Goal: Transaction & Acquisition: Book appointment/travel/reservation

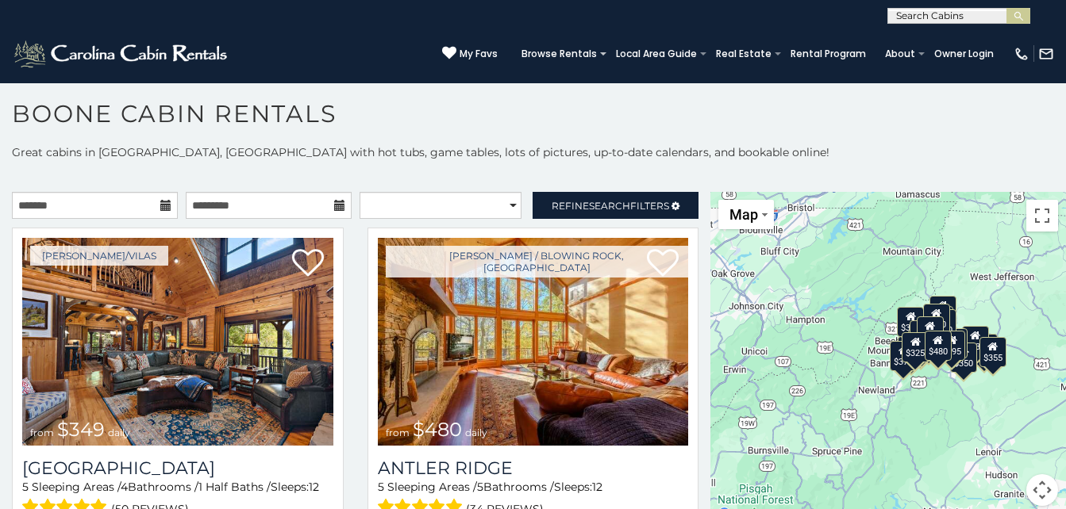
scroll to position [9, 0]
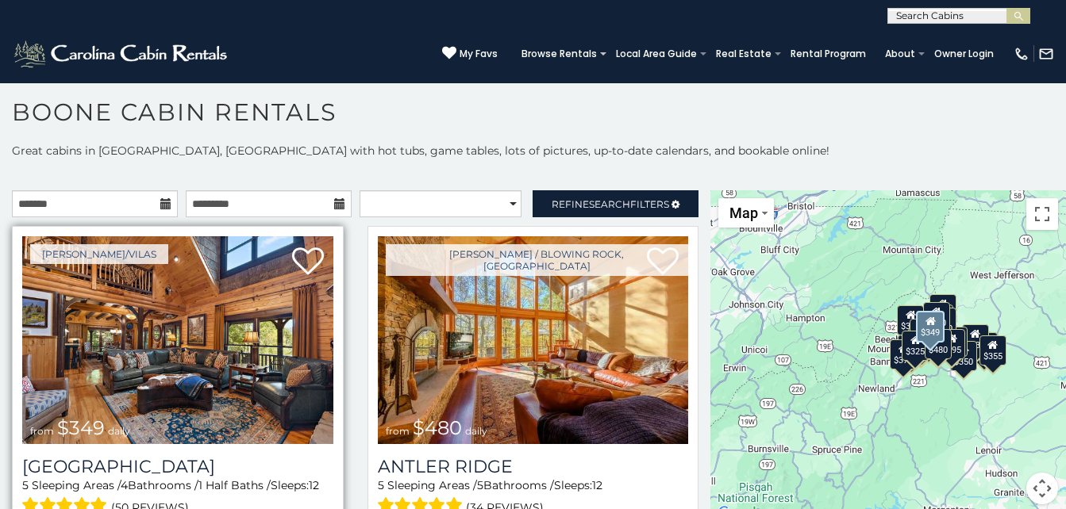
click at [204, 318] on img at bounding box center [177, 340] width 311 height 208
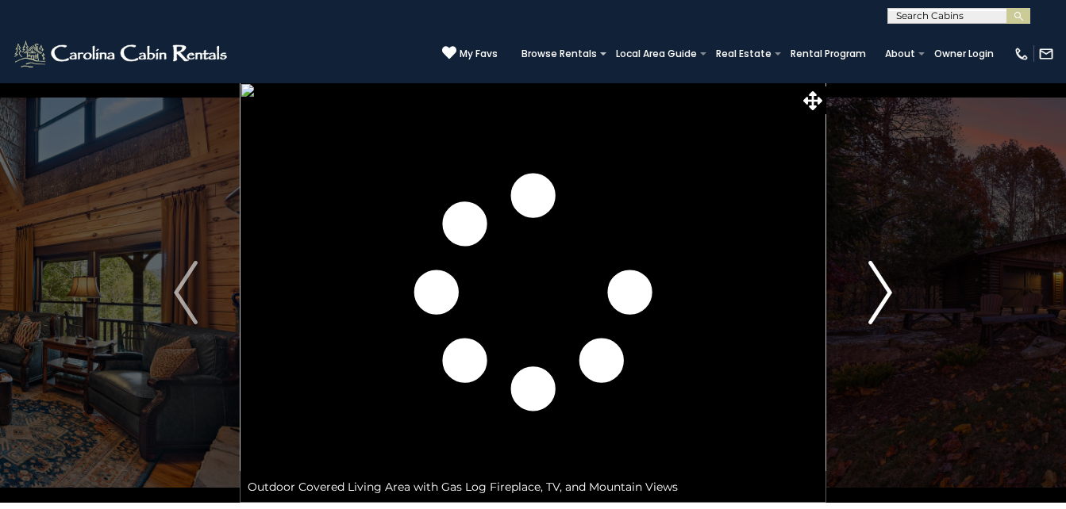
click at [878, 283] on img "Next" at bounding box center [880, 292] width 24 height 63
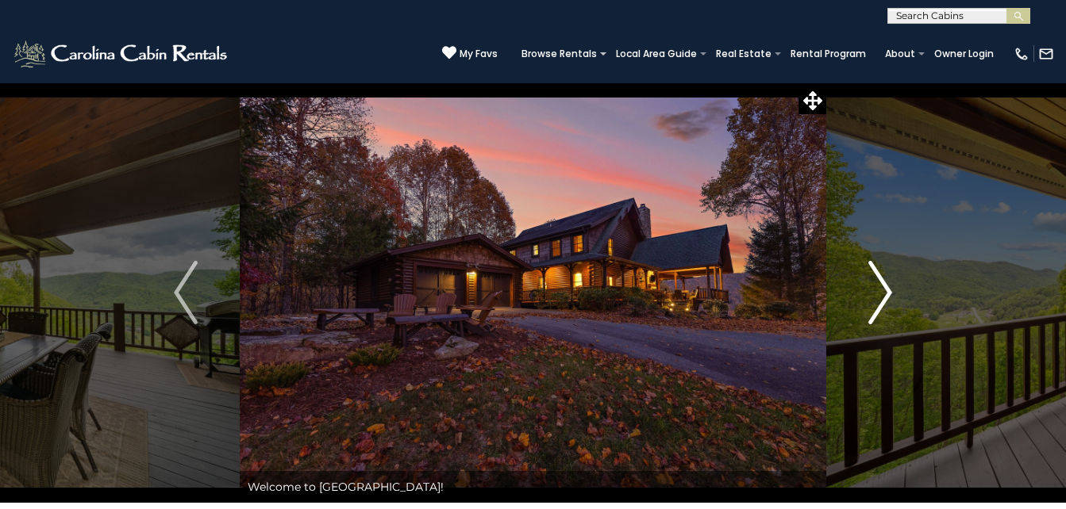
click at [878, 283] on img "Next" at bounding box center [880, 292] width 24 height 63
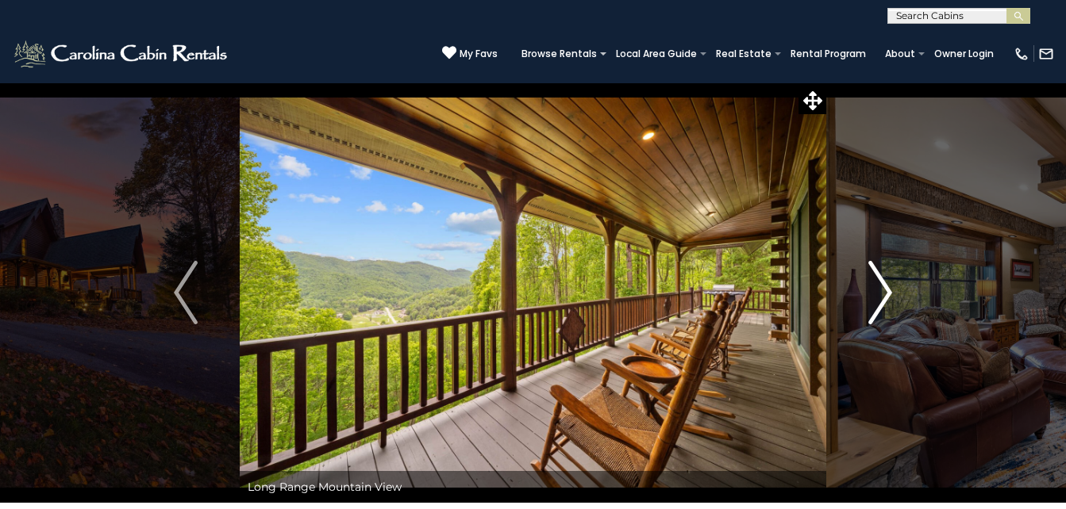
click at [878, 283] on img "Next" at bounding box center [880, 292] width 24 height 63
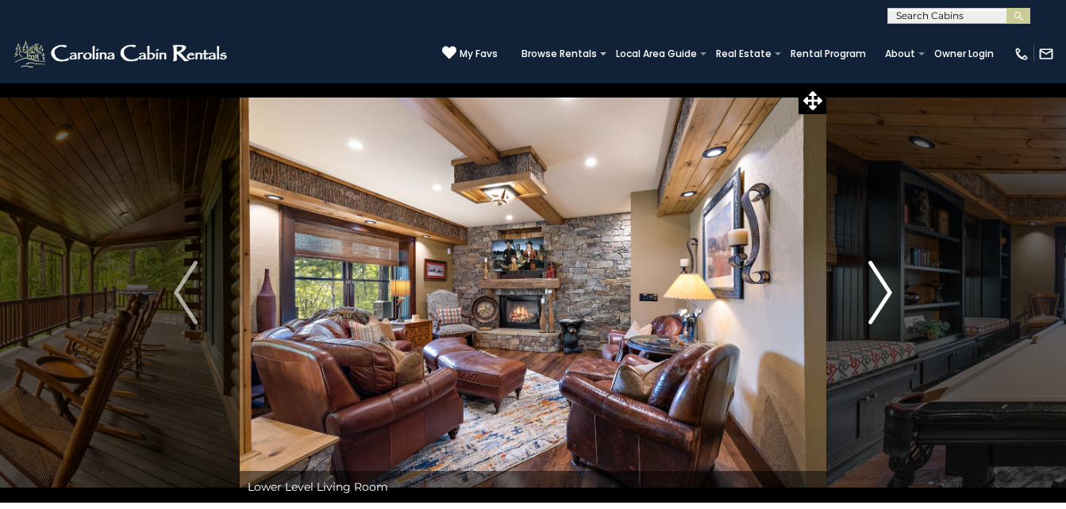
click at [878, 283] on img "Next" at bounding box center [880, 292] width 24 height 63
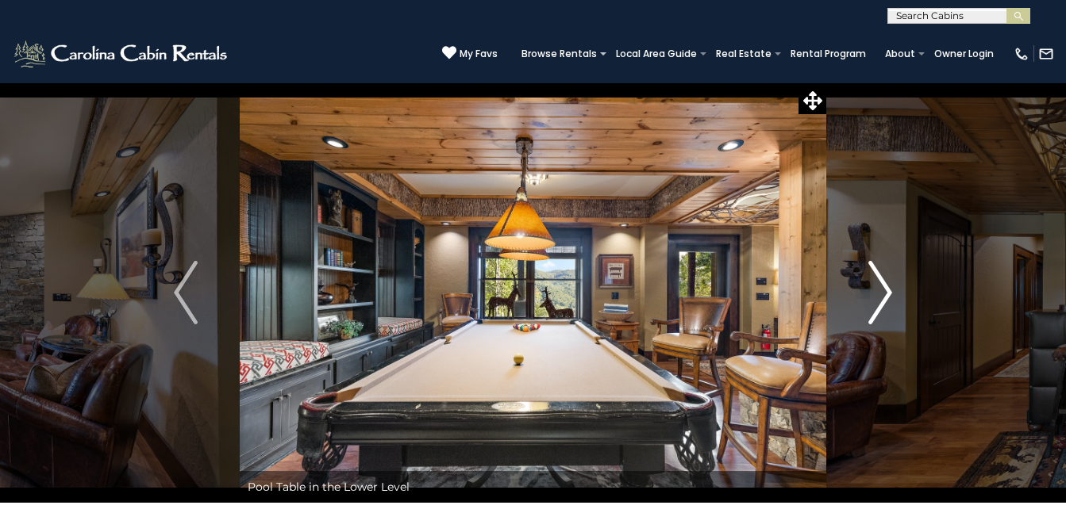
click at [878, 283] on img "Next" at bounding box center [880, 292] width 24 height 63
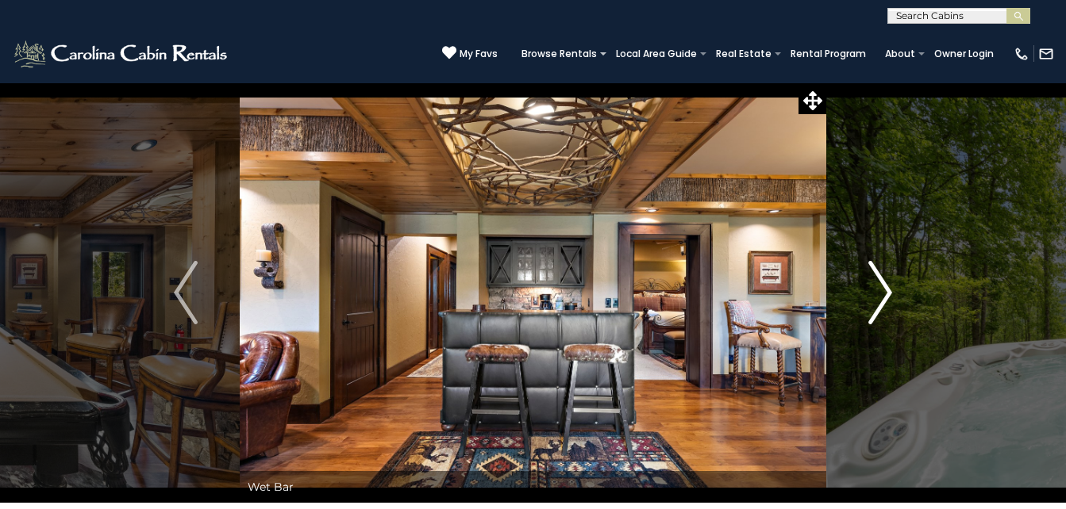
click at [878, 283] on img "Next" at bounding box center [880, 292] width 24 height 63
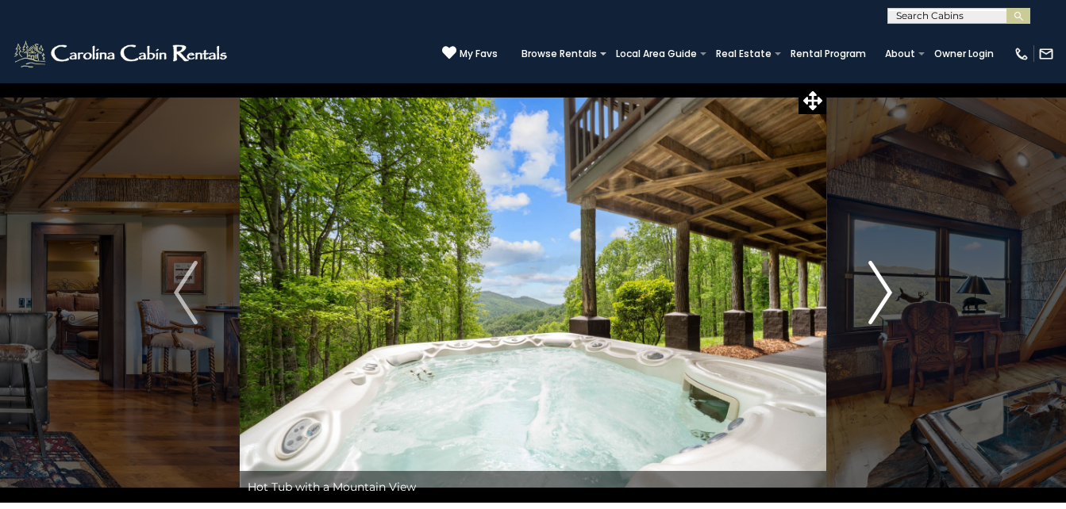
click at [875, 282] on img "Next" at bounding box center [880, 292] width 24 height 63
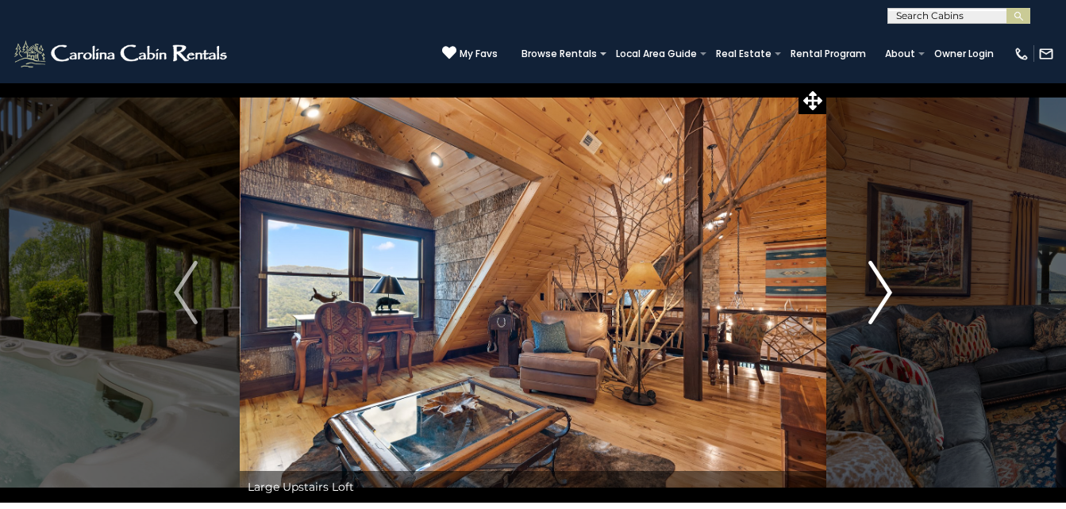
click at [876, 281] on img "Next" at bounding box center [880, 292] width 24 height 63
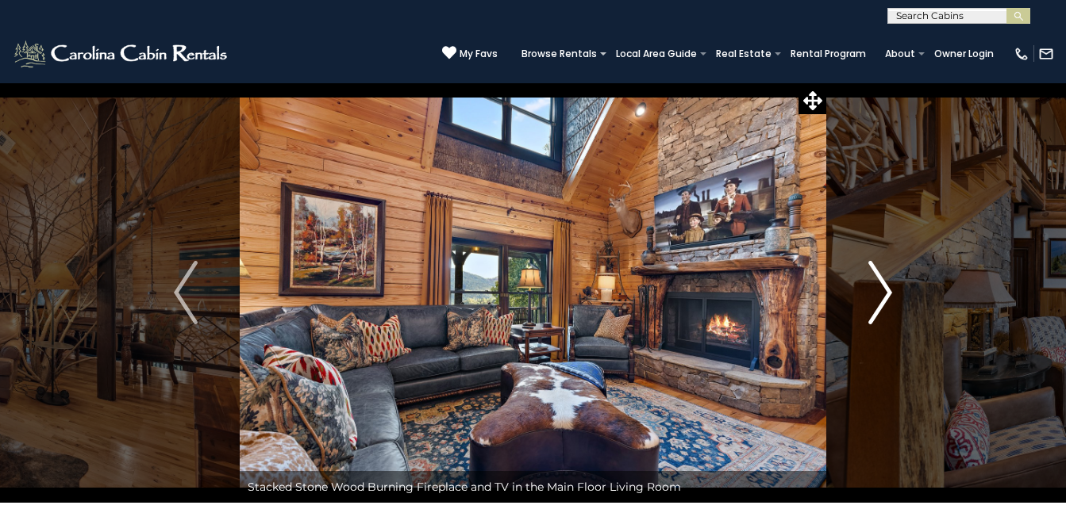
click at [874, 279] on img "Next" at bounding box center [880, 292] width 24 height 63
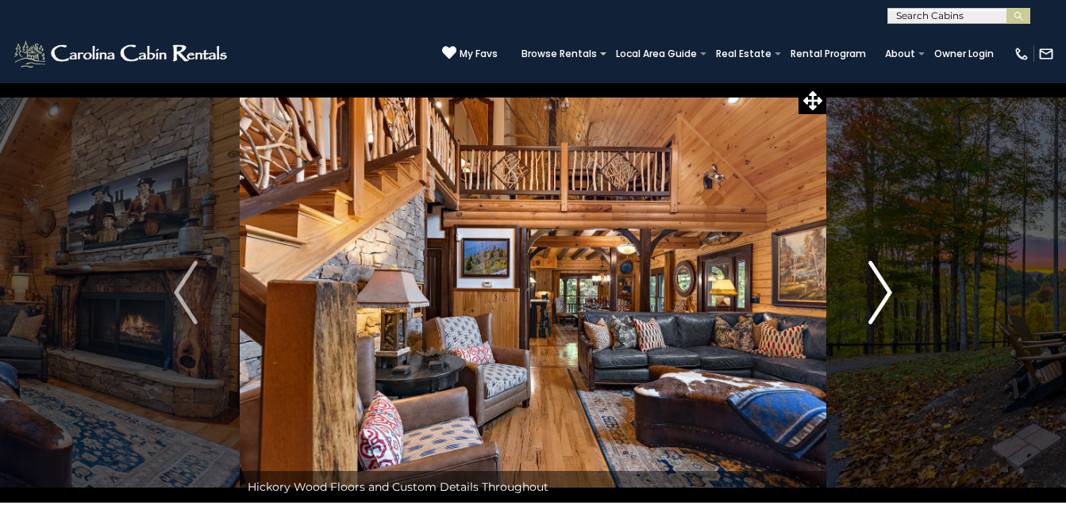
click at [875, 279] on img "Next" at bounding box center [880, 292] width 24 height 63
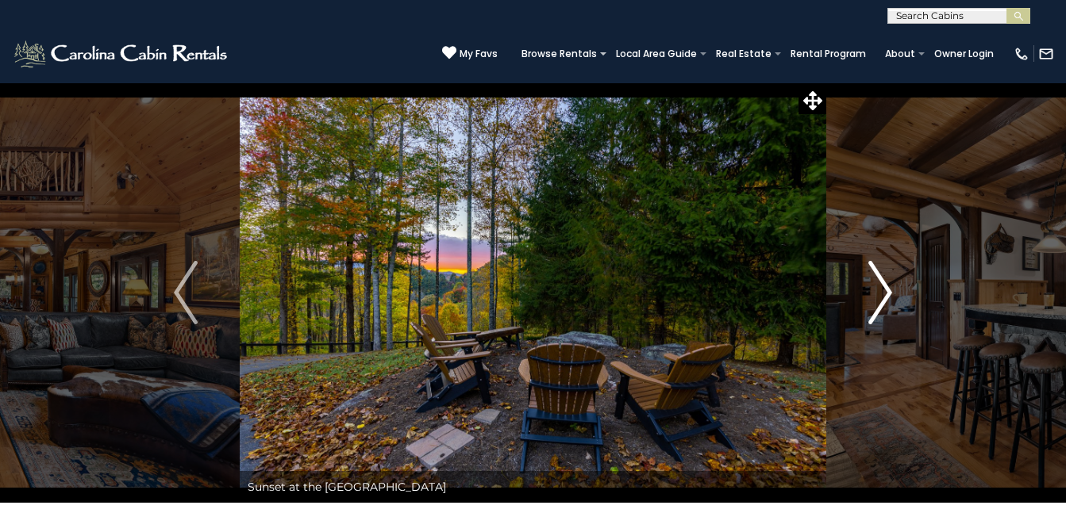
click at [876, 279] on img "Next" at bounding box center [880, 292] width 24 height 63
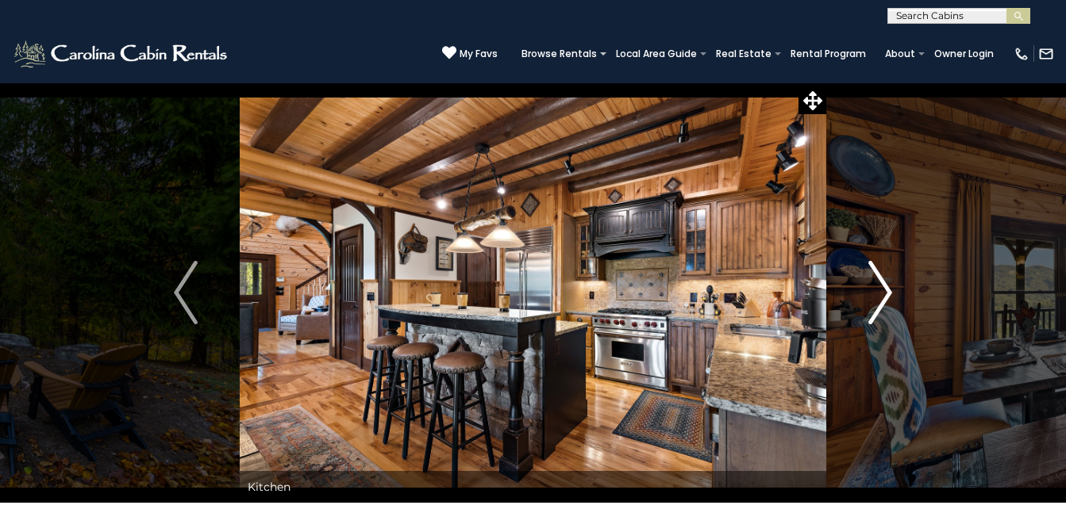
click at [876, 279] on img "Next" at bounding box center [880, 292] width 24 height 63
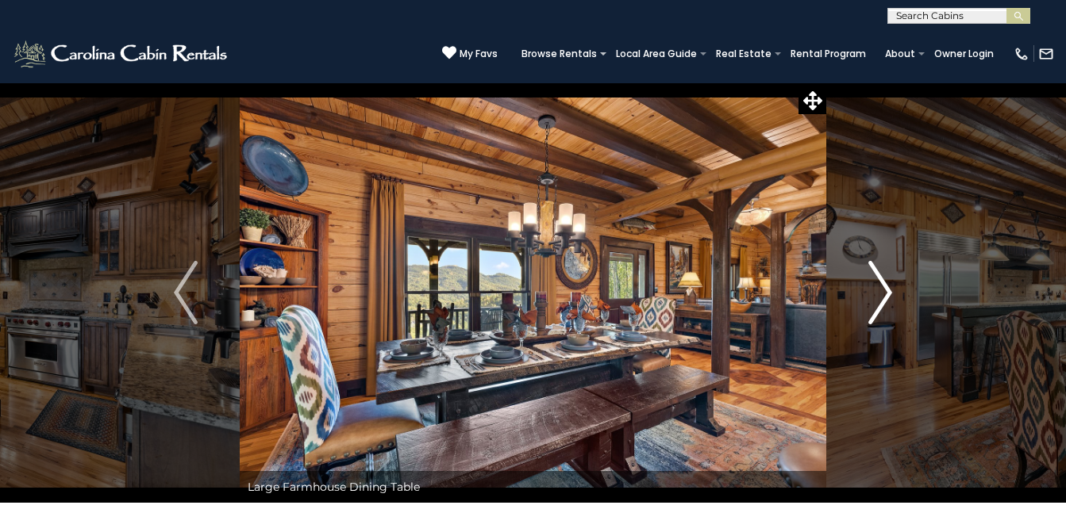
click at [876, 278] on img "Next" at bounding box center [880, 292] width 24 height 63
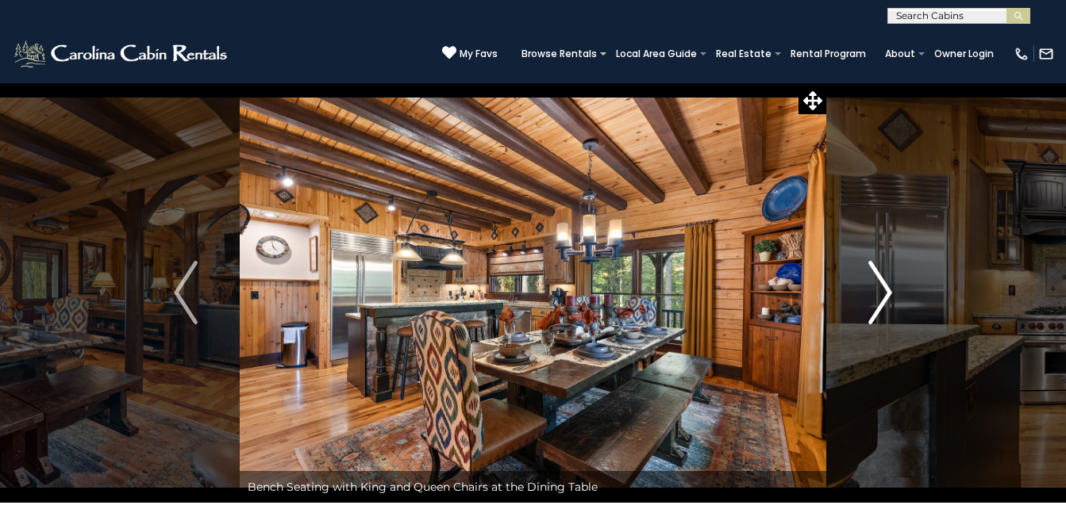
click at [876, 278] on img "Next" at bounding box center [880, 292] width 24 height 63
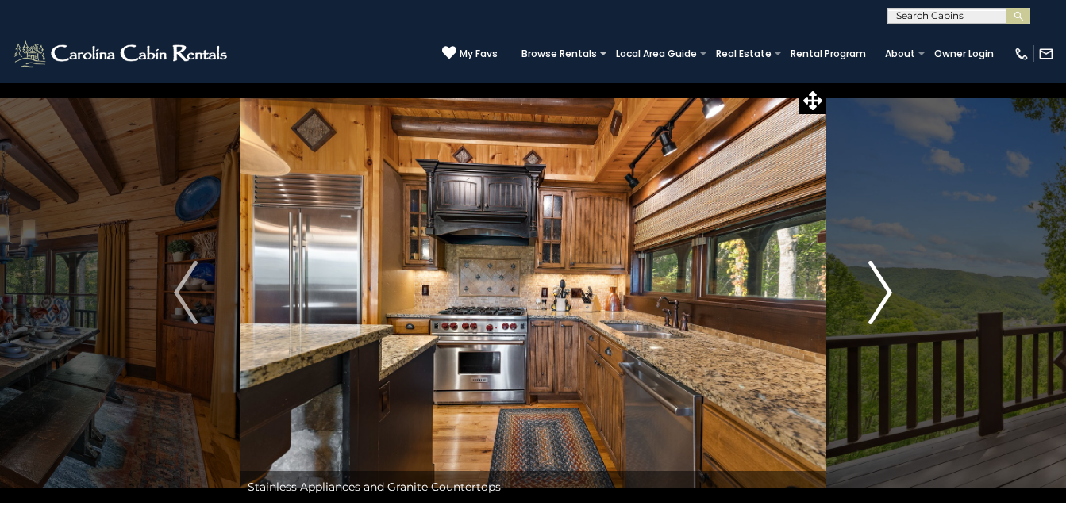
click at [877, 278] on img "Next" at bounding box center [880, 292] width 24 height 63
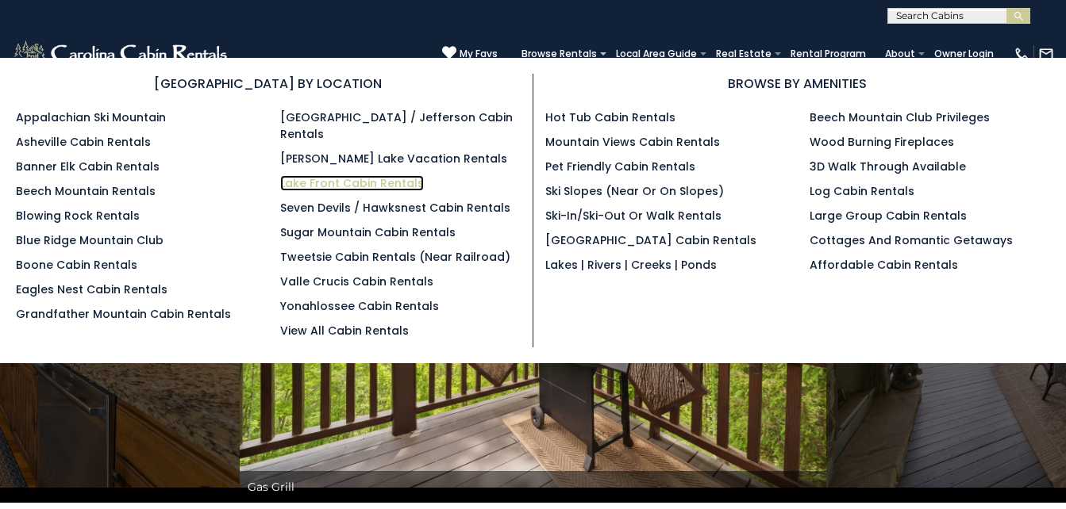
click at [323, 175] on link "Lake Front Cabin Rentals" at bounding box center [352, 183] width 144 height 16
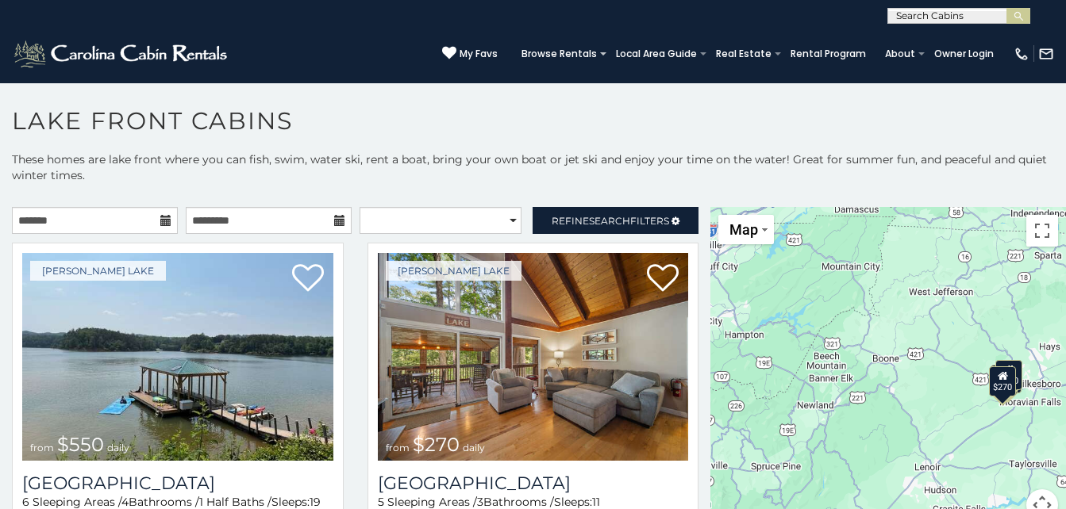
click at [163, 218] on icon at bounding box center [165, 220] width 11 height 11
click at [161, 217] on icon at bounding box center [165, 220] width 11 height 11
click at [505, 215] on select "**********" at bounding box center [440, 220] width 163 height 27
click at [416, 191] on p "These homes are lake front where you can fish, swim, water ski, rent a boat, br…" at bounding box center [533, 176] width 1066 height 48
click at [44, 218] on input "text" at bounding box center [95, 220] width 166 height 27
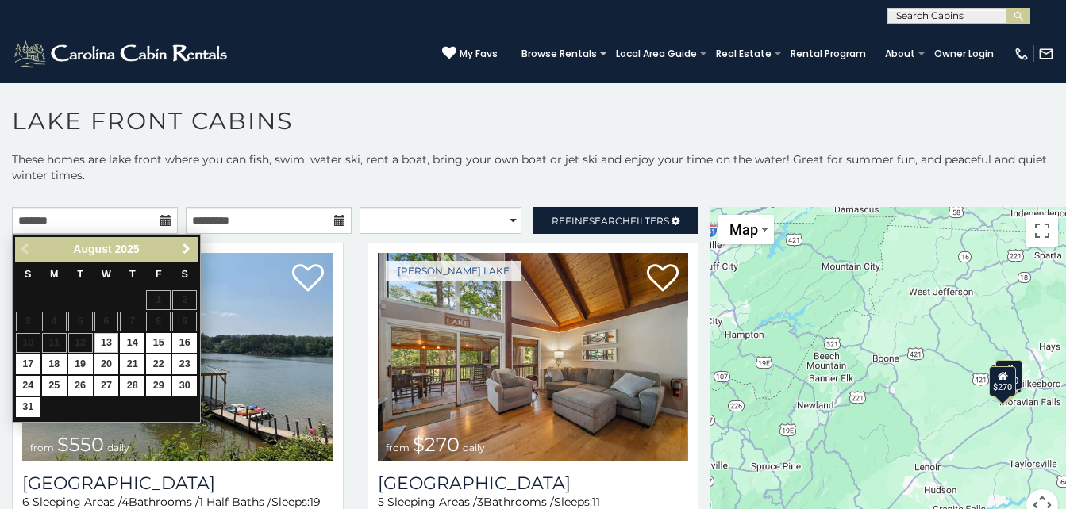
click at [186, 245] on span "Next" at bounding box center [186, 249] width 13 height 13
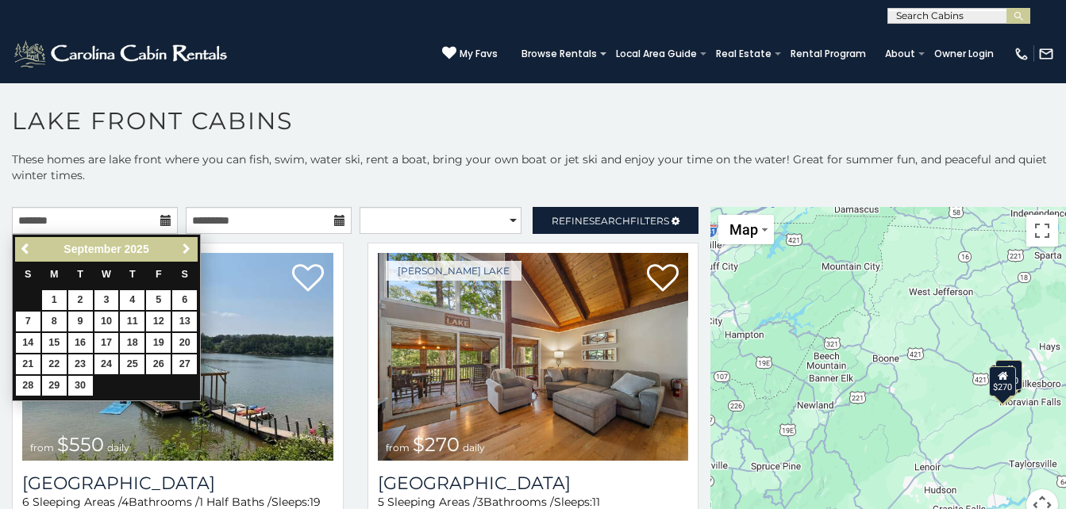
click at [185, 245] on span "Next" at bounding box center [186, 249] width 13 height 13
click at [186, 321] on link "11" at bounding box center [184, 322] width 25 height 20
type input "**********"
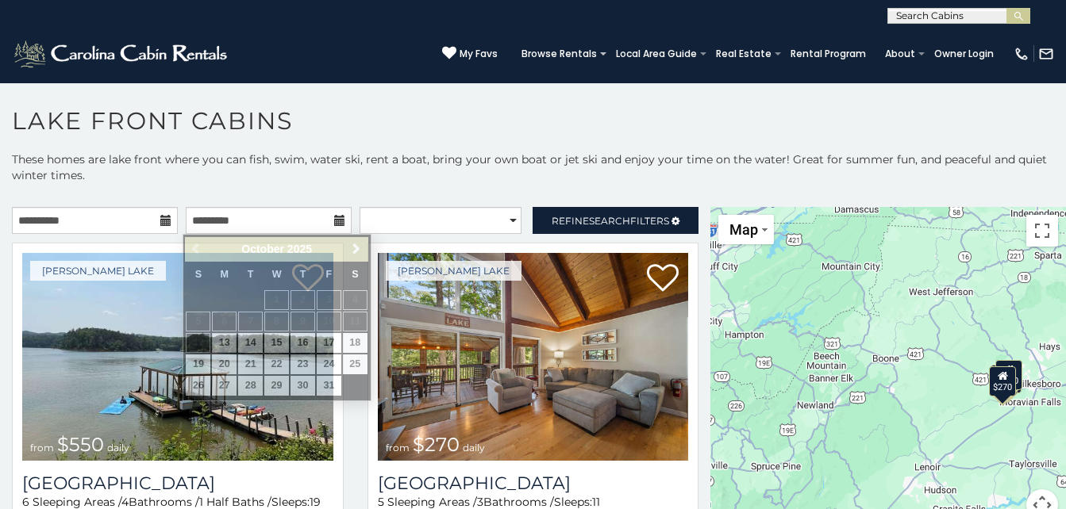
click at [334, 220] on icon at bounding box center [339, 220] width 11 height 11
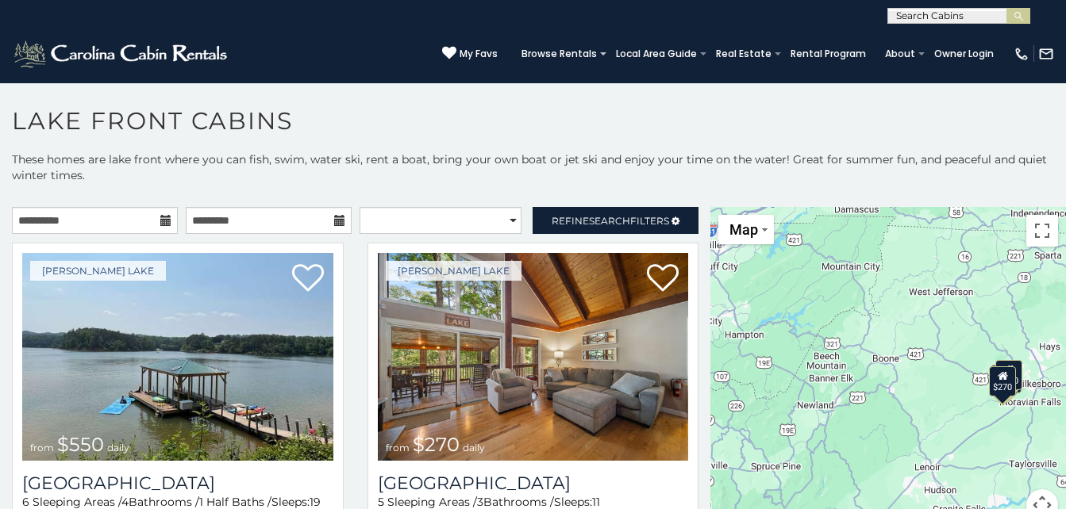
click at [334, 220] on icon at bounding box center [339, 220] width 11 height 11
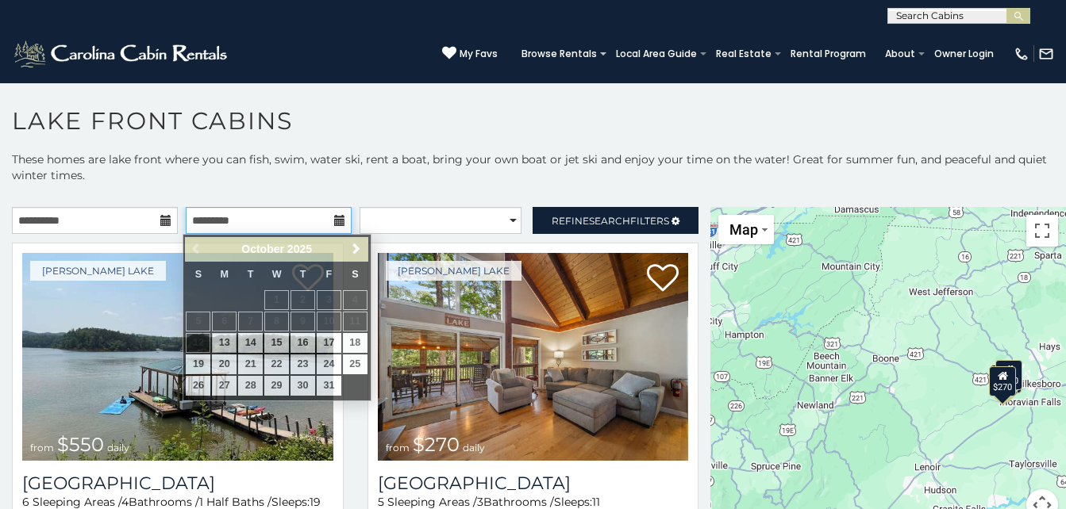
click at [228, 222] on input "text" at bounding box center [269, 220] width 166 height 27
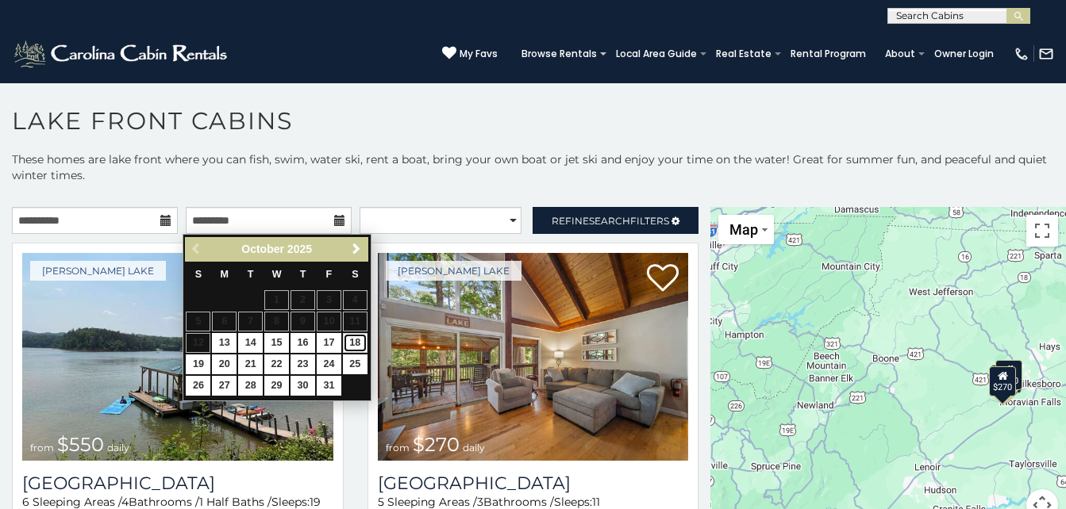
click at [359, 341] on link "18" at bounding box center [355, 343] width 25 height 20
type input "**********"
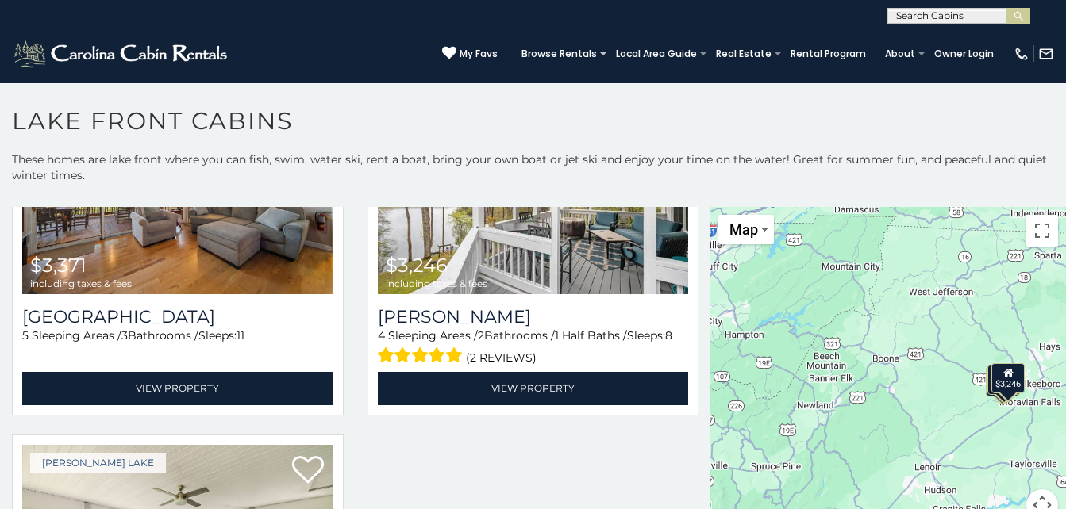
scroll to position [410, 0]
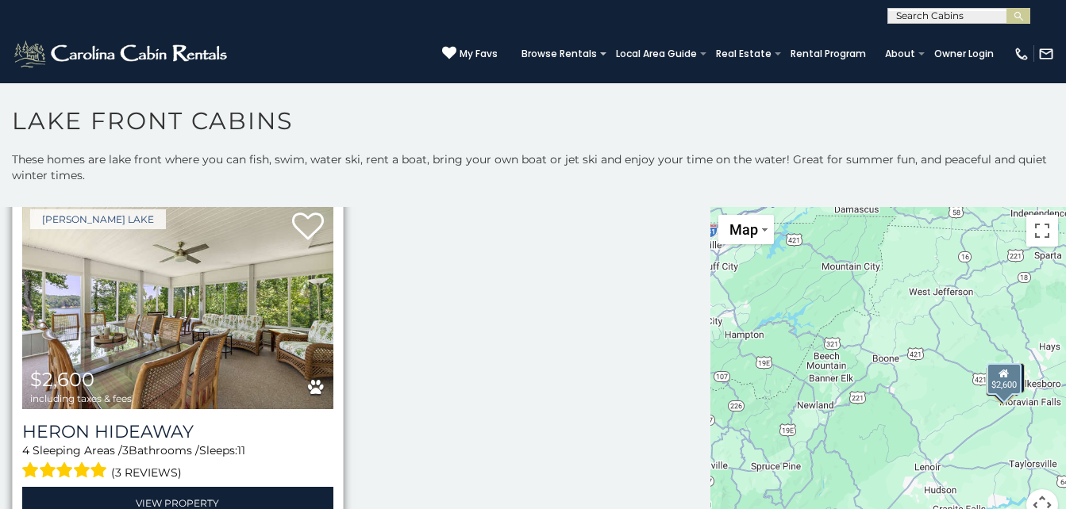
click at [231, 311] on img at bounding box center [177, 306] width 311 height 208
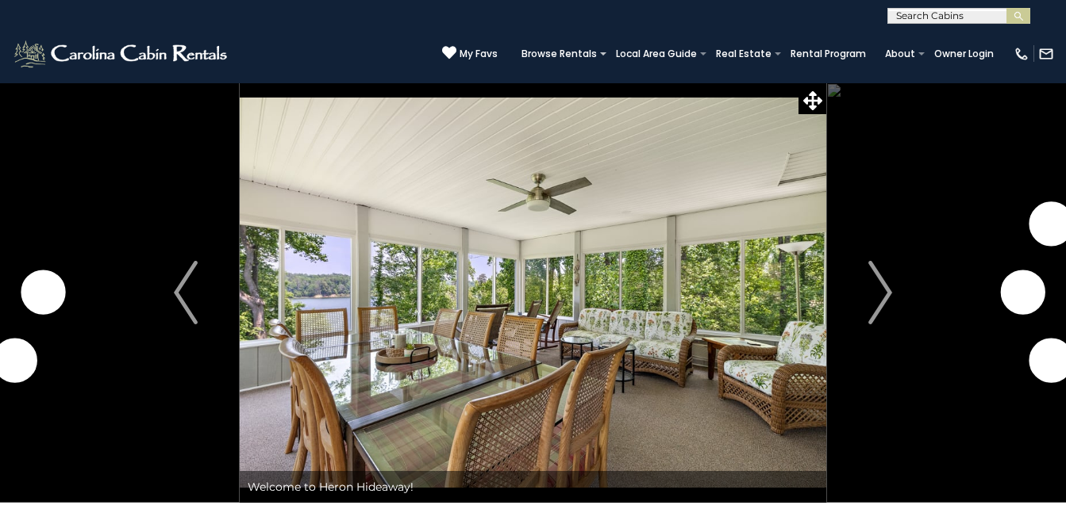
click at [885, 286] on img "Next" at bounding box center [880, 292] width 24 height 63
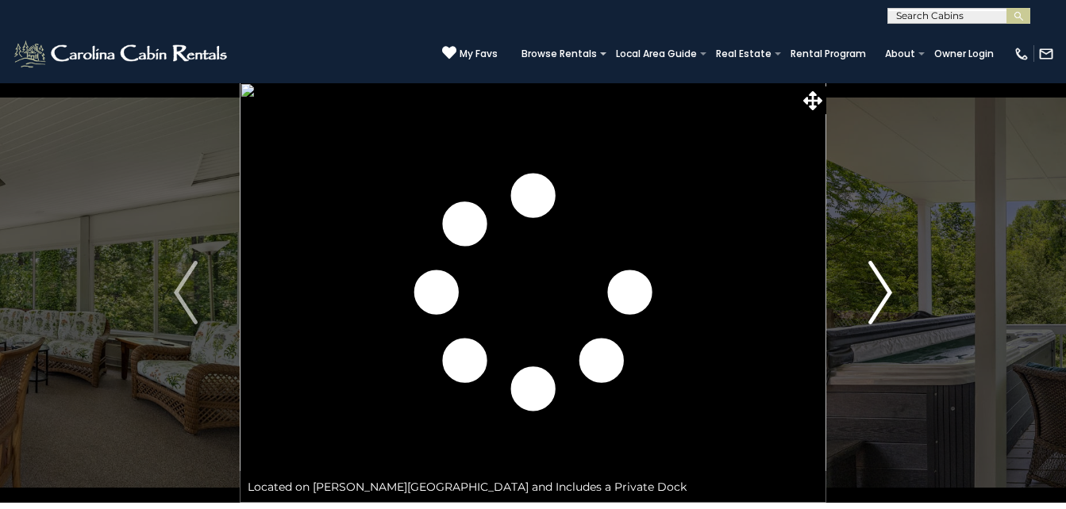
click at [891, 283] on img "Next" at bounding box center [880, 292] width 24 height 63
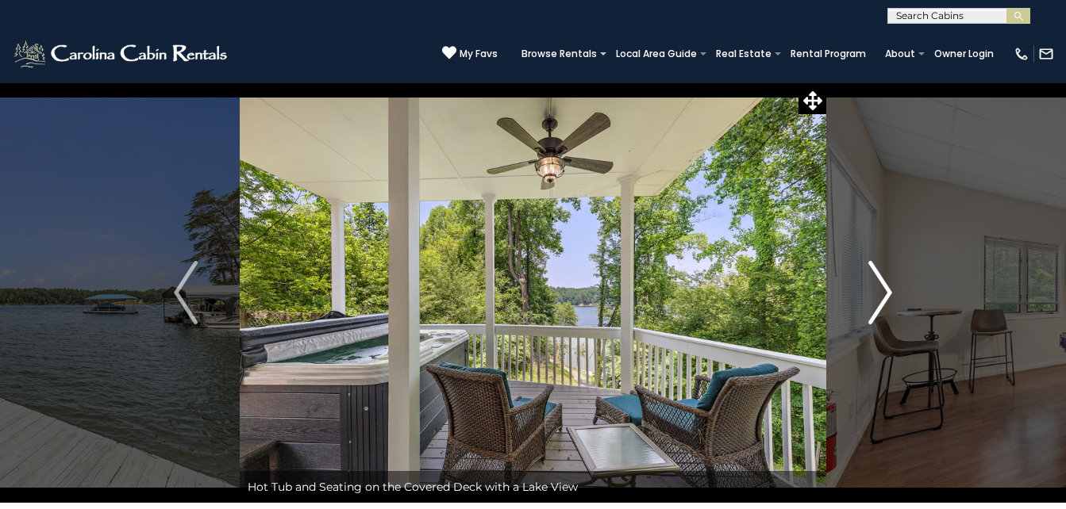
click at [896, 281] on button "Next" at bounding box center [880, 293] width 108 height 421
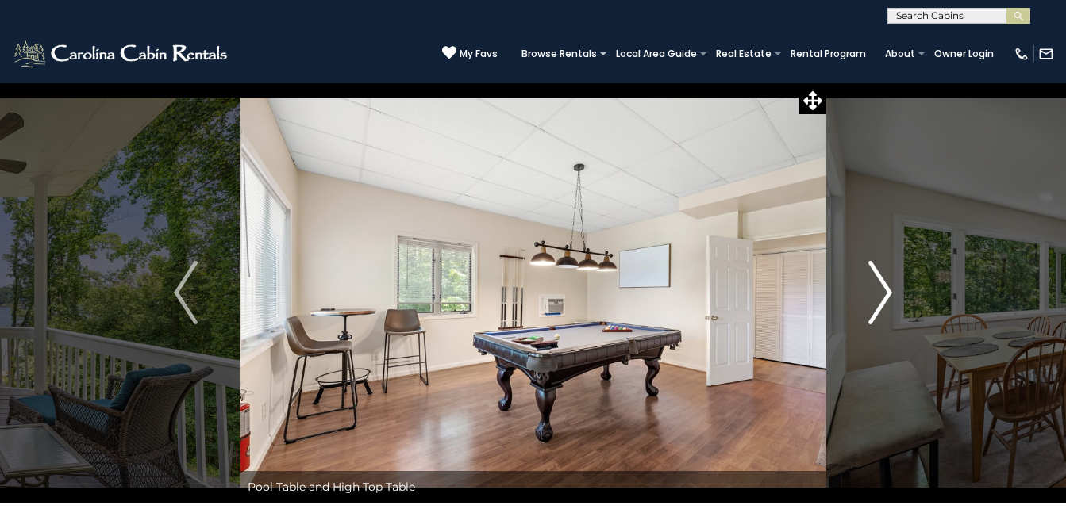
click at [897, 279] on button "Next" at bounding box center [880, 293] width 108 height 421
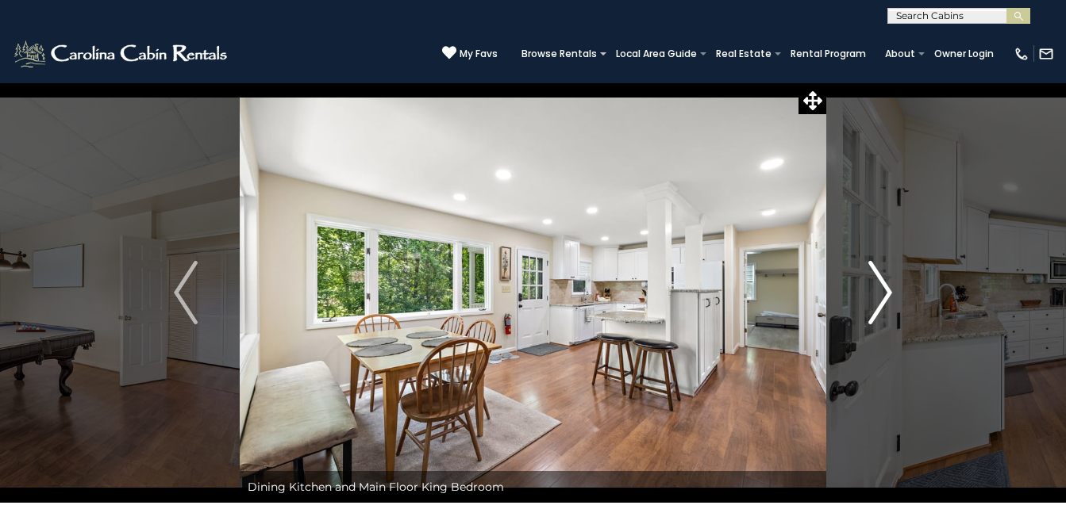
click at [897, 279] on button "Next" at bounding box center [880, 293] width 108 height 421
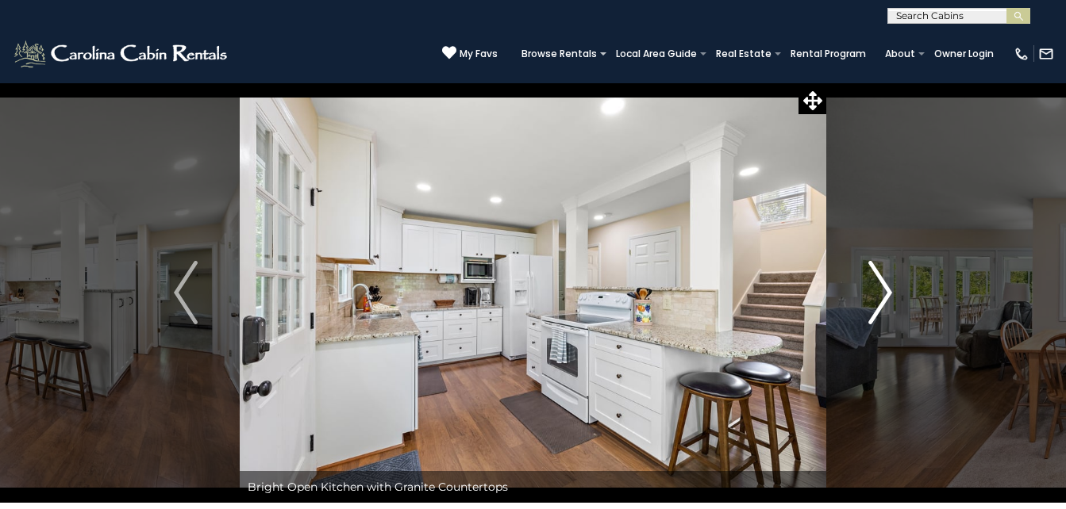
click at [901, 279] on button "Next" at bounding box center [880, 293] width 108 height 421
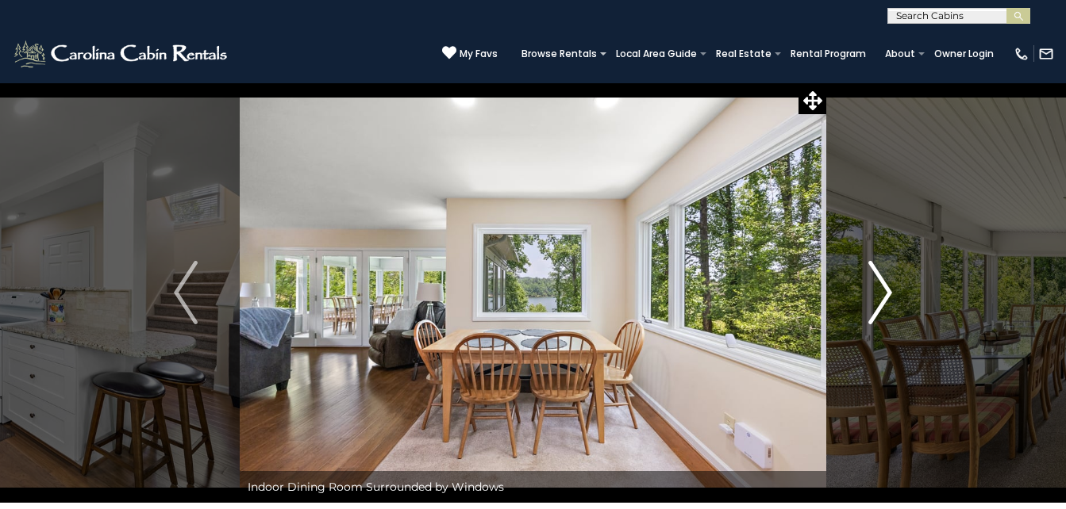
click at [901, 279] on button "Next" at bounding box center [880, 293] width 108 height 421
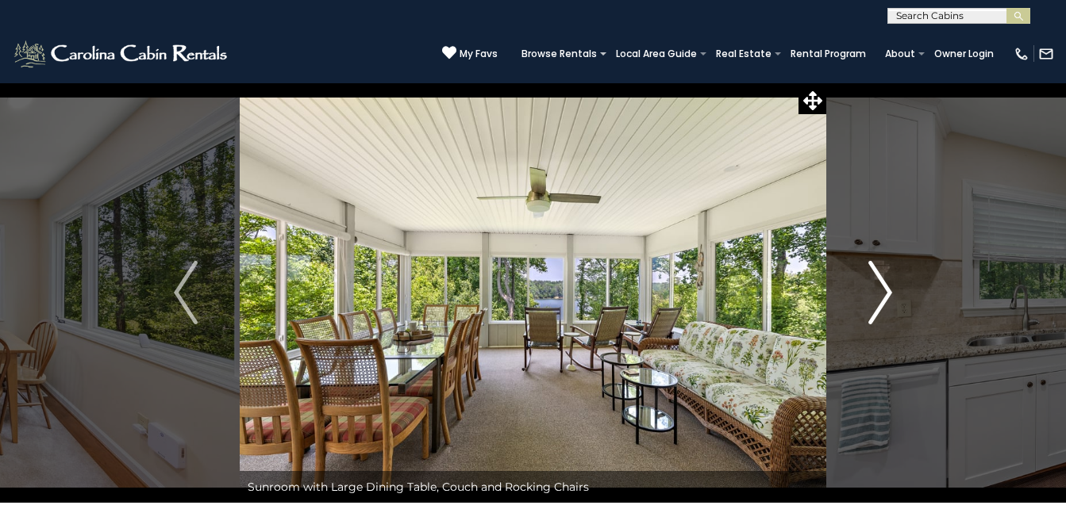
click at [901, 279] on button "Next" at bounding box center [880, 293] width 108 height 421
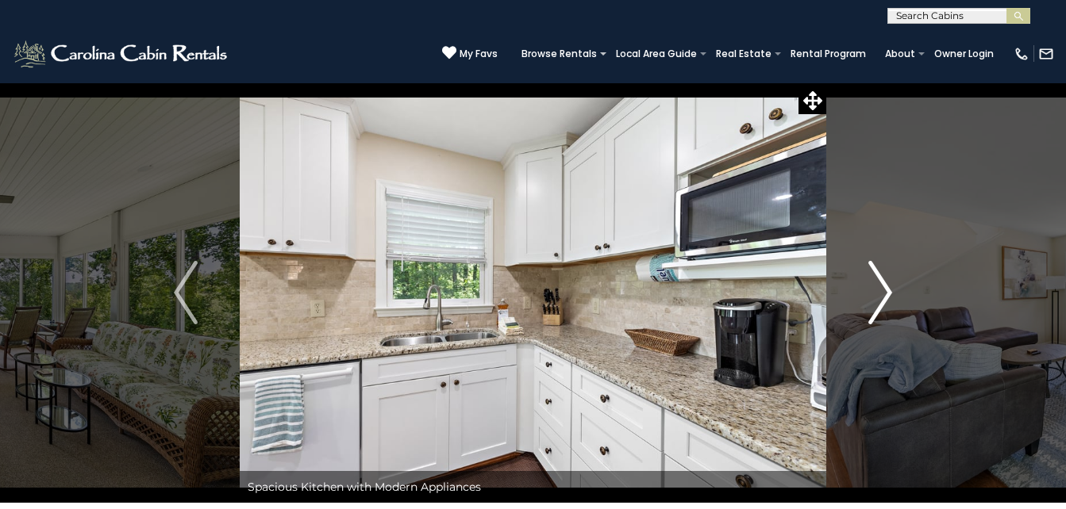
click at [901, 279] on button "Next" at bounding box center [880, 293] width 108 height 421
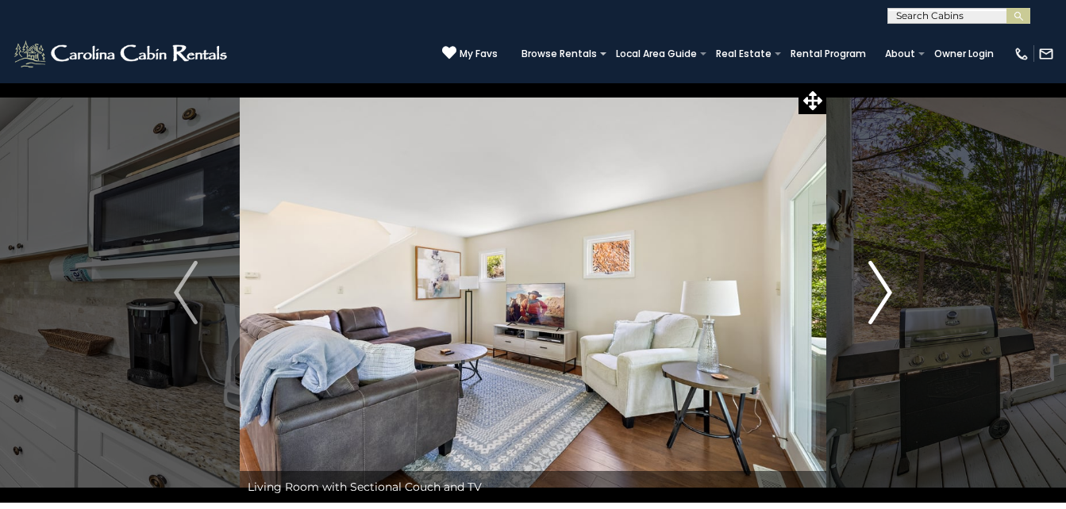
click at [890, 287] on img "Next" at bounding box center [880, 292] width 24 height 63
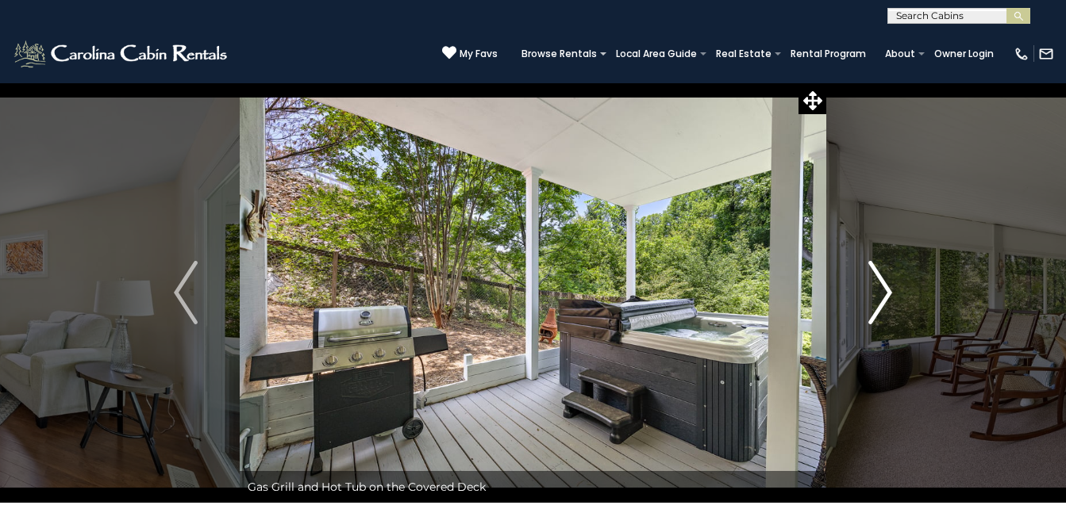
click at [890, 286] on img "Next" at bounding box center [880, 292] width 24 height 63
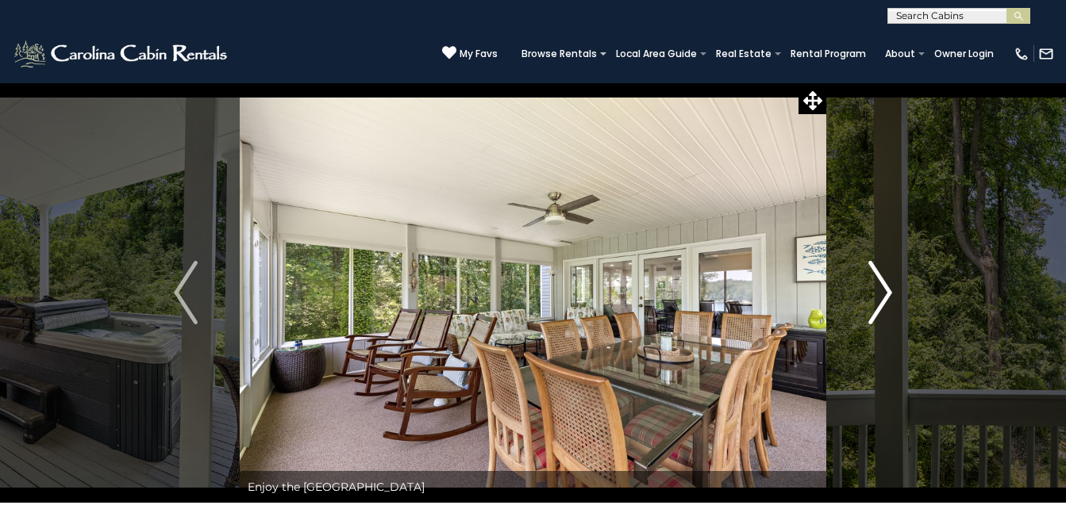
click at [890, 286] on img "Next" at bounding box center [880, 292] width 24 height 63
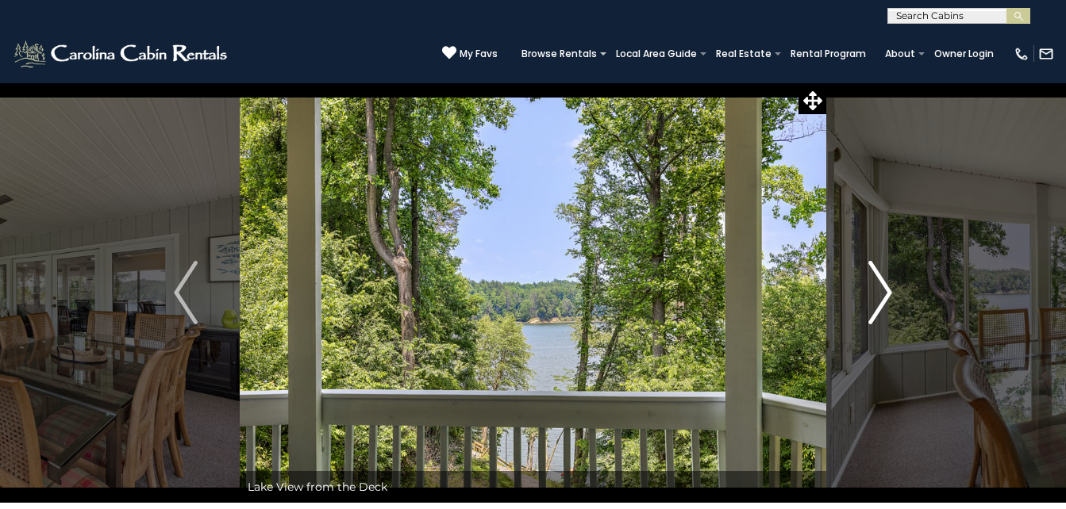
click at [890, 286] on img "Next" at bounding box center [880, 292] width 24 height 63
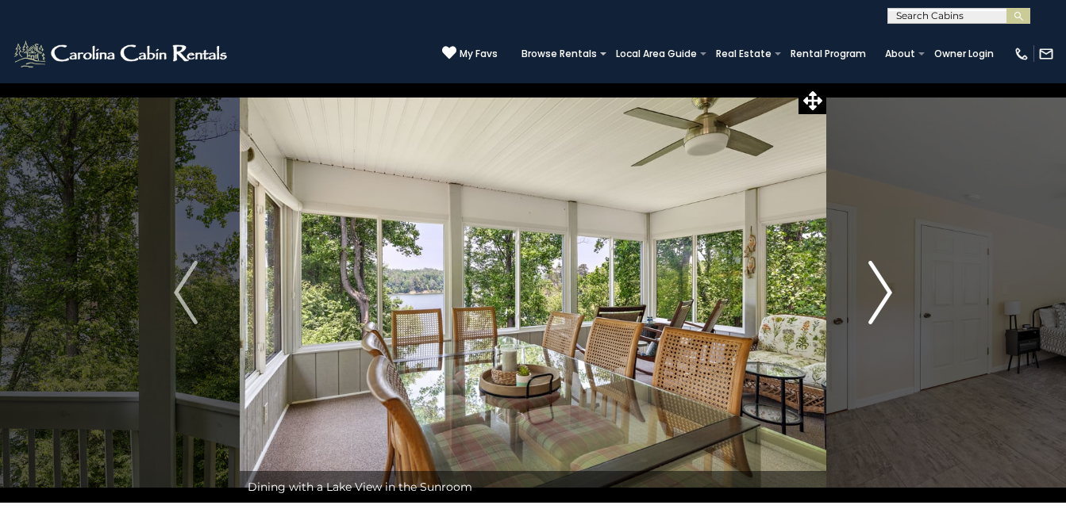
click at [890, 286] on img "Next" at bounding box center [880, 292] width 24 height 63
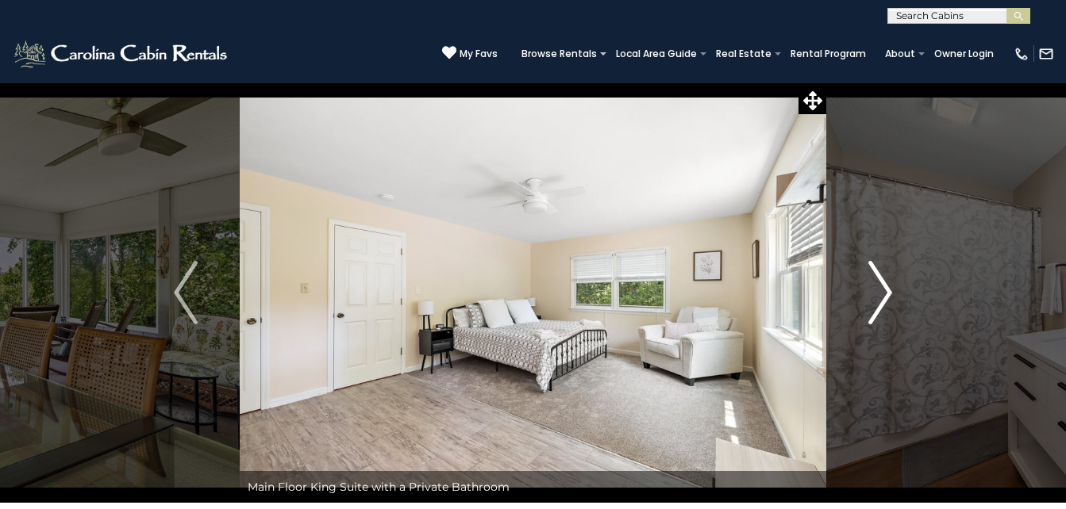
click at [890, 286] on img "Next" at bounding box center [880, 292] width 24 height 63
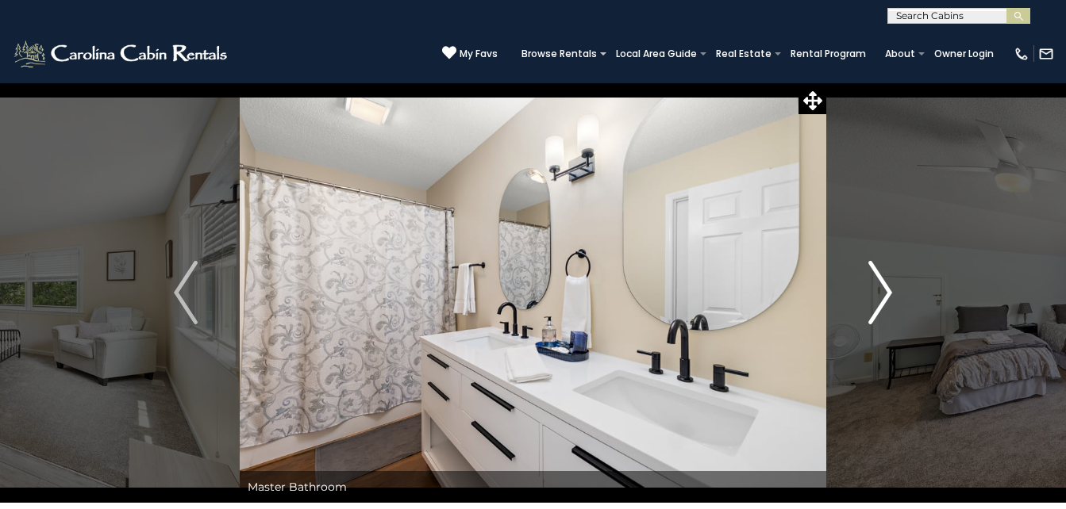
click at [890, 286] on img "Next" at bounding box center [880, 292] width 24 height 63
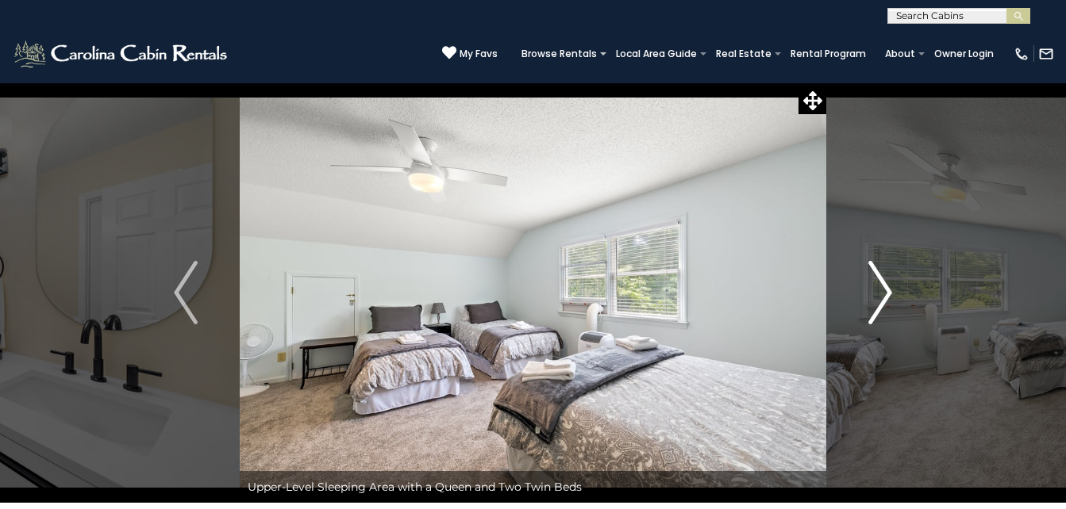
click at [890, 286] on img "Next" at bounding box center [880, 292] width 24 height 63
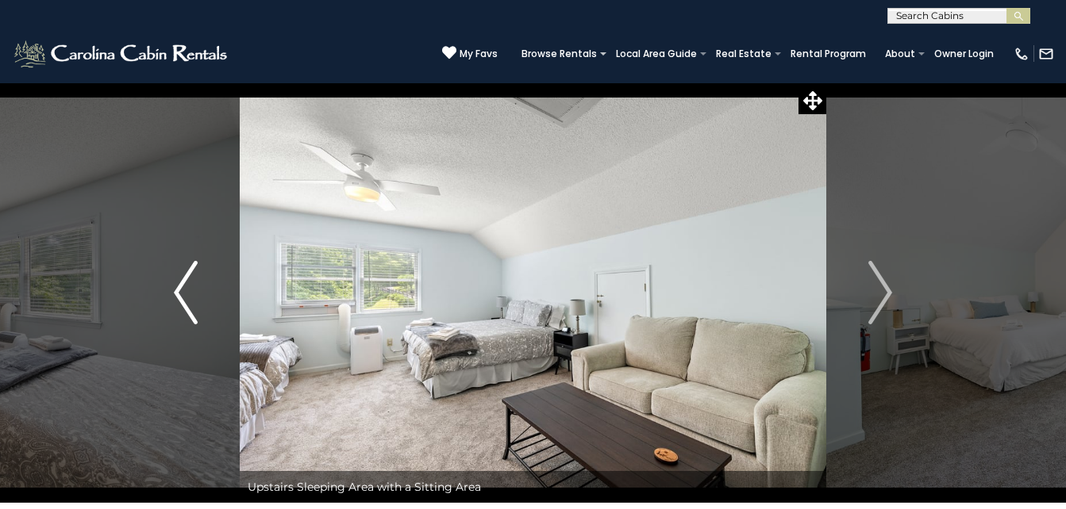
click at [179, 295] on img "Previous" at bounding box center [186, 292] width 24 height 63
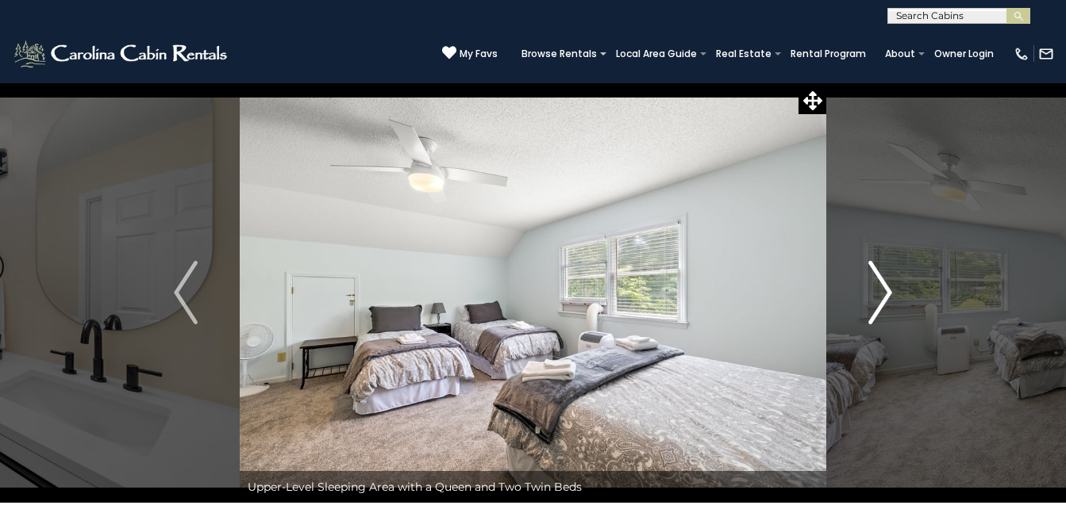
click at [884, 290] on img "Next" at bounding box center [880, 292] width 24 height 63
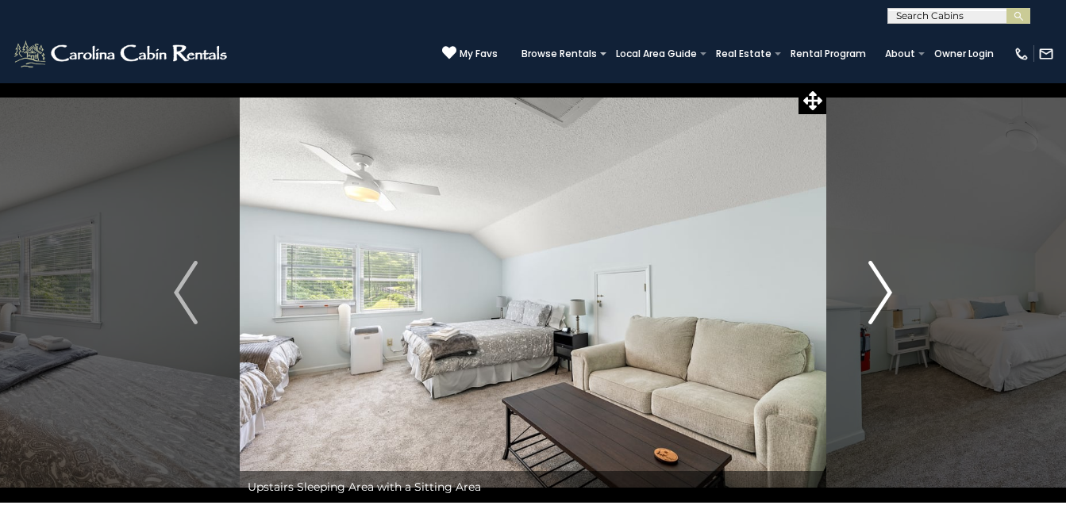
click at [890, 286] on img "Next" at bounding box center [880, 292] width 24 height 63
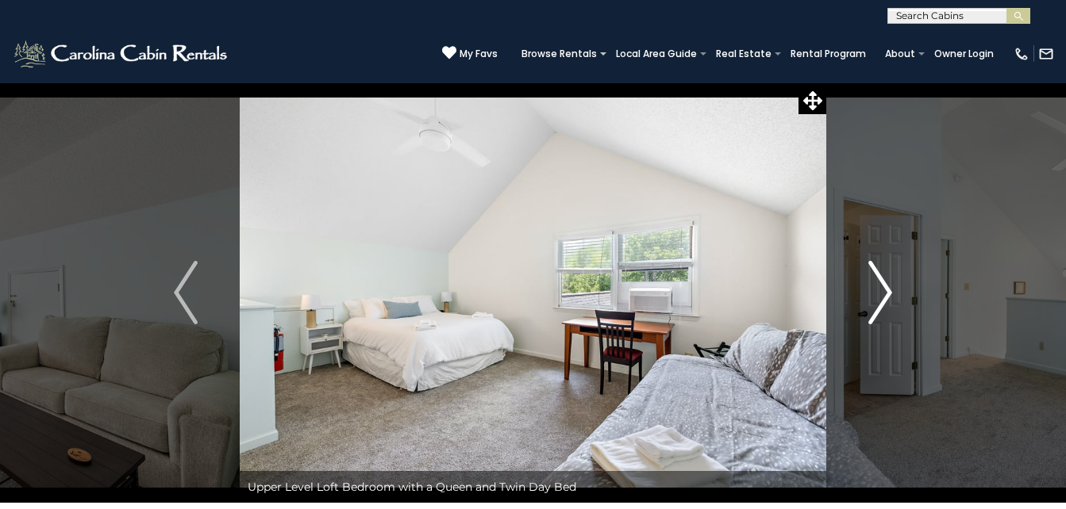
click at [895, 284] on button "Next" at bounding box center [880, 293] width 108 height 421
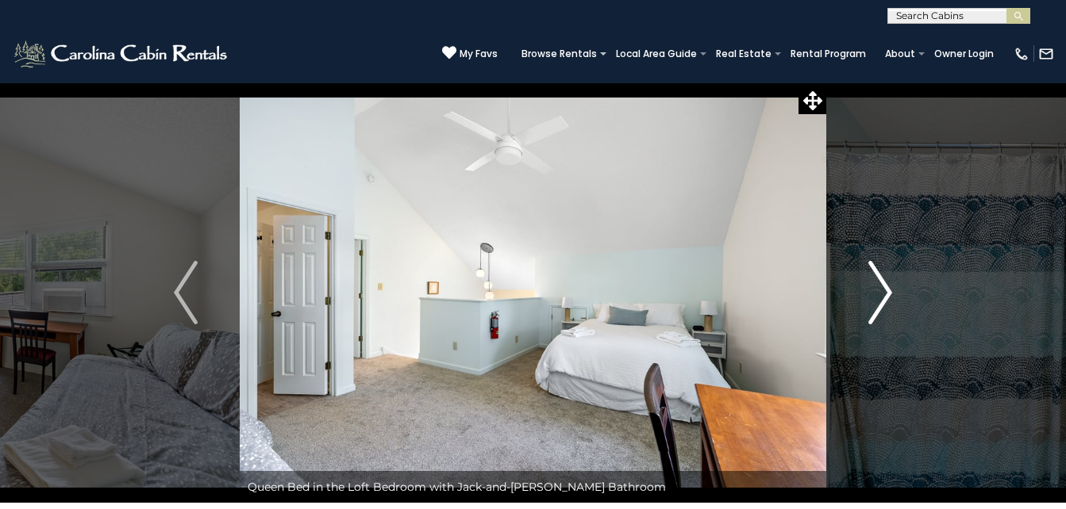
click at [896, 283] on button "Next" at bounding box center [880, 293] width 108 height 421
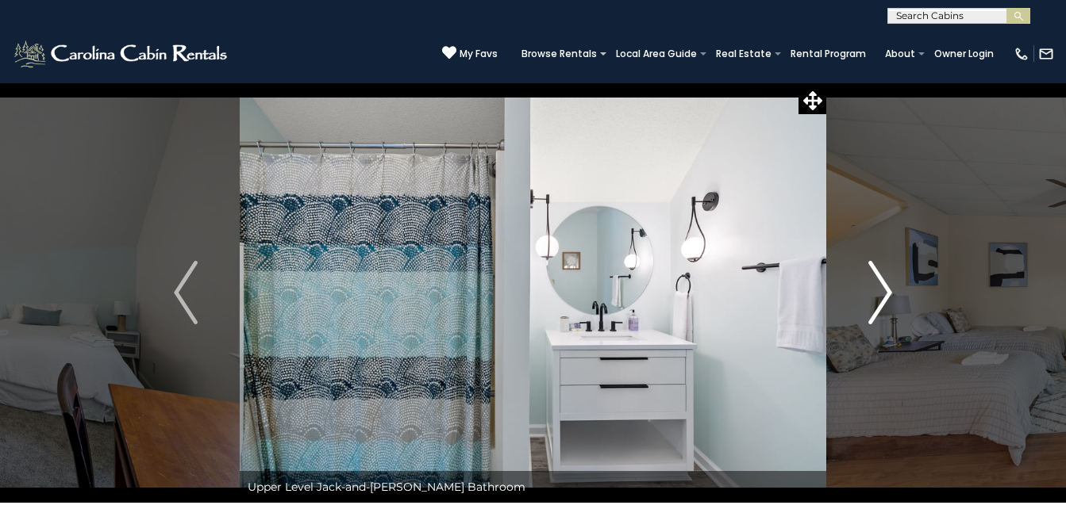
click at [899, 281] on button "Next" at bounding box center [880, 293] width 108 height 421
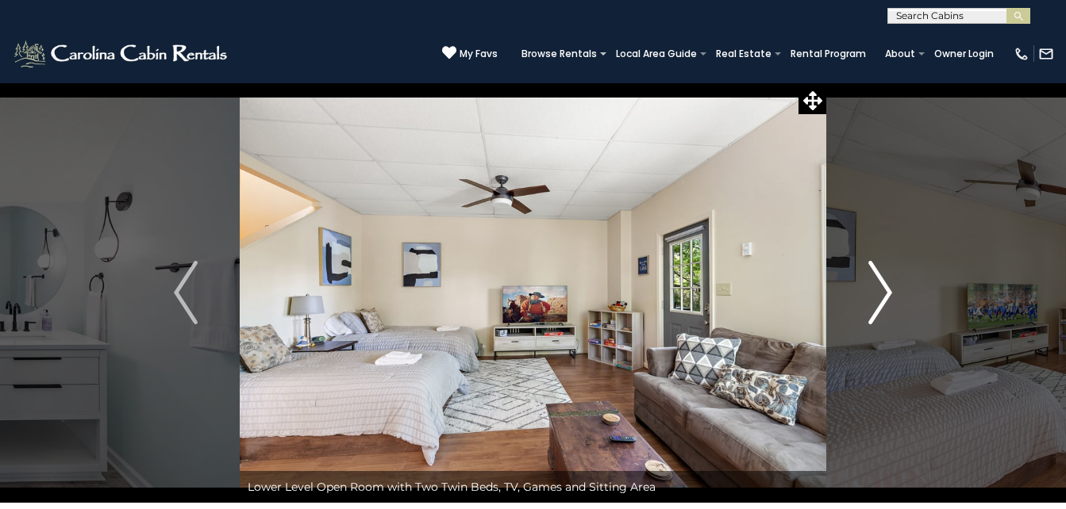
click at [886, 285] on img "Next" at bounding box center [880, 292] width 24 height 63
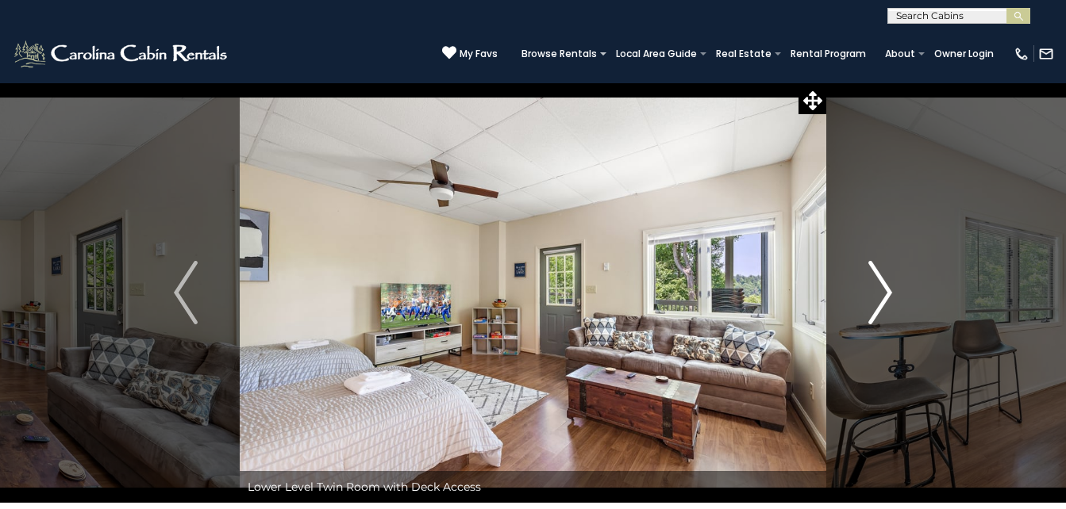
click at [886, 284] on img "Next" at bounding box center [880, 292] width 24 height 63
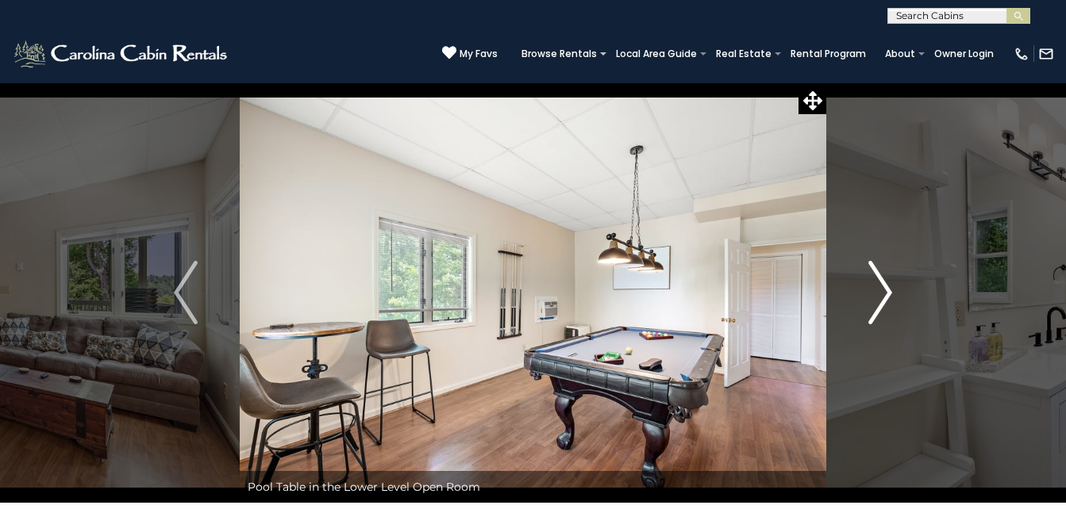
click at [888, 283] on img "Next" at bounding box center [880, 292] width 24 height 63
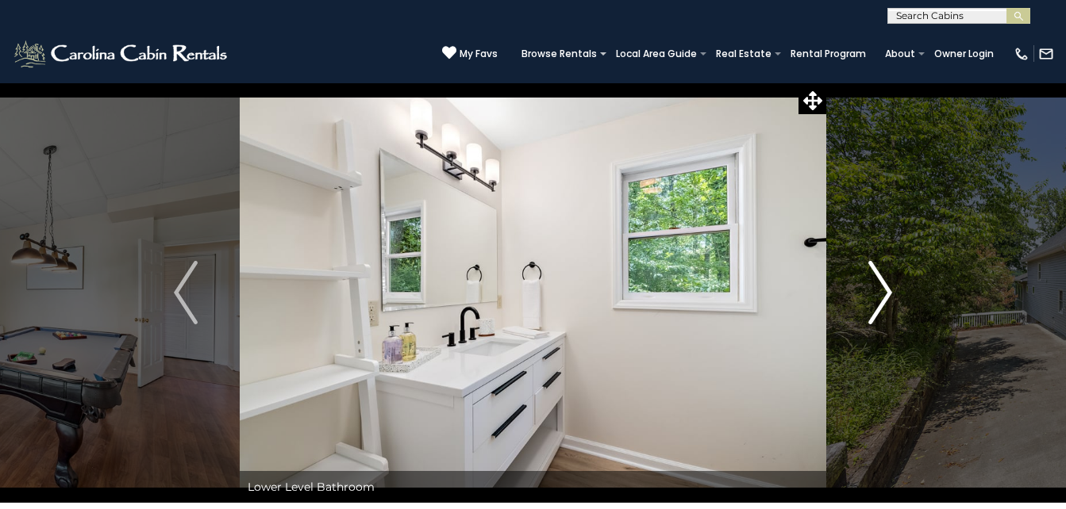
click at [894, 280] on button "Next" at bounding box center [880, 293] width 108 height 421
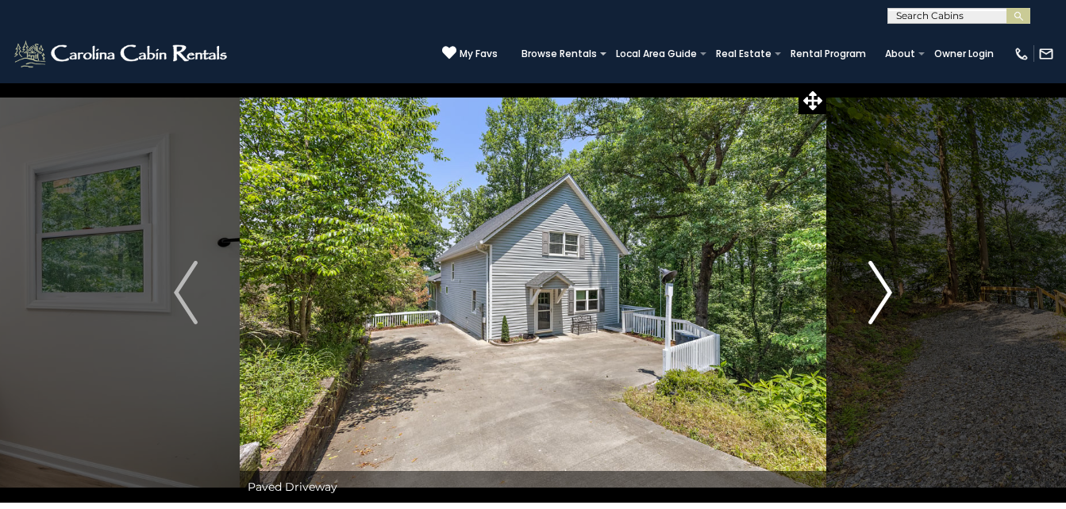
click at [894, 280] on button "Next" at bounding box center [880, 293] width 108 height 421
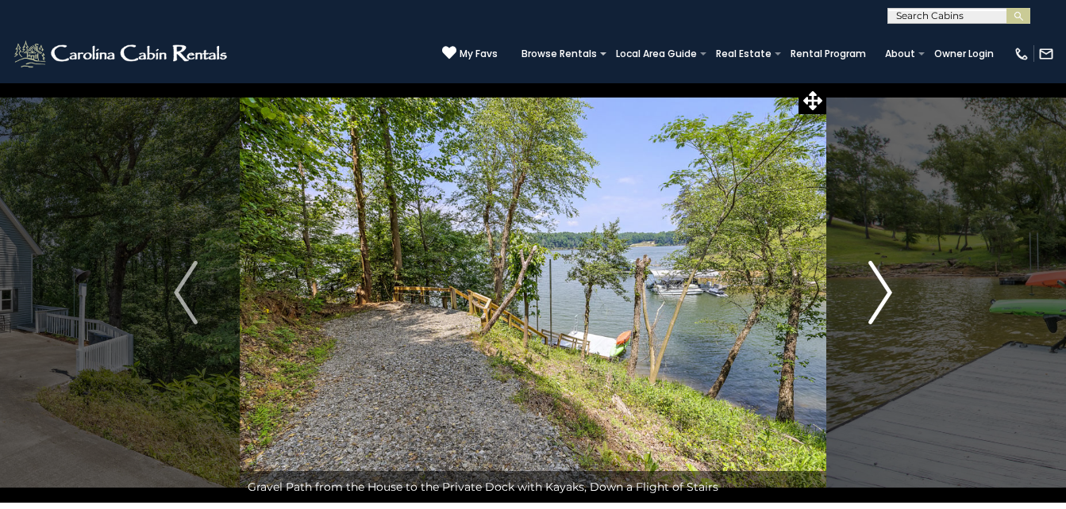
click at [894, 280] on button "Next" at bounding box center [880, 293] width 108 height 421
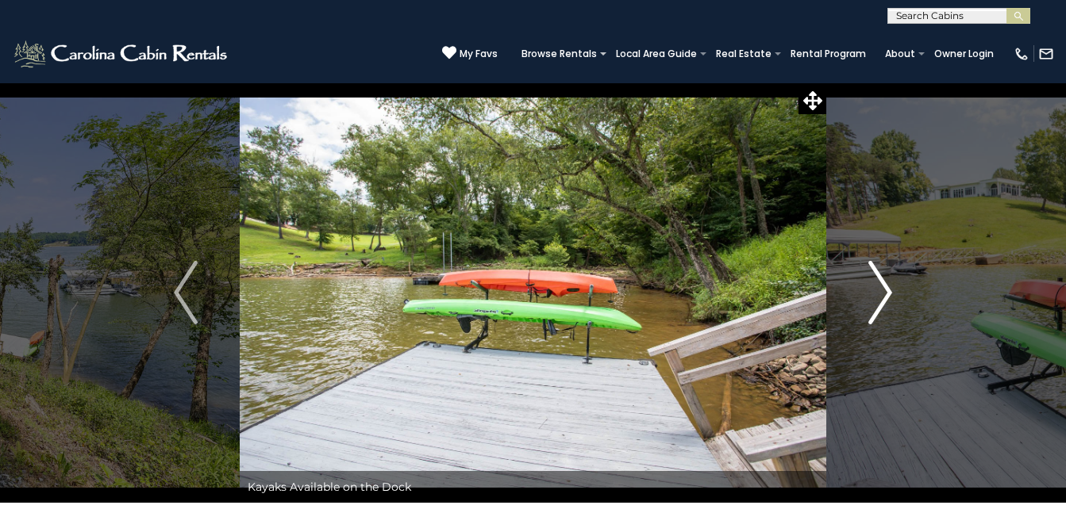
click at [894, 279] on button "Next" at bounding box center [880, 293] width 108 height 421
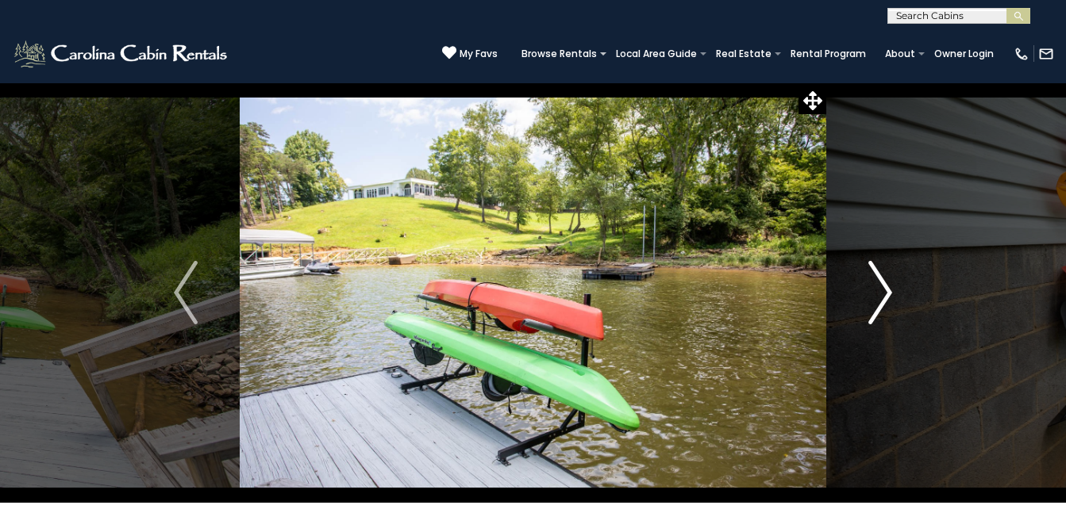
click at [896, 279] on button "Next" at bounding box center [880, 293] width 108 height 421
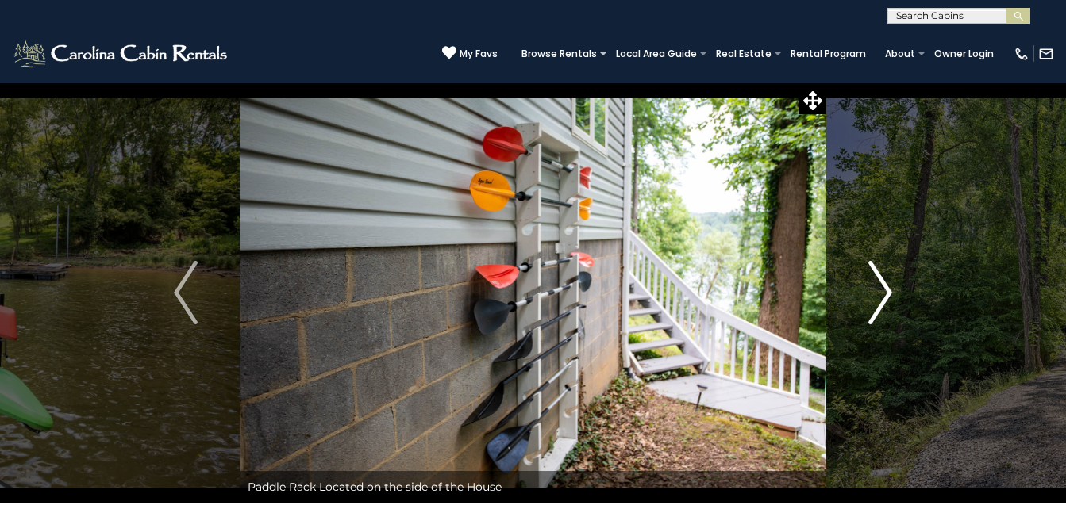
click at [896, 279] on button "Next" at bounding box center [880, 293] width 108 height 421
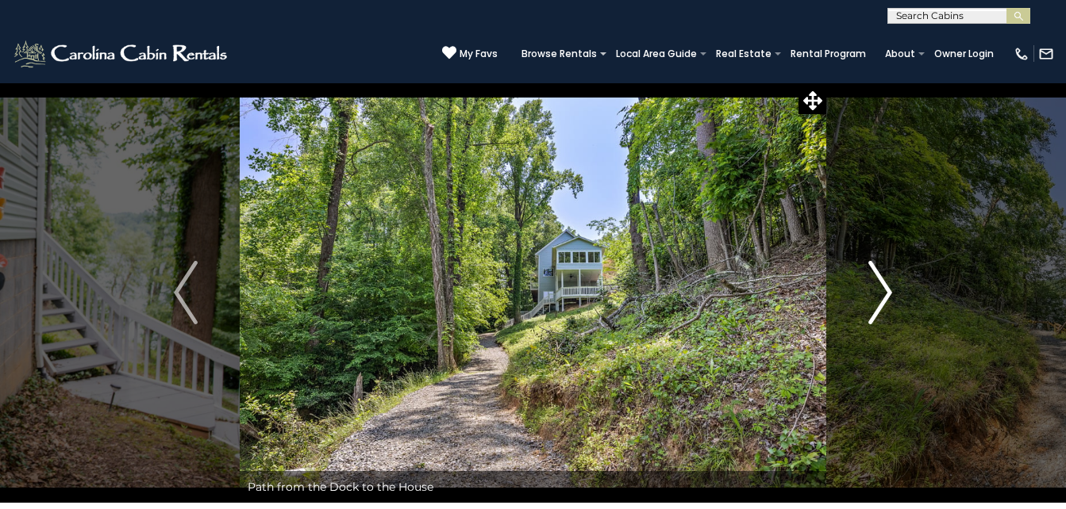
click at [896, 279] on button "Next" at bounding box center [880, 293] width 108 height 421
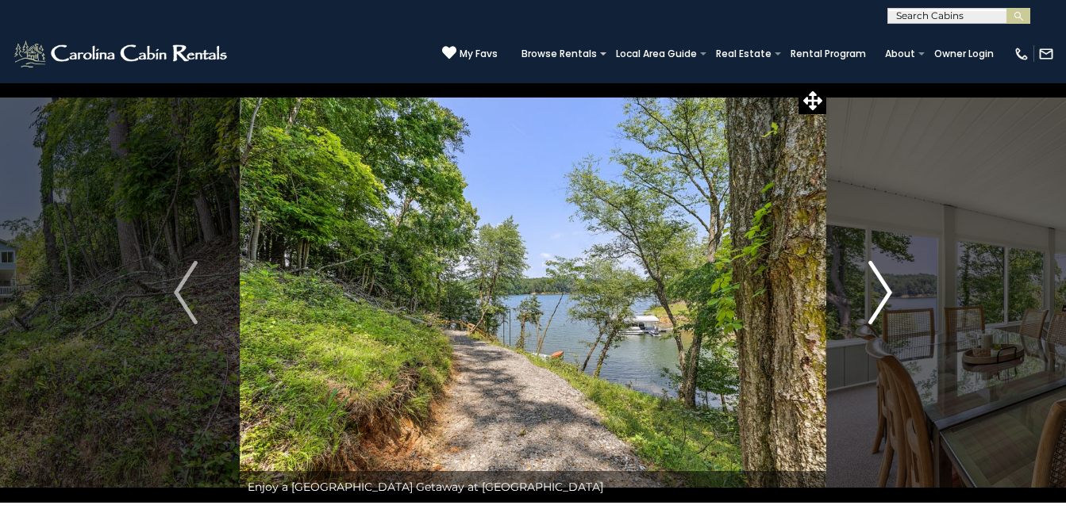
click at [896, 279] on button "Next" at bounding box center [880, 293] width 108 height 421
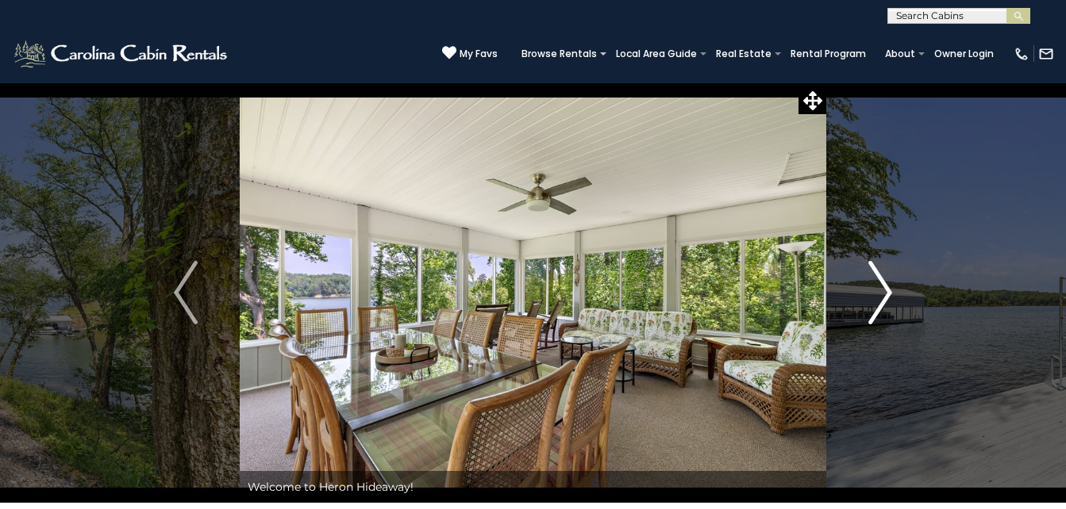
click at [896, 279] on button "Next" at bounding box center [880, 293] width 108 height 421
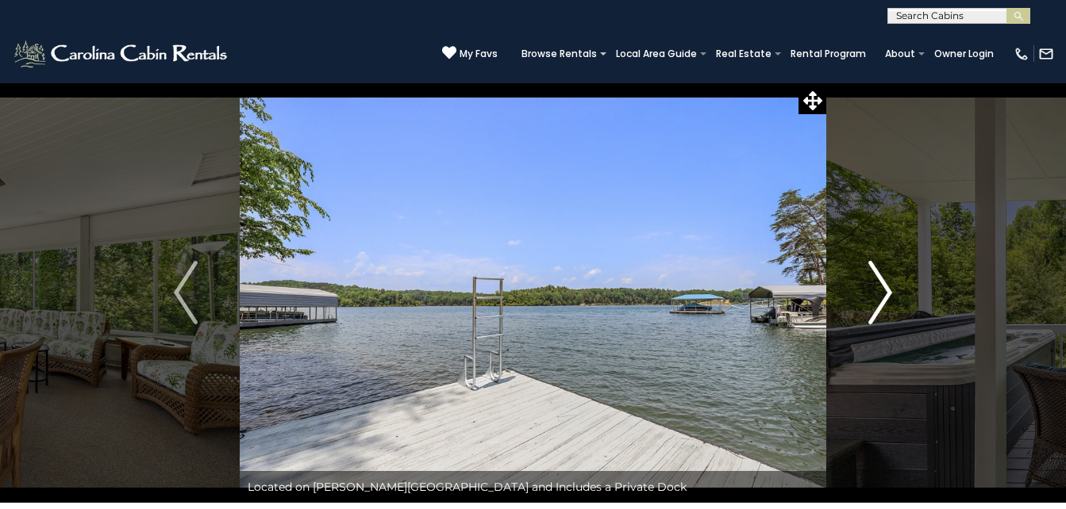
click at [898, 278] on button "Next" at bounding box center [880, 293] width 108 height 421
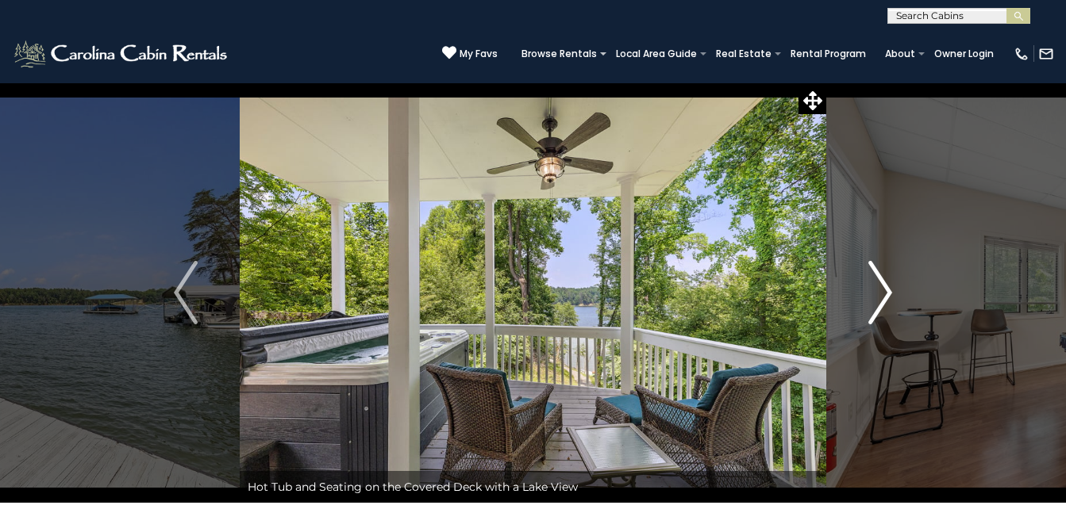
click at [898, 278] on button "Next" at bounding box center [880, 293] width 108 height 421
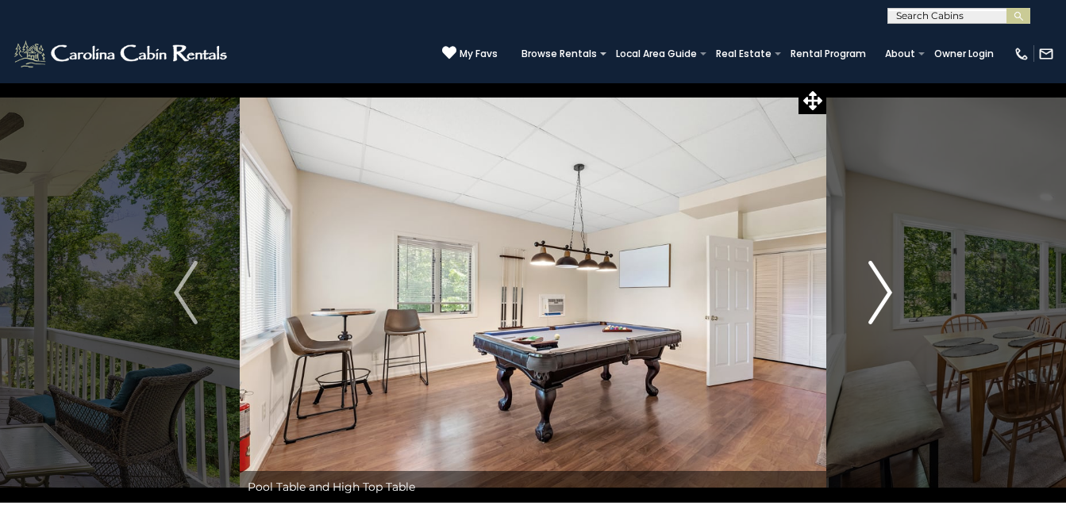
click at [898, 278] on button "Next" at bounding box center [880, 293] width 108 height 421
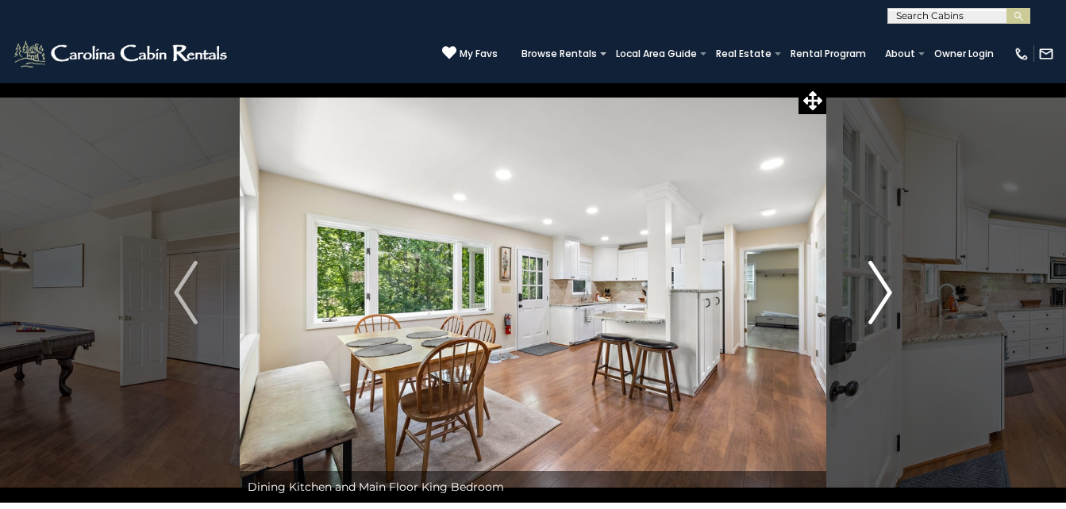
click at [898, 278] on button "Next" at bounding box center [880, 293] width 108 height 421
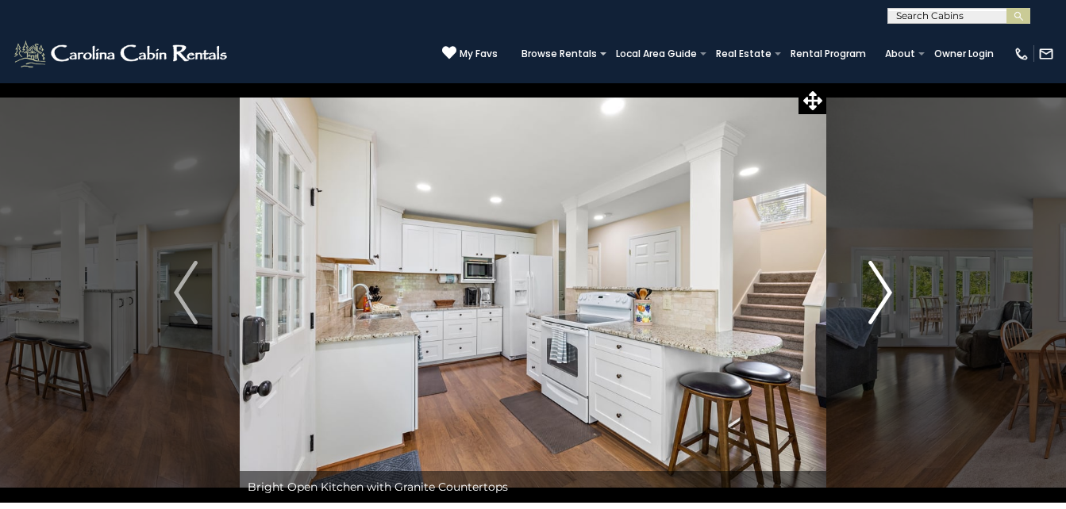
click at [898, 278] on button "Next" at bounding box center [880, 293] width 108 height 421
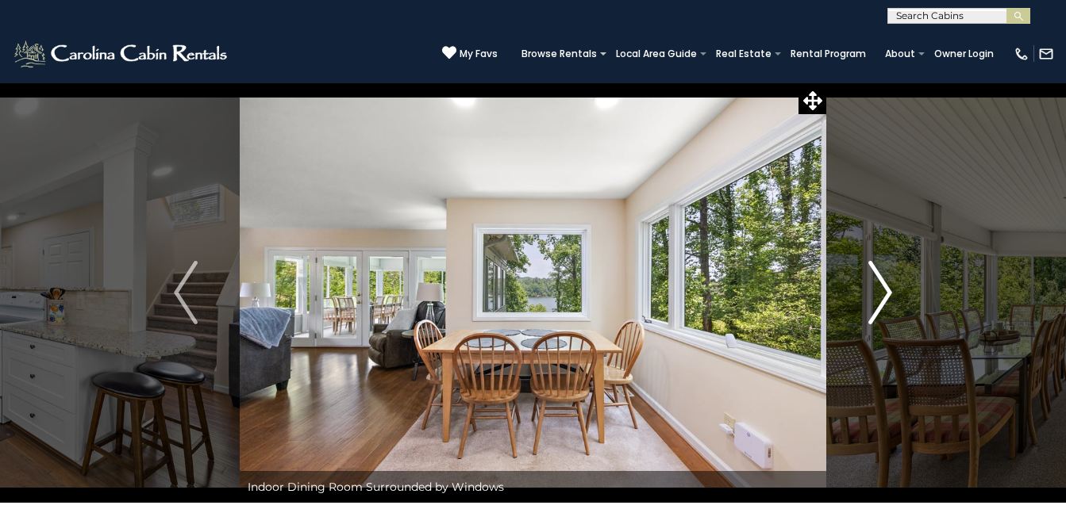
click at [898, 278] on button "Next" at bounding box center [880, 293] width 108 height 421
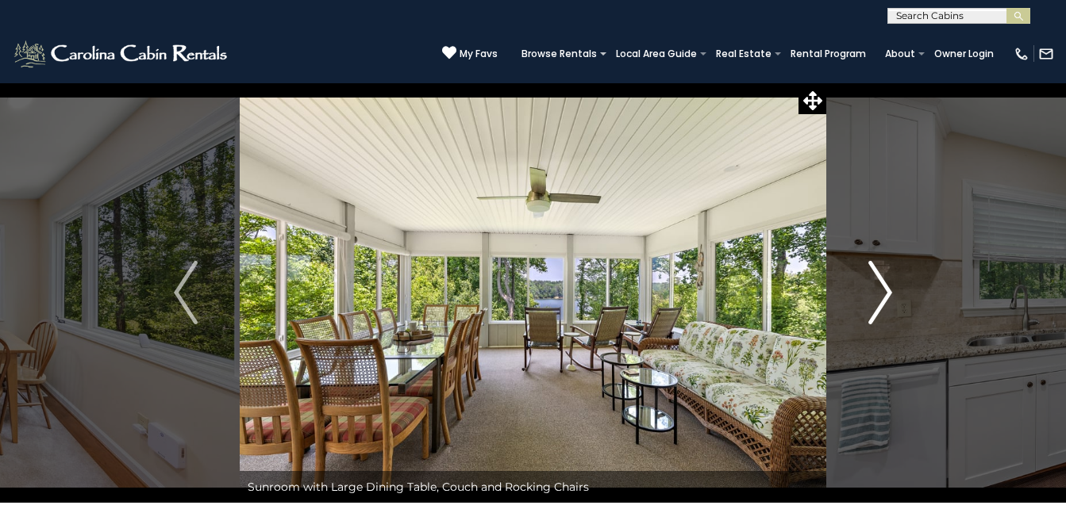
click at [898, 278] on button "Next" at bounding box center [880, 293] width 108 height 421
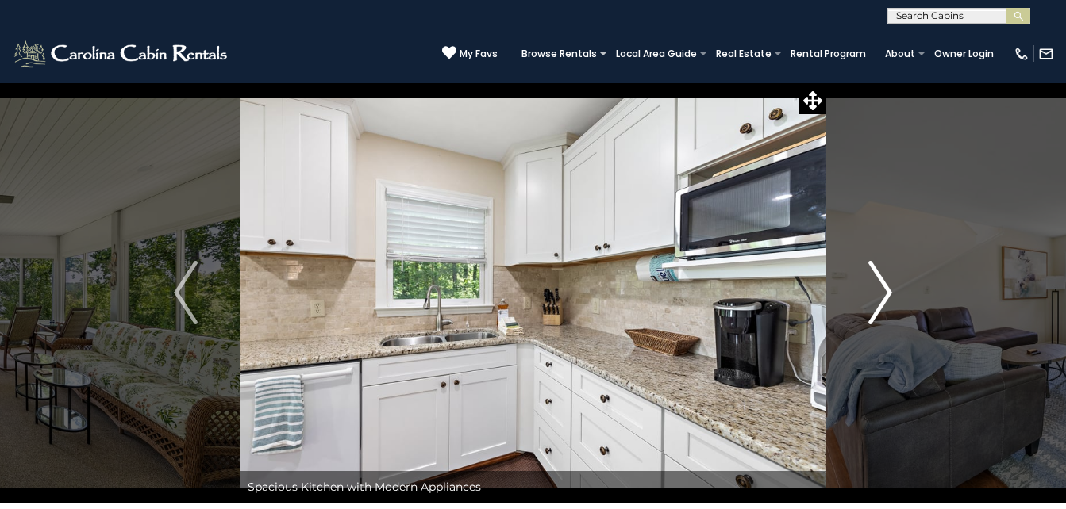
click at [898, 278] on button "Next" at bounding box center [880, 293] width 108 height 421
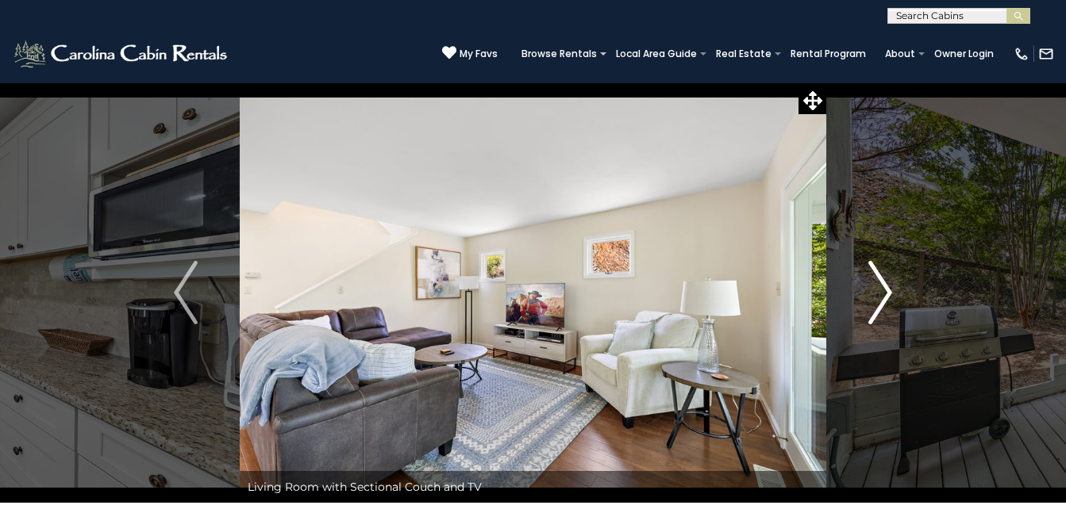
click at [898, 278] on button "Next" at bounding box center [880, 293] width 108 height 421
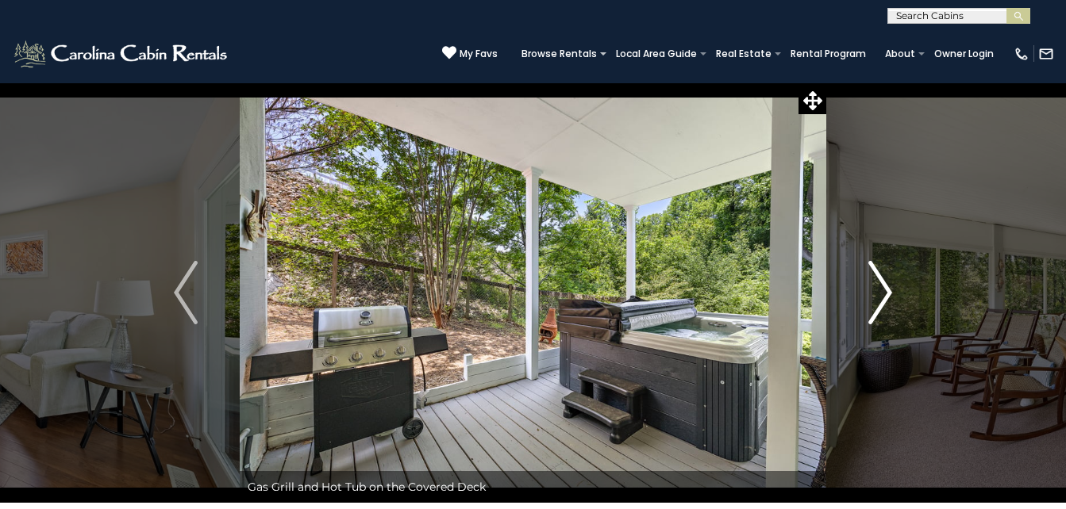
click at [898, 278] on button "Next" at bounding box center [880, 293] width 108 height 421
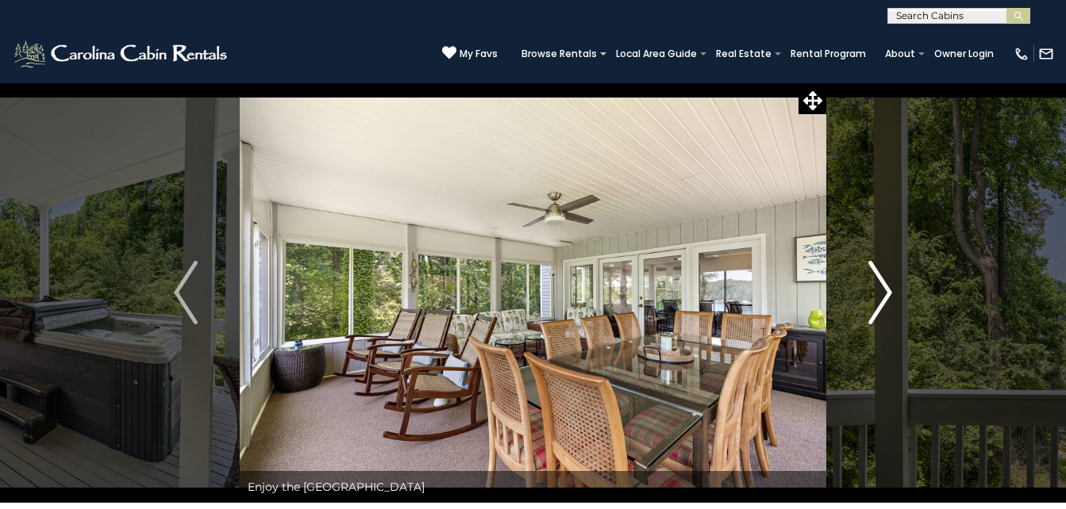
click at [898, 278] on button "Next" at bounding box center [880, 293] width 108 height 421
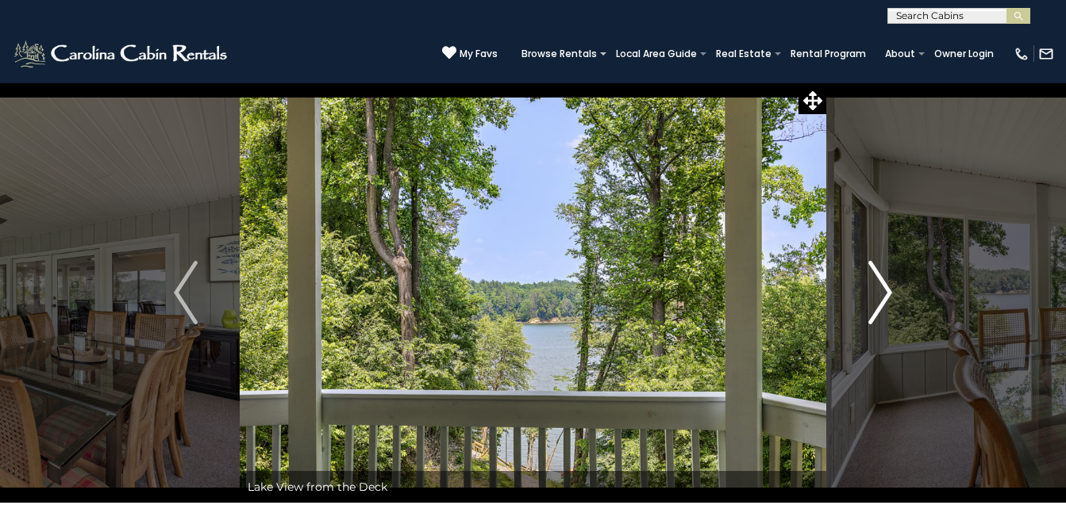
click at [898, 278] on button "Next" at bounding box center [880, 293] width 108 height 421
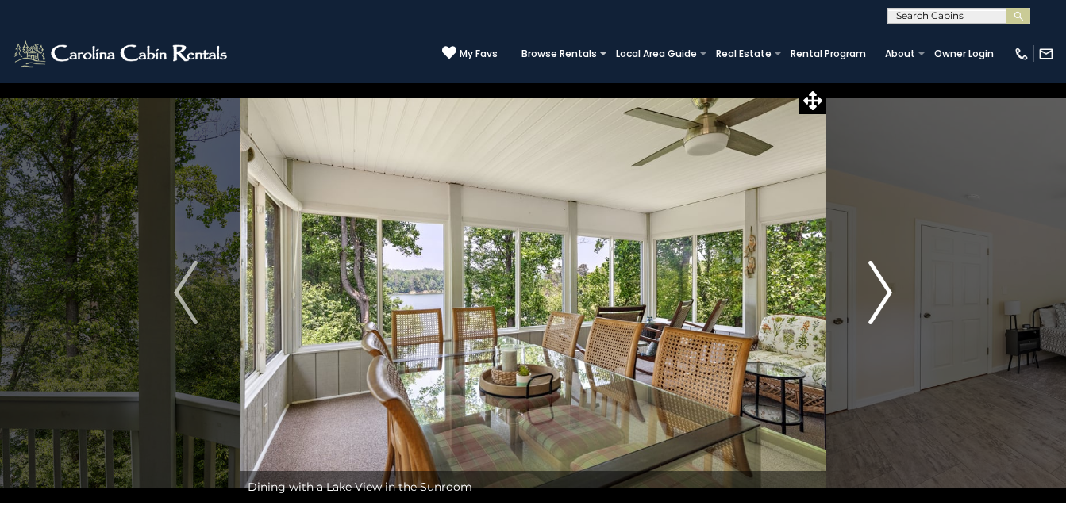
click at [898, 278] on button "Next" at bounding box center [880, 293] width 108 height 421
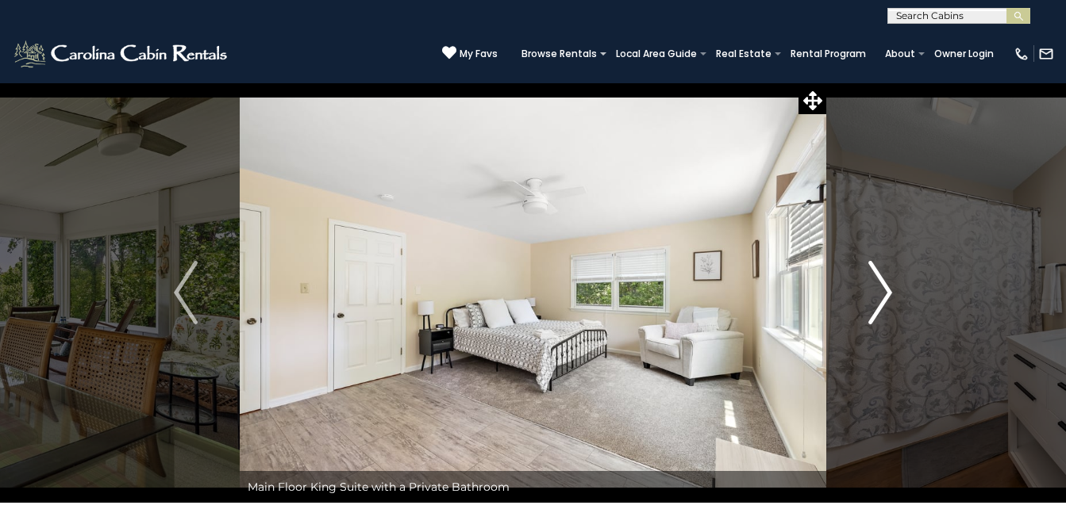
click at [898, 278] on button "Next" at bounding box center [880, 293] width 108 height 421
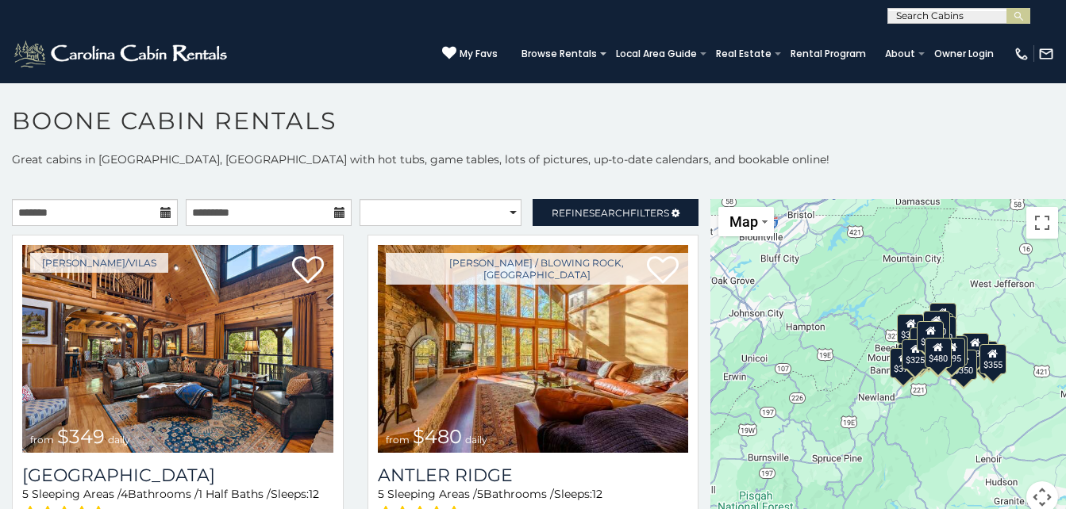
click at [163, 215] on icon at bounding box center [165, 212] width 11 height 11
click at [38, 217] on input "text" at bounding box center [95, 212] width 166 height 27
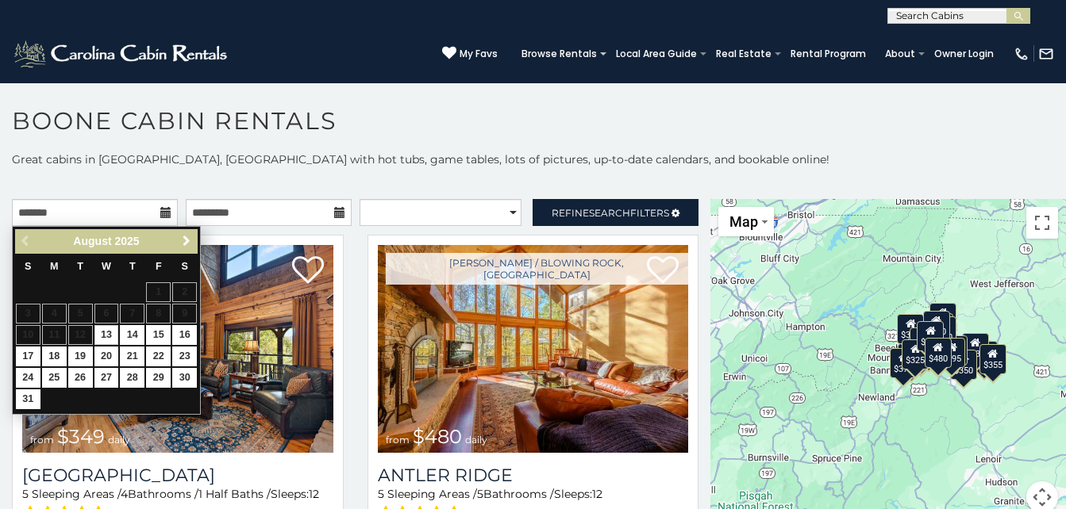
click at [185, 242] on span "Next" at bounding box center [186, 241] width 13 height 13
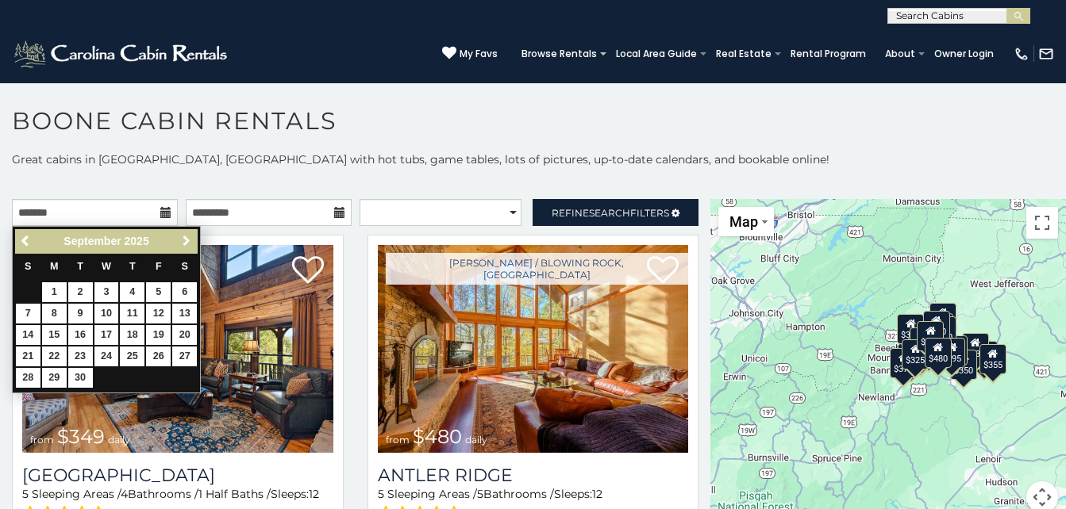
click at [183, 241] on span "Next" at bounding box center [186, 241] width 13 height 13
click at [185, 312] on link "11" at bounding box center [184, 314] width 25 height 20
type input "**********"
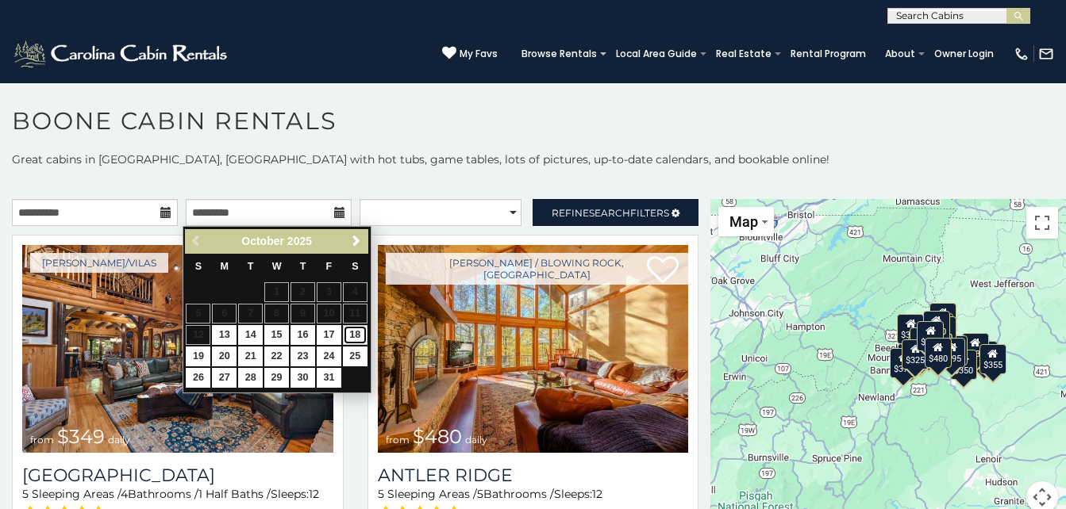
click at [359, 330] on link "18" at bounding box center [355, 335] width 25 height 20
type input "**********"
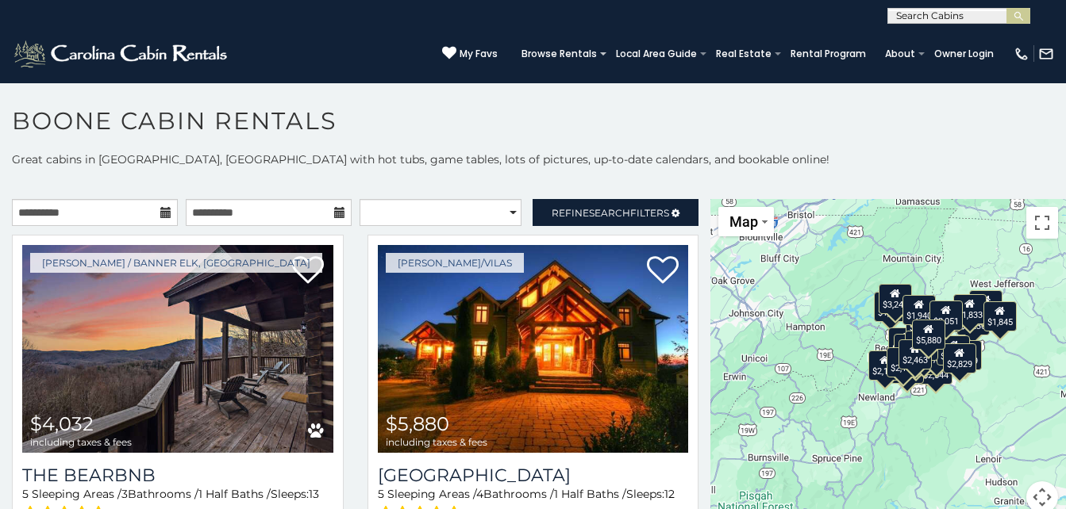
scroll to position [9, 0]
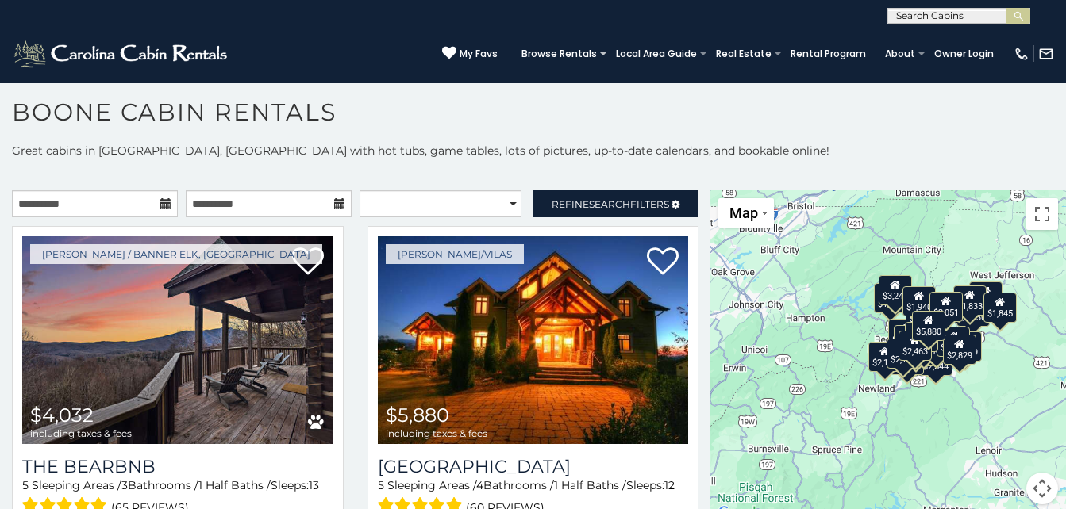
click at [913, 307] on div "$1,940" at bounding box center [918, 301] width 33 height 30
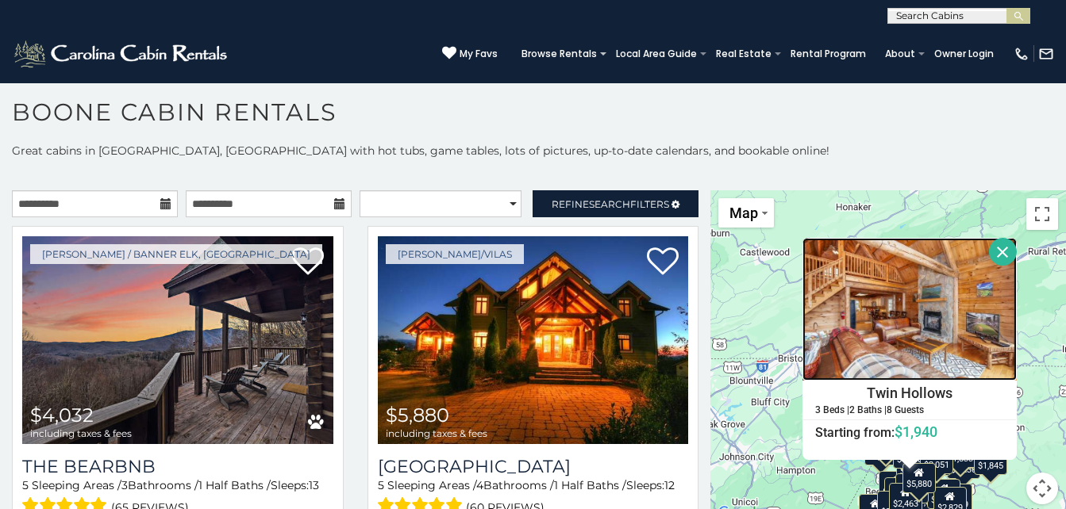
click at [913, 292] on img at bounding box center [909, 309] width 214 height 143
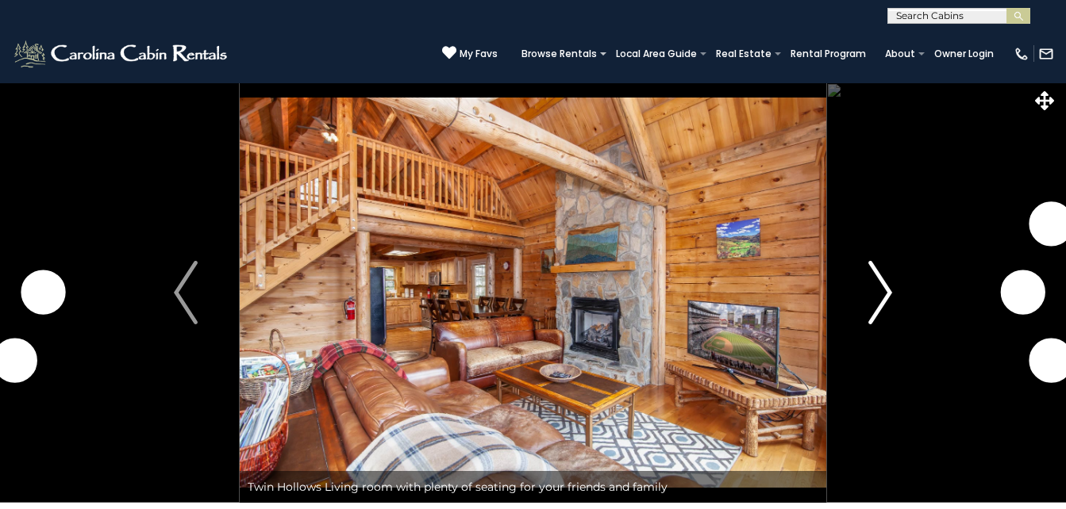
click at [885, 295] on img "Next" at bounding box center [880, 292] width 24 height 63
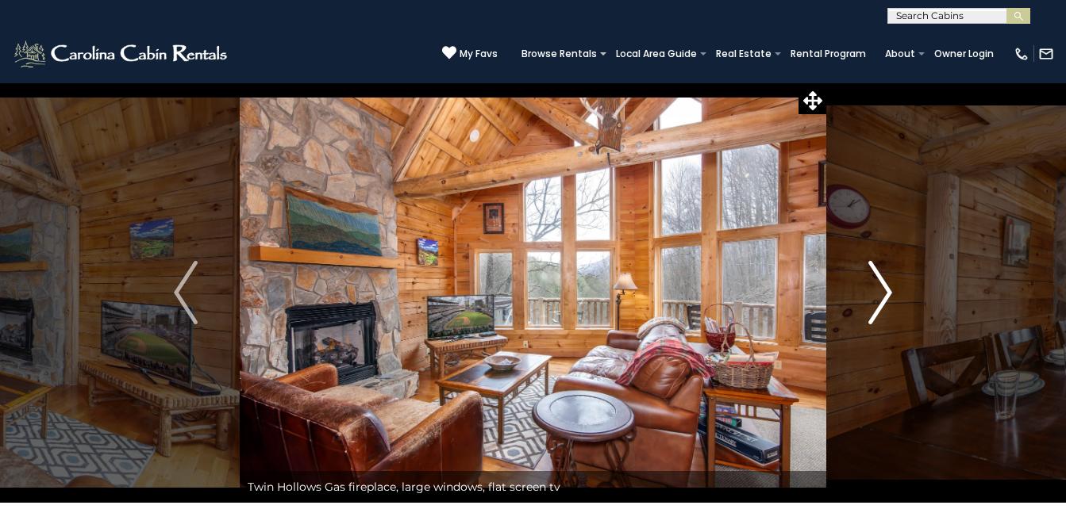
click at [880, 290] on img "Next" at bounding box center [880, 292] width 24 height 63
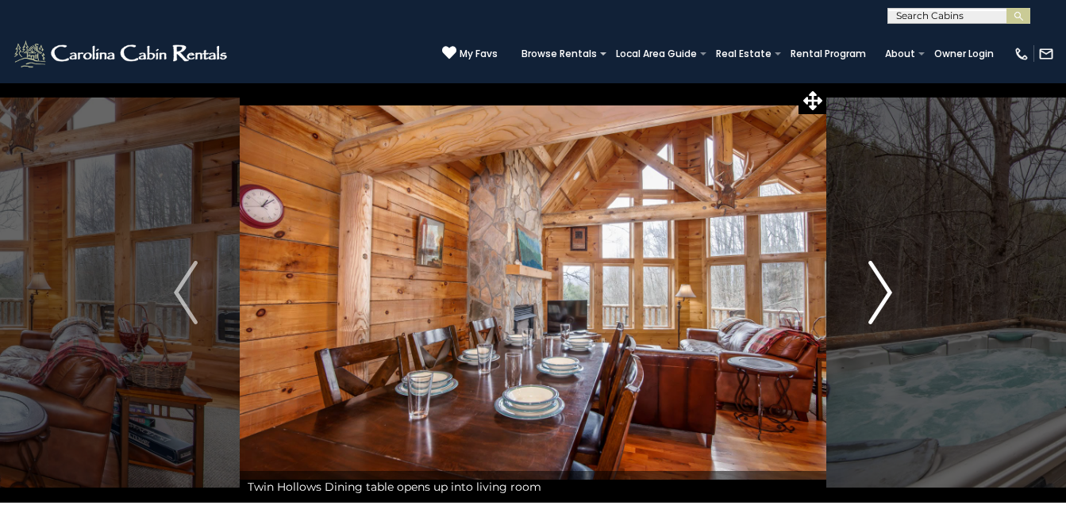
click at [883, 290] on img "Next" at bounding box center [880, 292] width 24 height 63
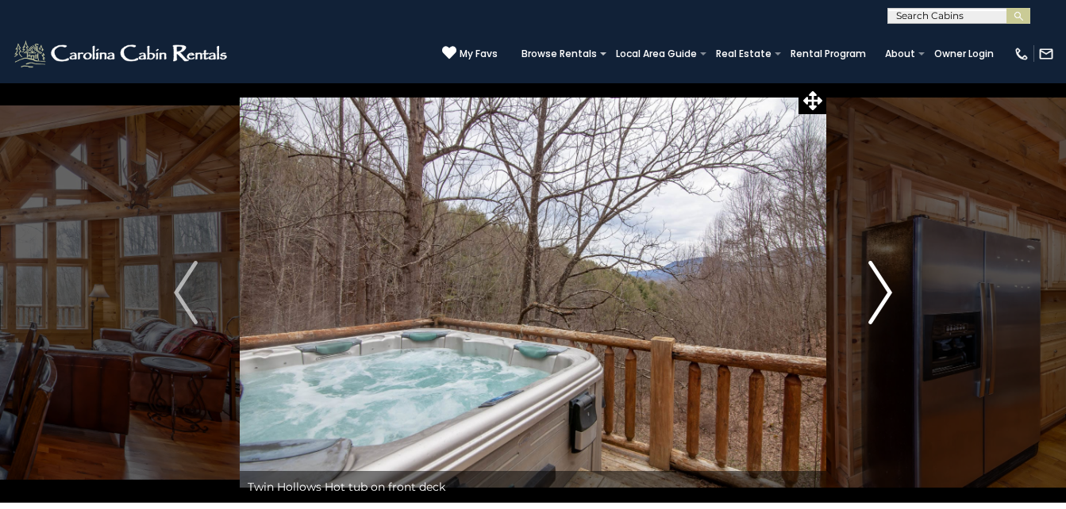
click at [887, 290] on img "Next" at bounding box center [880, 292] width 24 height 63
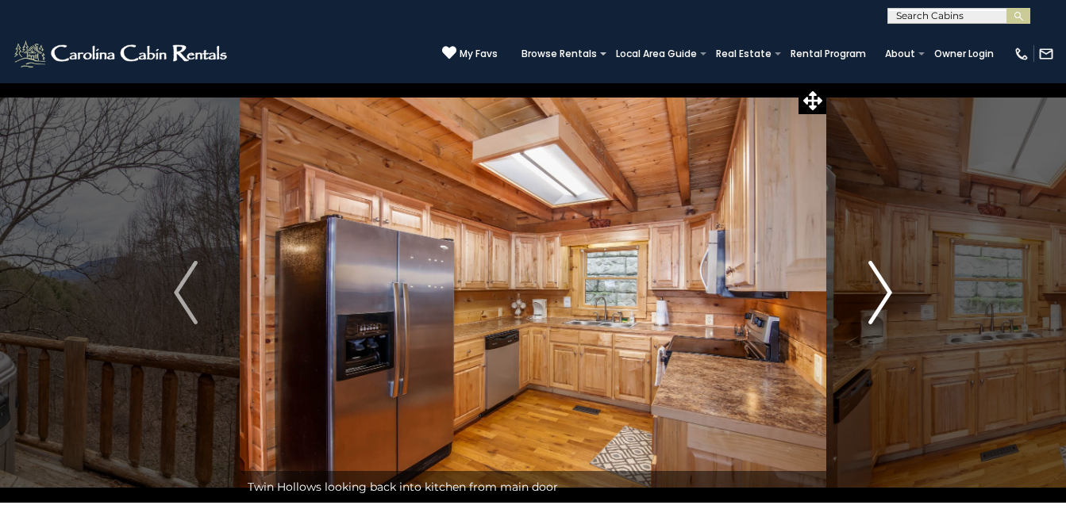
click at [892, 291] on img "Next" at bounding box center [880, 292] width 24 height 63
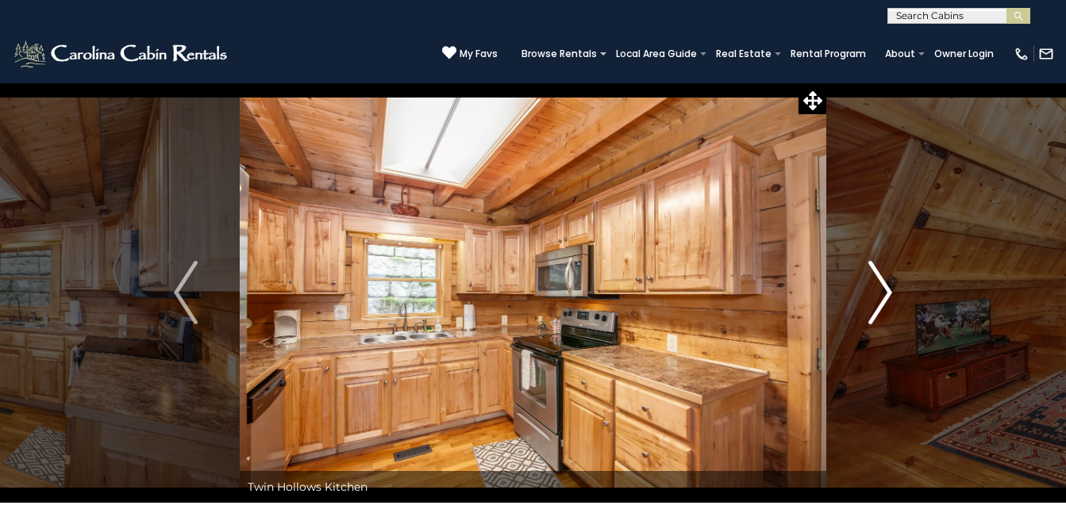
click at [894, 294] on button "Next" at bounding box center [880, 293] width 108 height 421
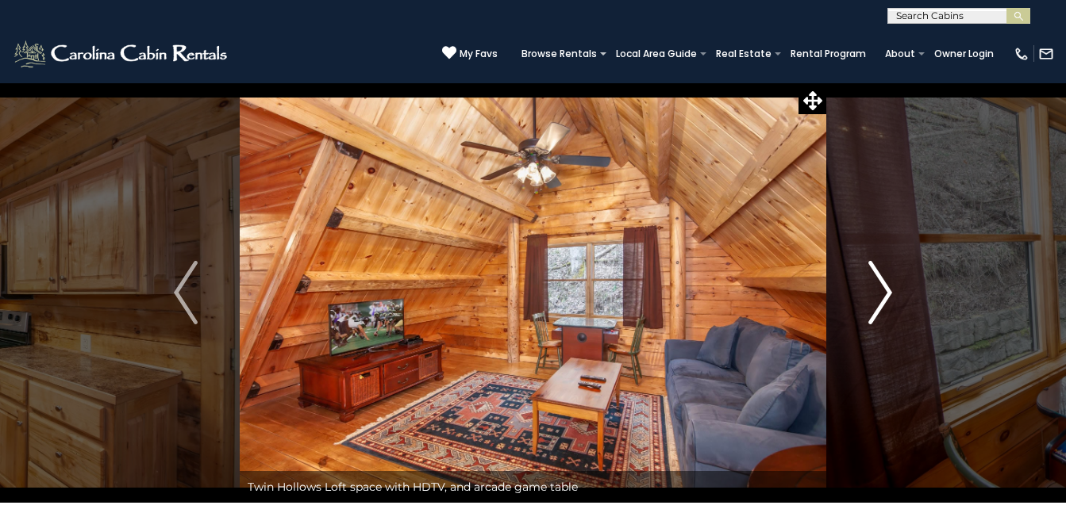
click at [894, 294] on button "Next" at bounding box center [880, 293] width 108 height 421
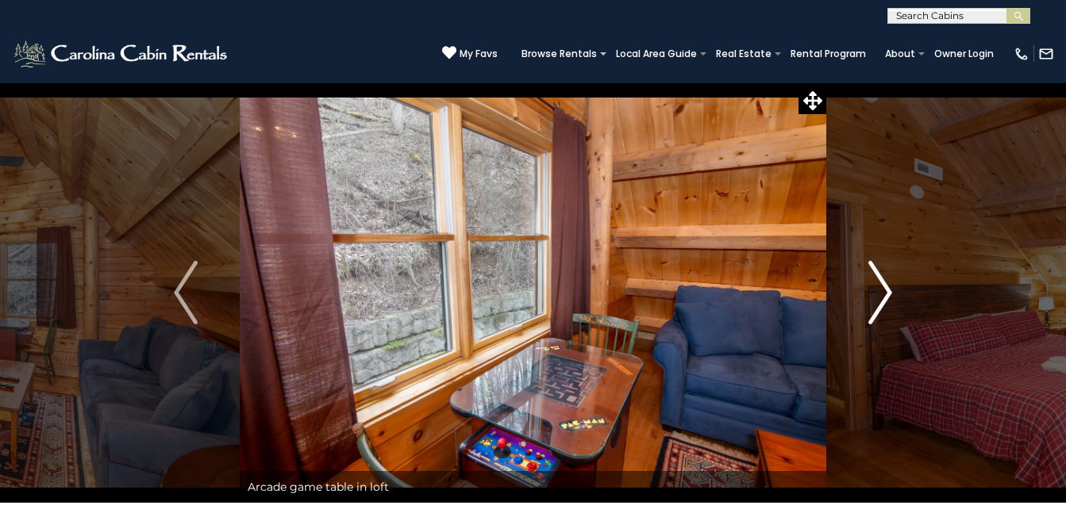
click at [897, 294] on button "Next" at bounding box center [880, 293] width 108 height 421
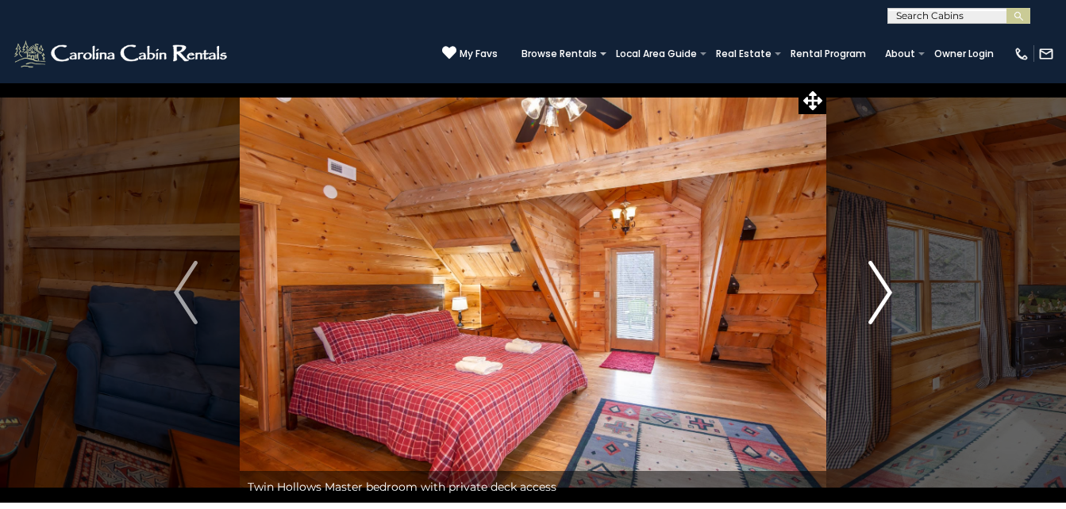
click at [900, 295] on button "Next" at bounding box center [880, 293] width 108 height 421
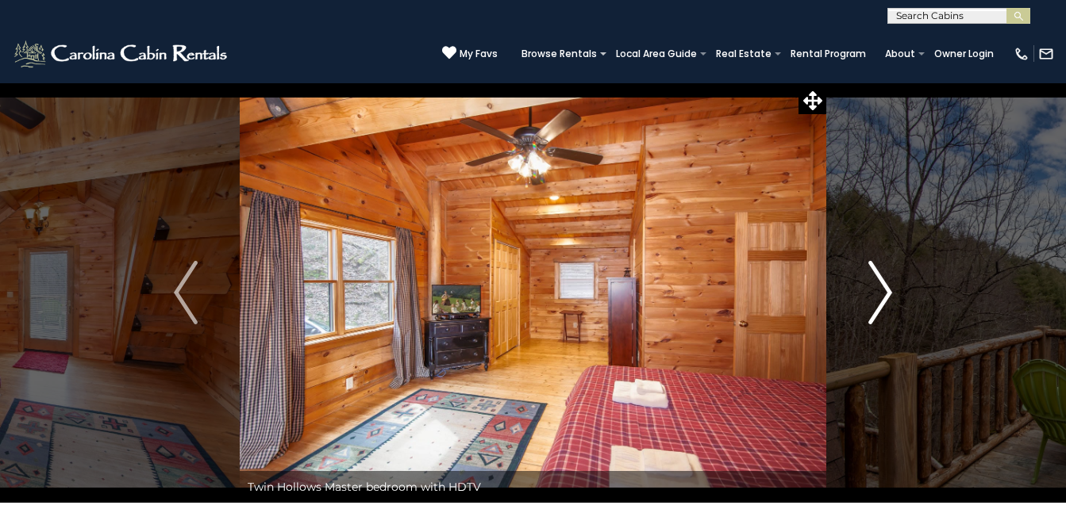
click at [903, 295] on button "Next" at bounding box center [880, 293] width 108 height 421
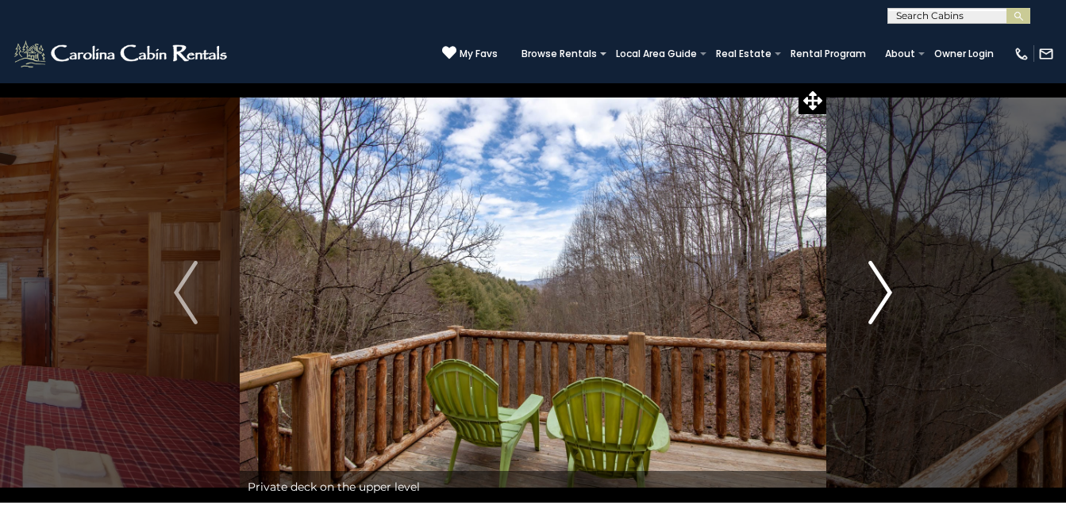
click at [907, 295] on button "Next" at bounding box center [880, 293] width 108 height 421
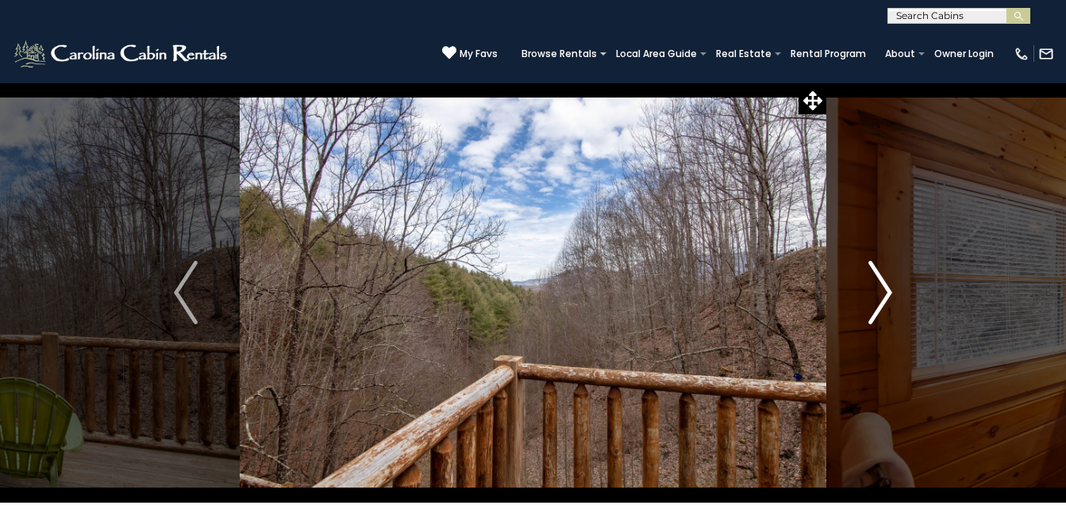
click at [907, 295] on button "Next" at bounding box center [880, 293] width 108 height 421
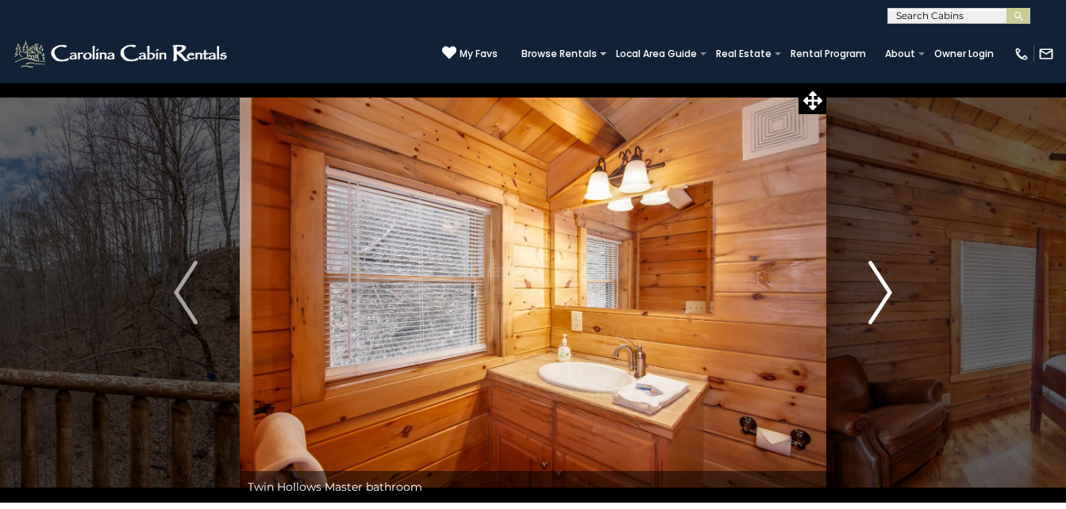
click at [908, 295] on button "Next" at bounding box center [880, 293] width 108 height 421
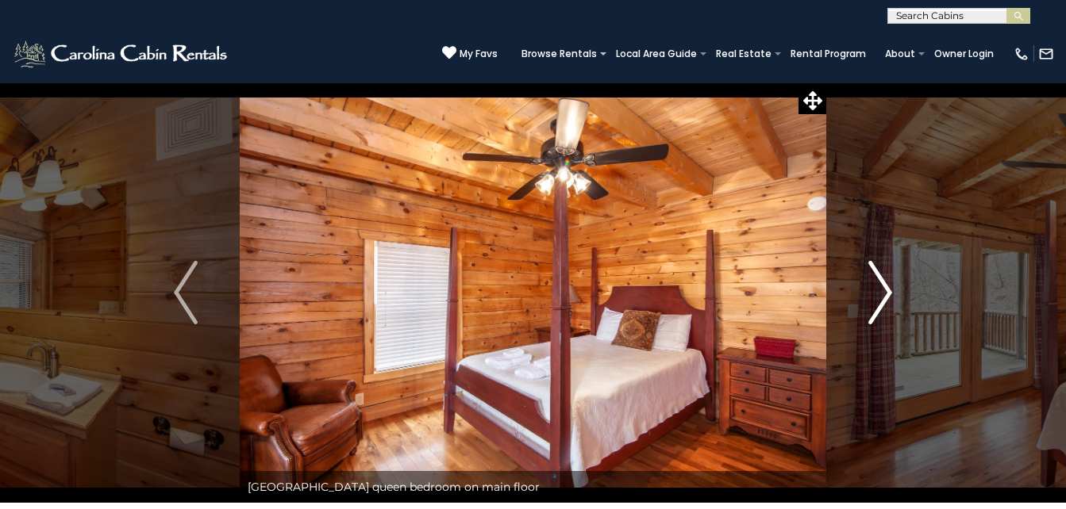
click at [896, 298] on button "Next" at bounding box center [880, 293] width 108 height 421
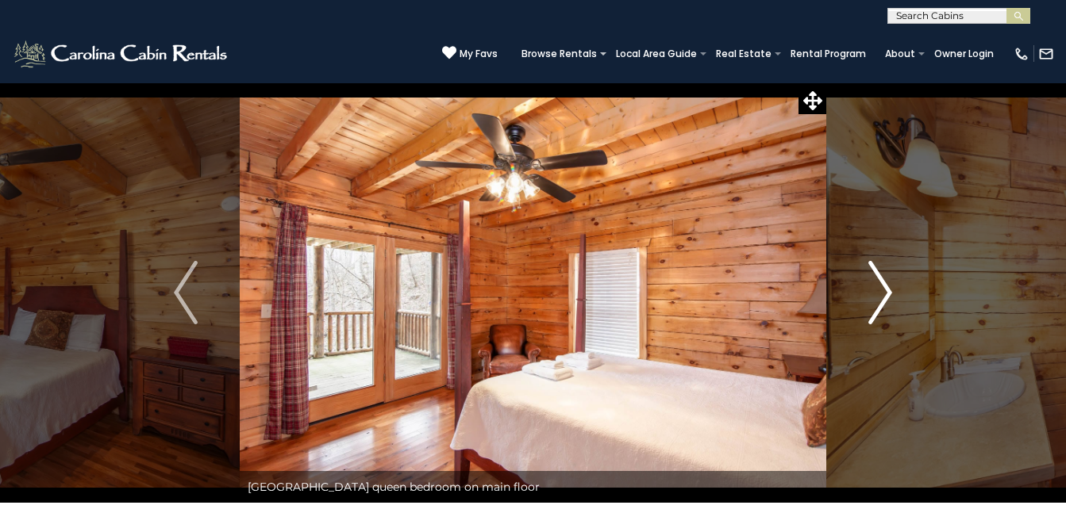
click at [888, 298] on img "Next" at bounding box center [880, 292] width 24 height 63
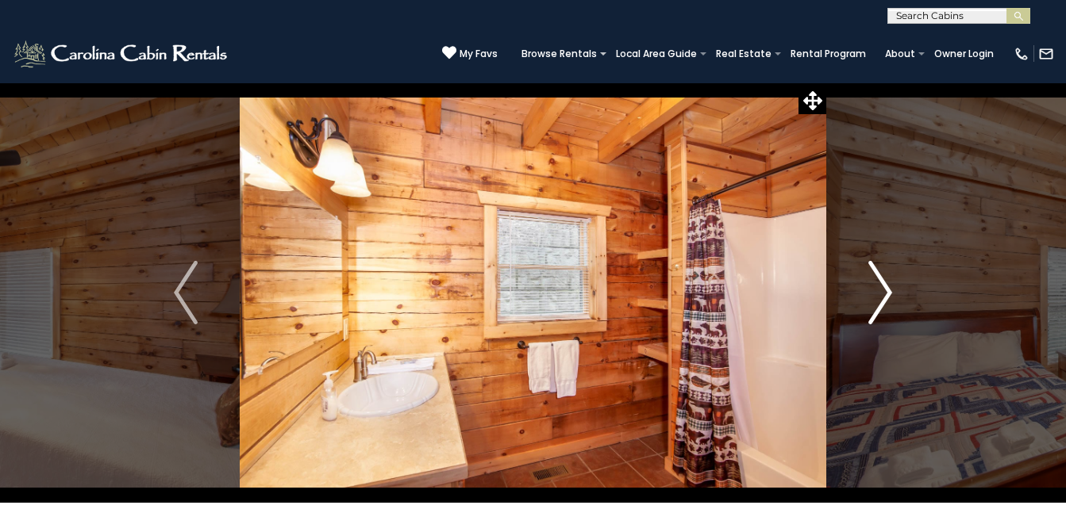
click at [894, 295] on button "Next" at bounding box center [880, 293] width 108 height 421
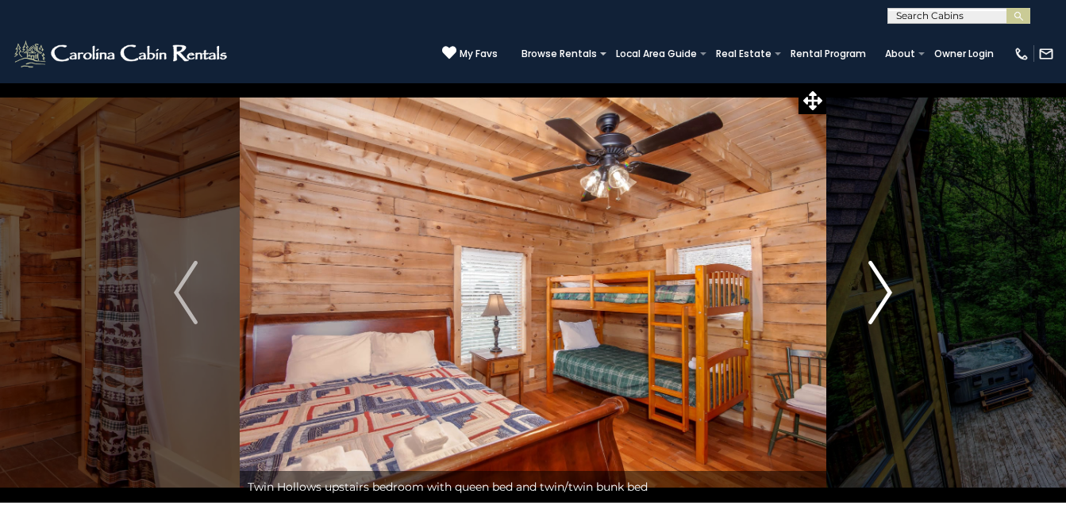
click at [895, 294] on button "Next" at bounding box center [880, 293] width 108 height 421
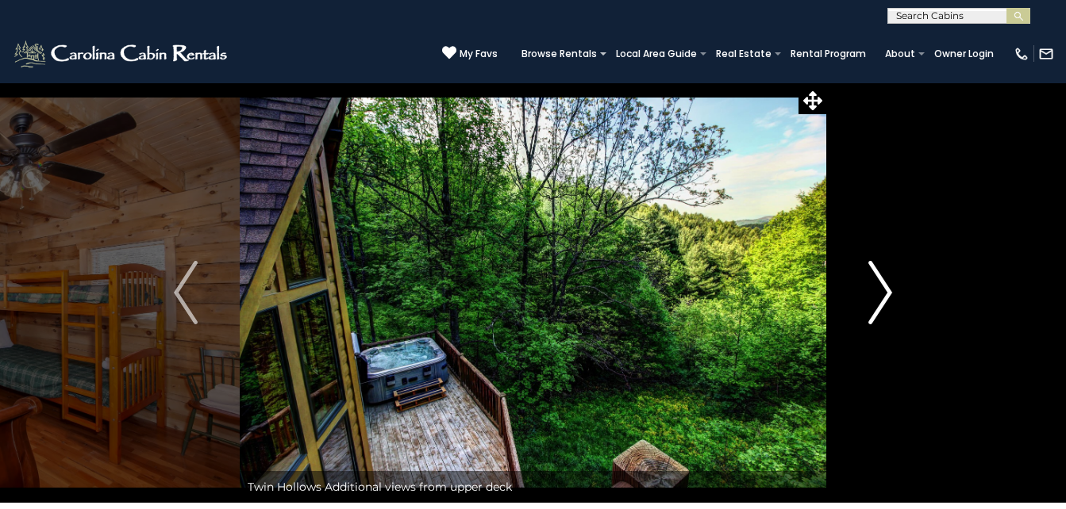
click at [895, 294] on button "Next" at bounding box center [880, 293] width 108 height 421
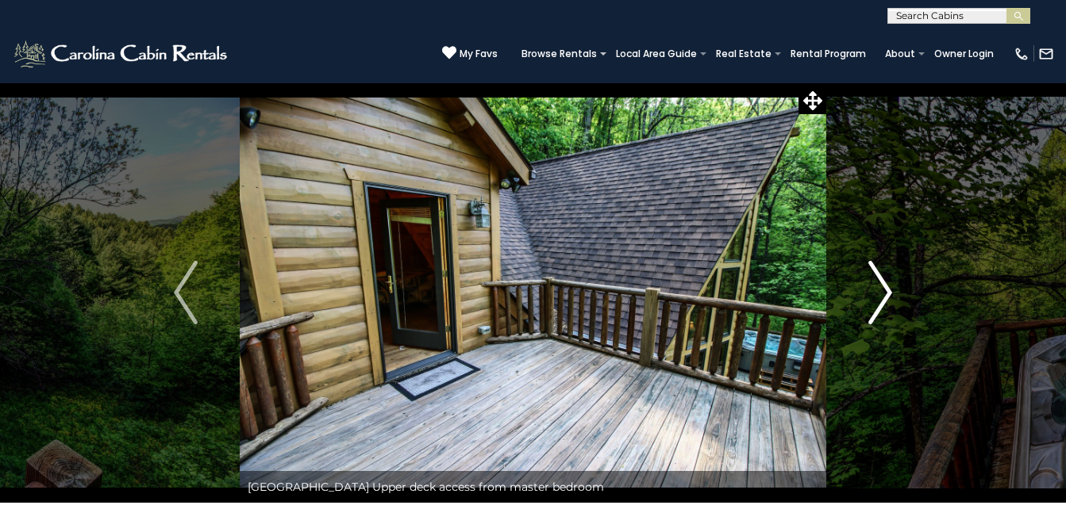
click at [895, 294] on button "Next" at bounding box center [880, 293] width 108 height 421
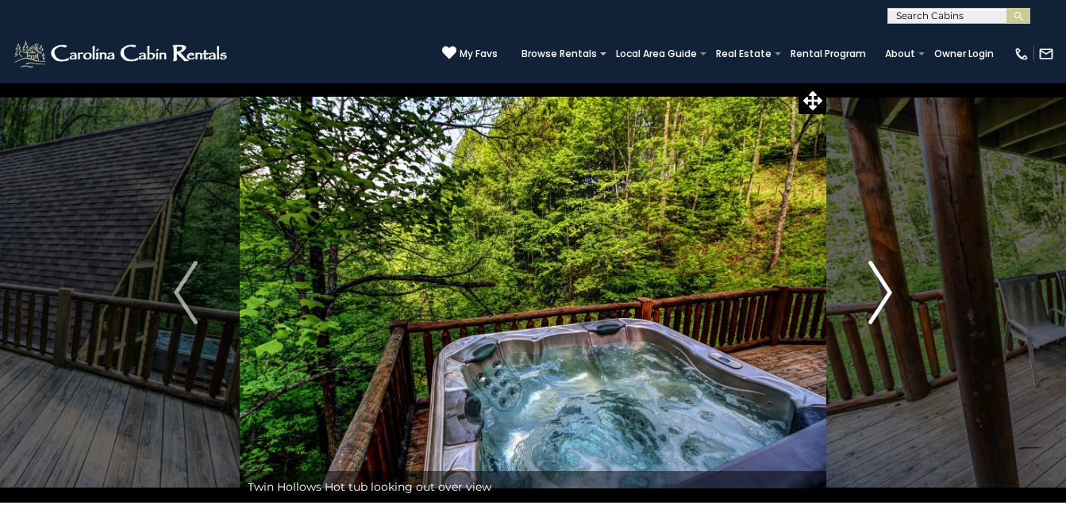
click at [896, 294] on button "Next" at bounding box center [880, 293] width 108 height 421
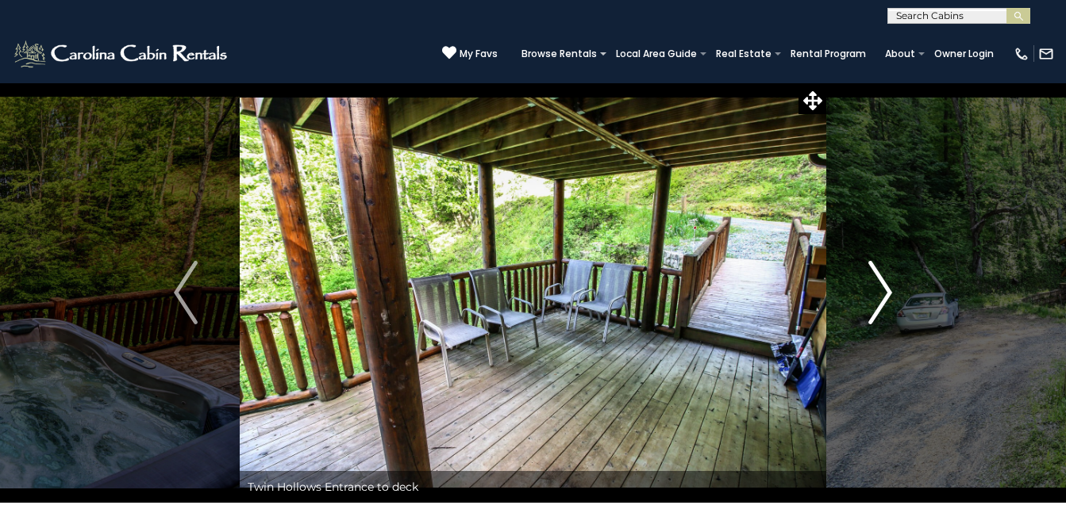
click at [896, 294] on button "Next" at bounding box center [880, 293] width 108 height 421
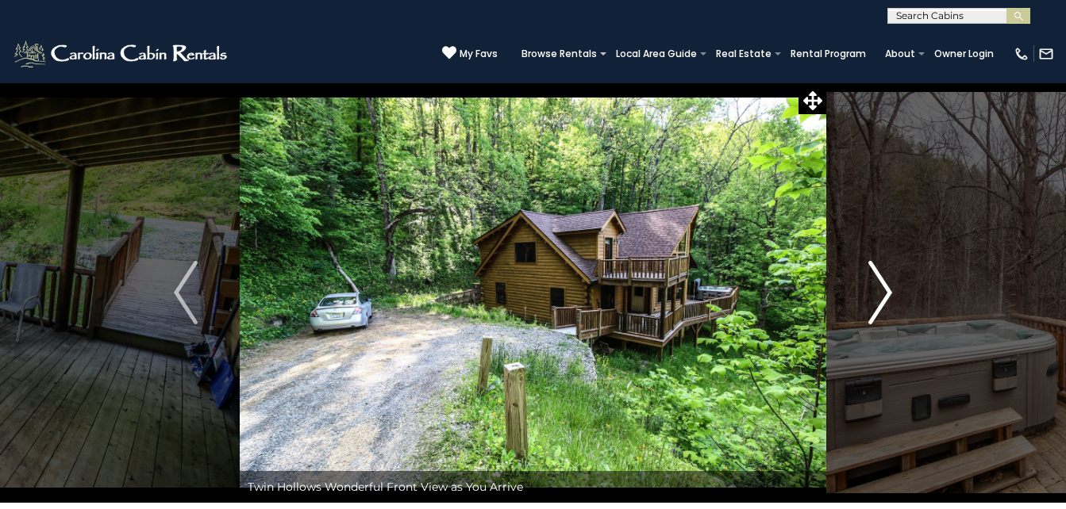
click at [896, 293] on button "Next" at bounding box center [880, 293] width 108 height 421
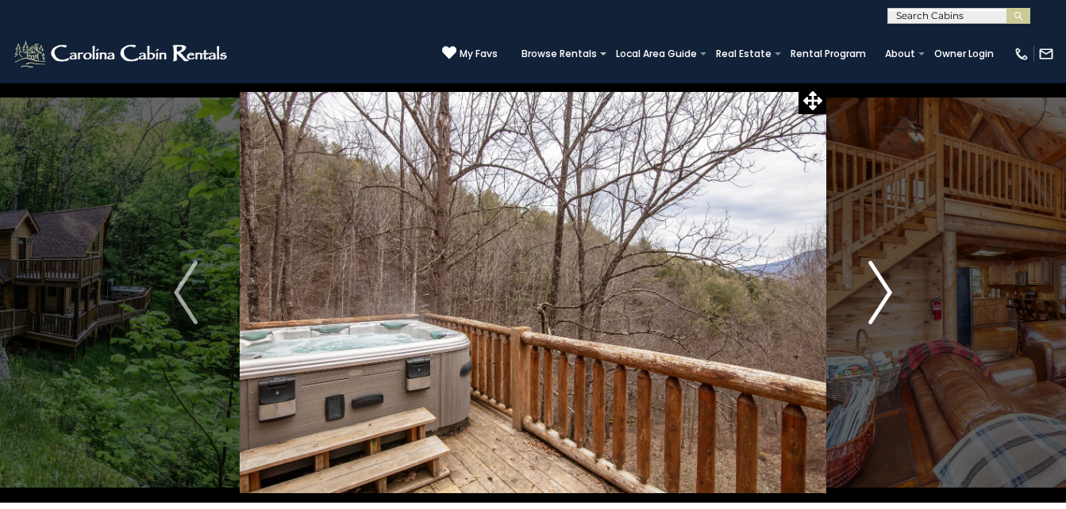
click at [896, 293] on button "Next" at bounding box center [880, 293] width 108 height 421
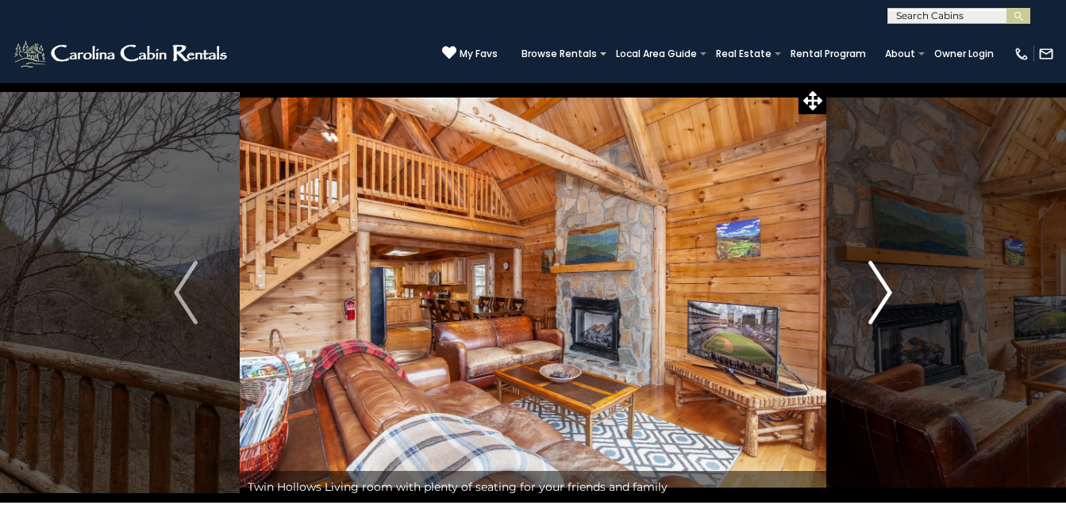
click at [886, 288] on img "Next" at bounding box center [880, 292] width 24 height 63
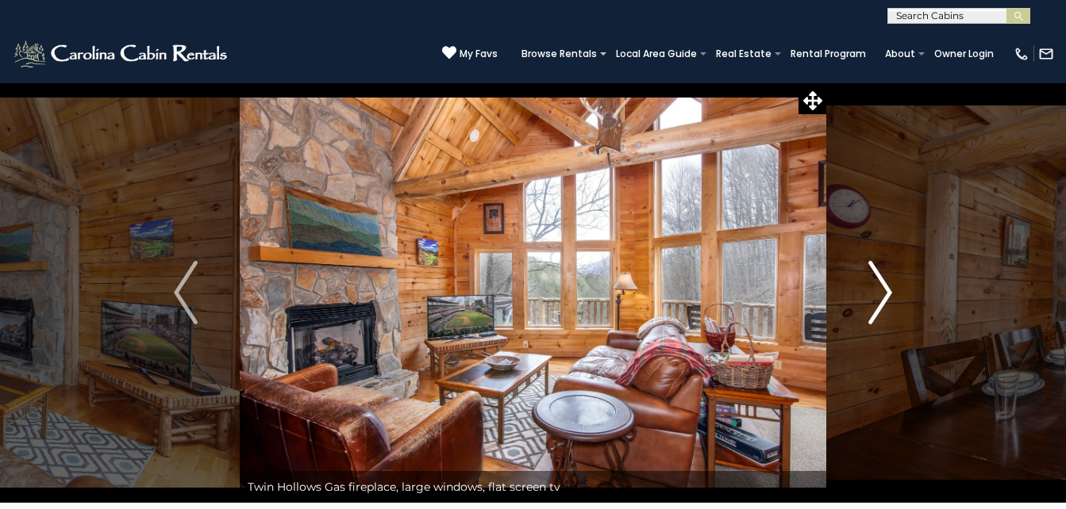
click at [880, 287] on img "Next" at bounding box center [880, 292] width 24 height 63
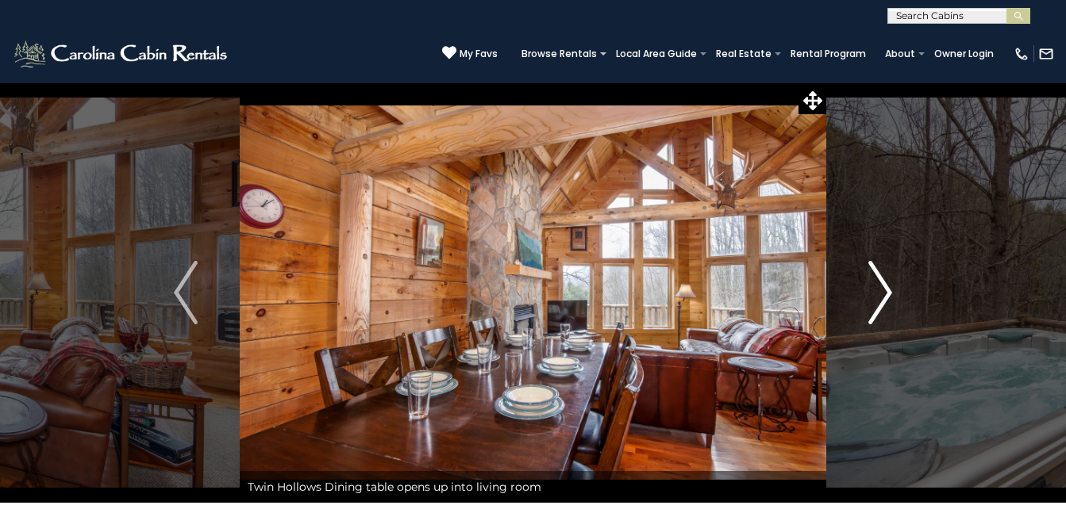
click at [880, 287] on img "Next" at bounding box center [880, 292] width 24 height 63
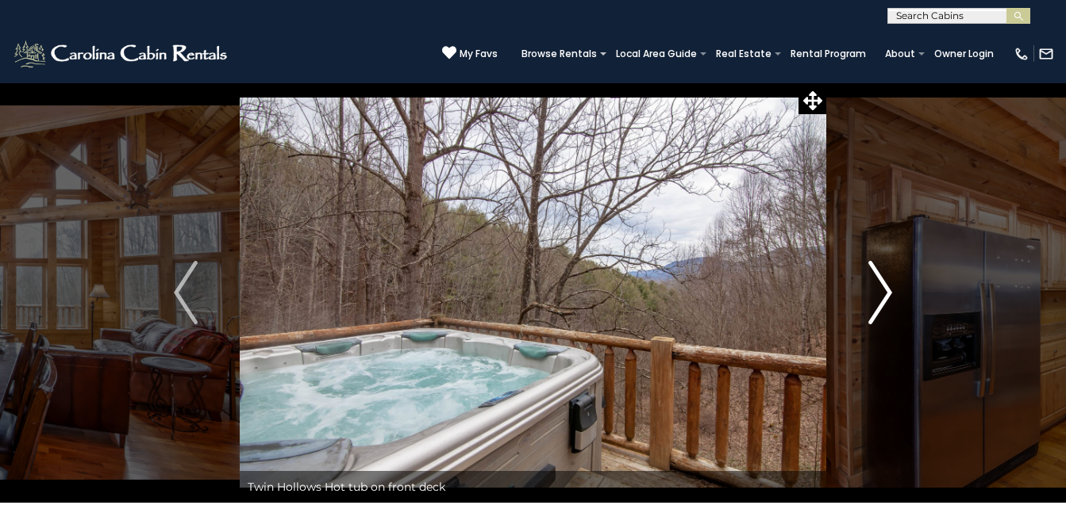
click at [880, 287] on img "Next" at bounding box center [880, 292] width 24 height 63
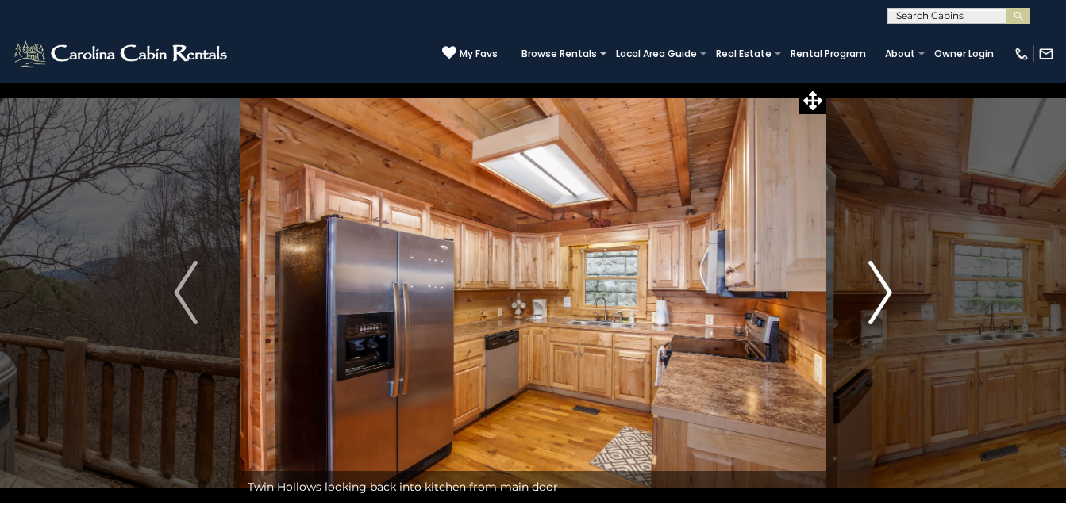
click at [879, 287] on img "Next" at bounding box center [880, 292] width 24 height 63
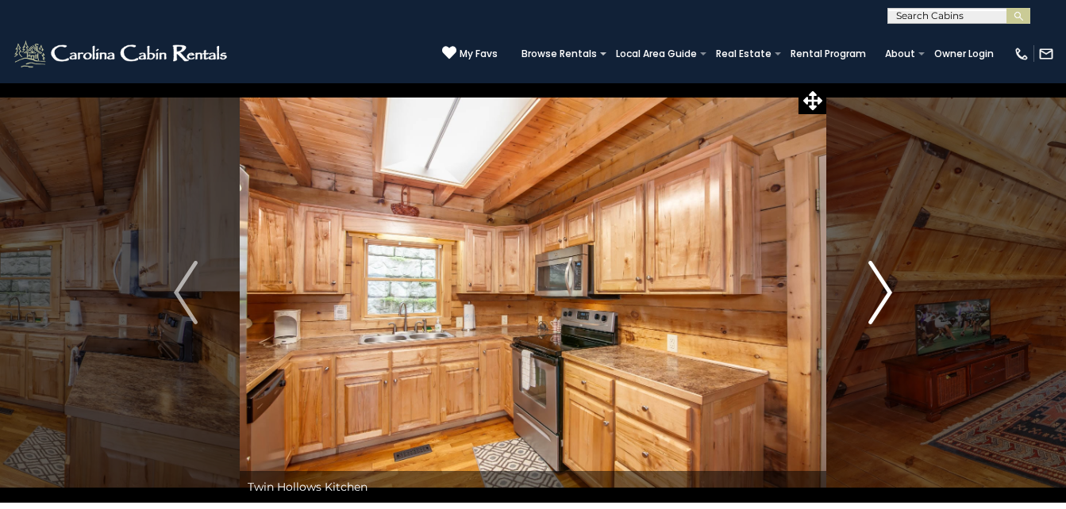
click at [878, 285] on img "Next" at bounding box center [880, 292] width 24 height 63
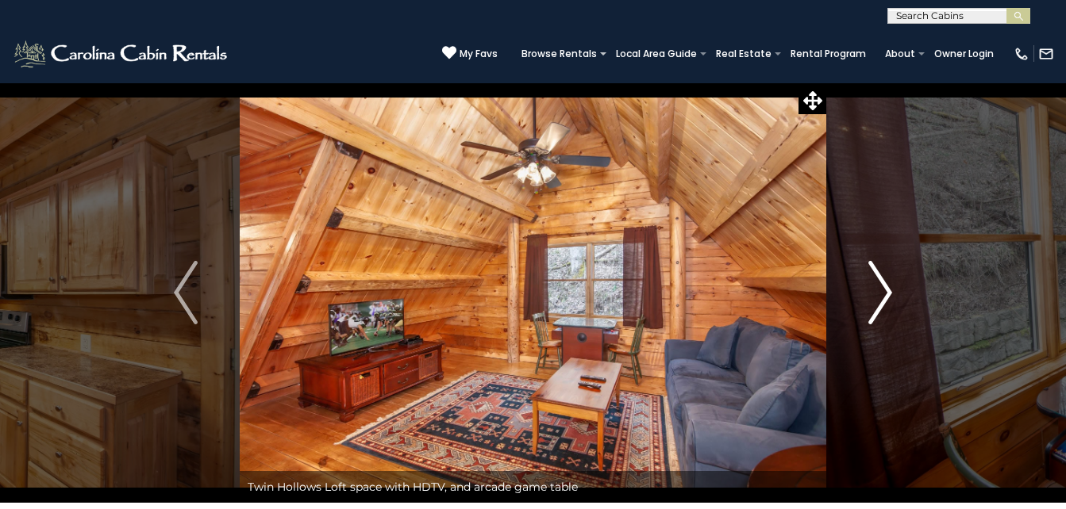
click at [878, 284] on img "Next" at bounding box center [880, 292] width 24 height 63
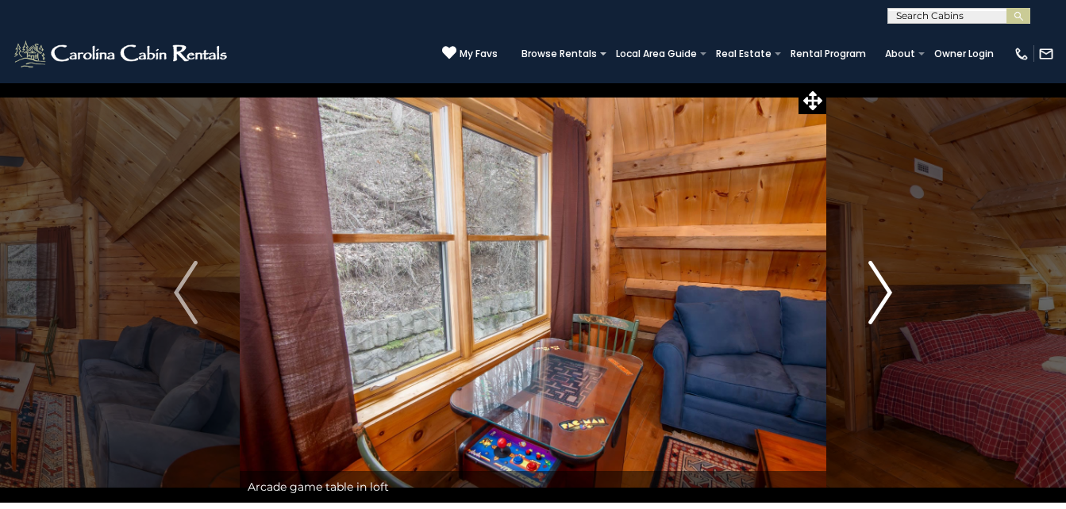
click at [882, 283] on img "Next" at bounding box center [880, 292] width 24 height 63
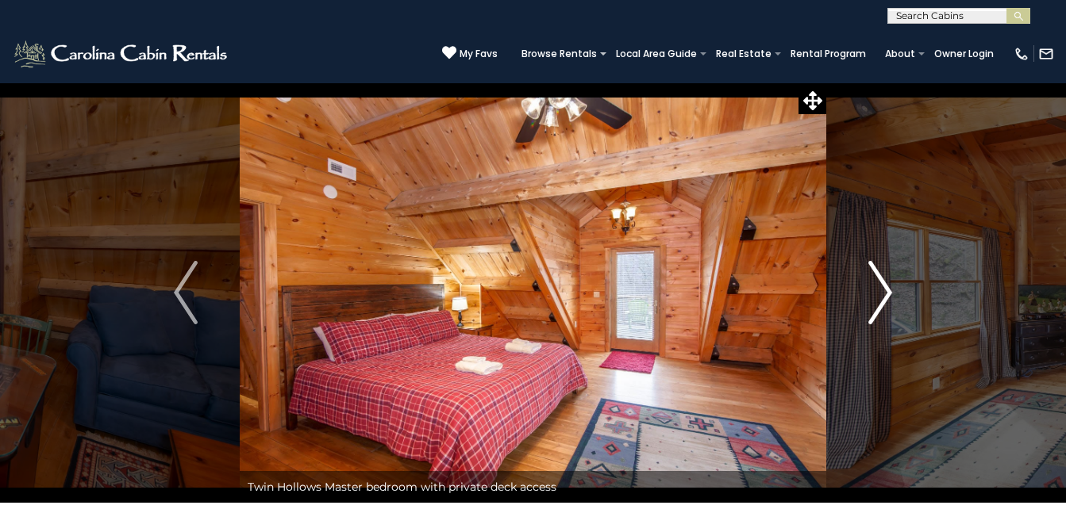
click at [882, 283] on img "Next" at bounding box center [880, 292] width 24 height 63
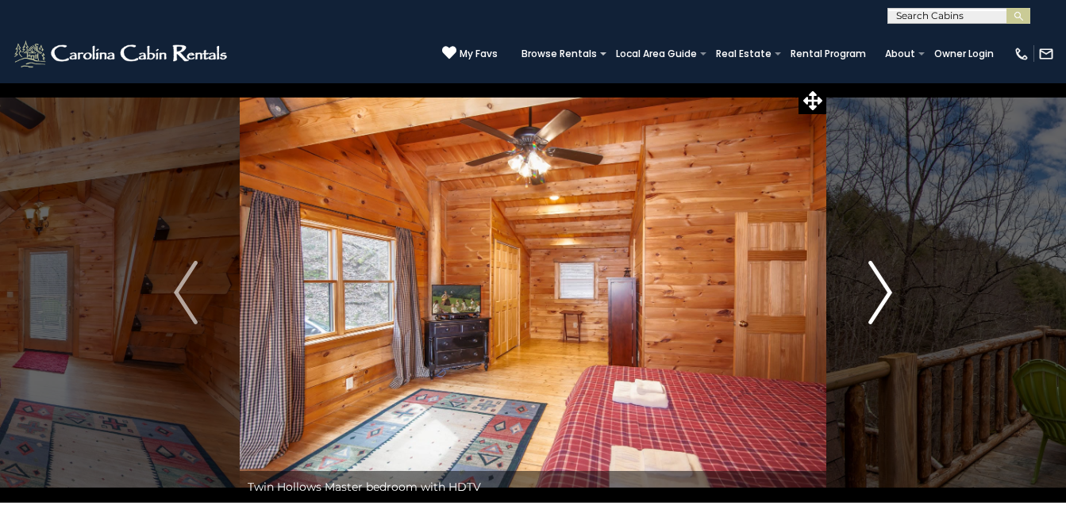
click at [885, 282] on img "Next" at bounding box center [880, 292] width 24 height 63
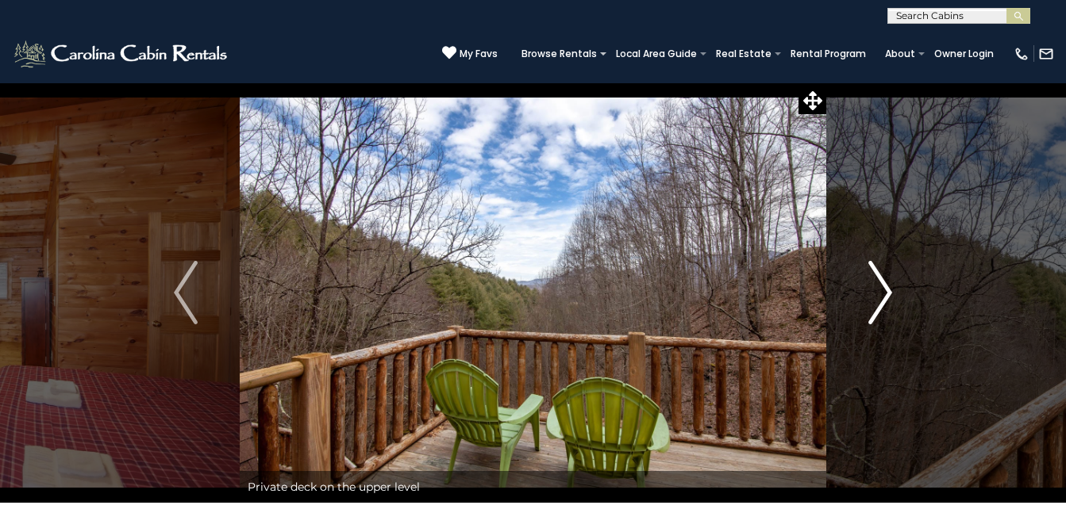
click at [885, 282] on img "Next" at bounding box center [880, 292] width 24 height 63
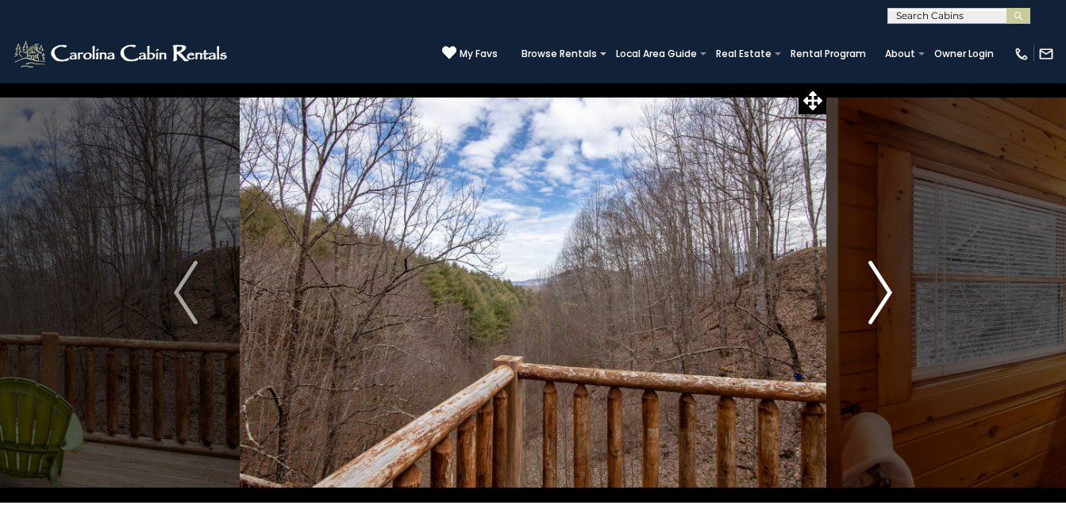
click at [885, 282] on img "Next" at bounding box center [880, 292] width 24 height 63
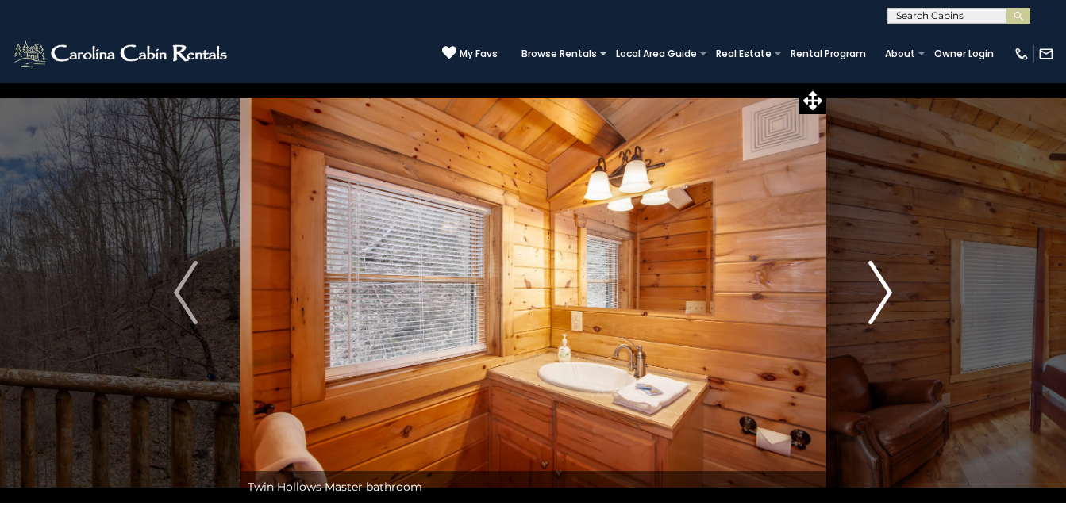
click at [885, 282] on img "Next" at bounding box center [880, 292] width 24 height 63
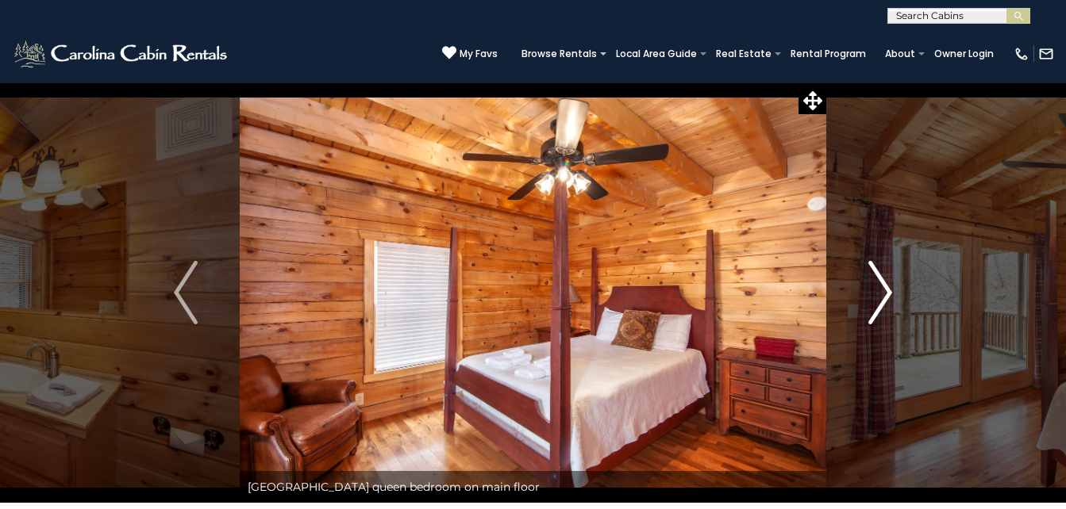
click at [885, 282] on img "Next" at bounding box center [880, 292] width 24 height 63
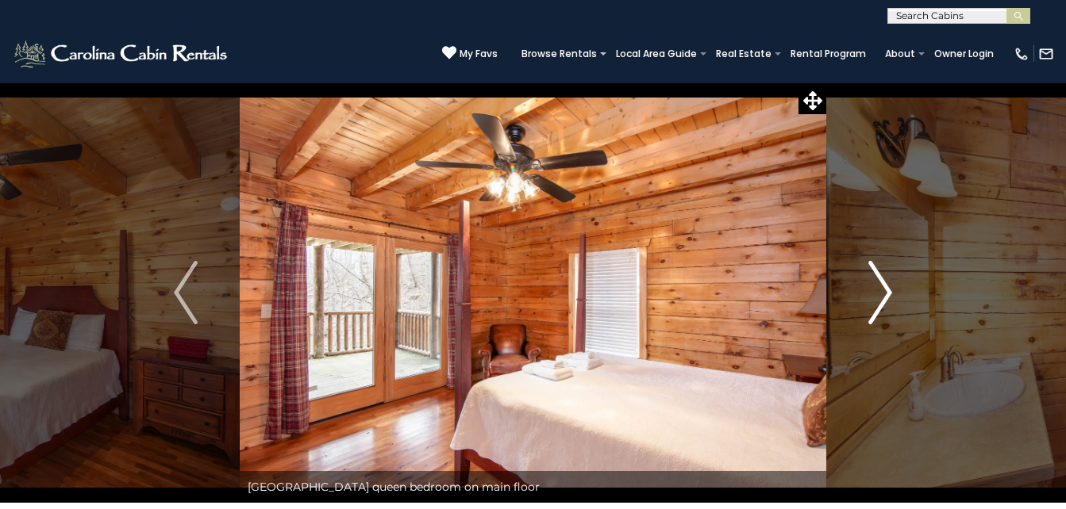
click at [885, 282] on img "Next" at bounding box center [880, 292] width 24 height 63
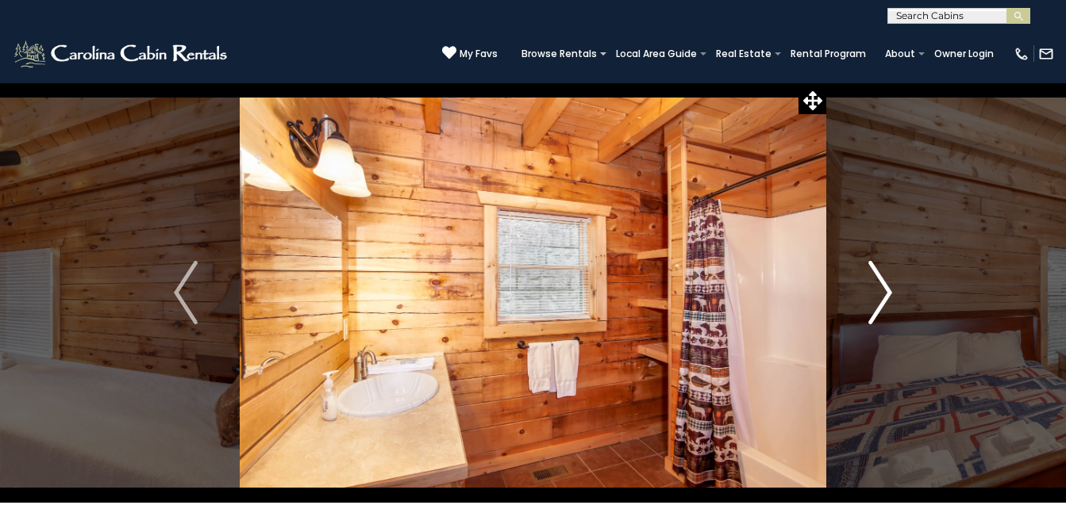
click at [885, 282] on img "Next" at bounding box center [880, 292] width 24 height 63
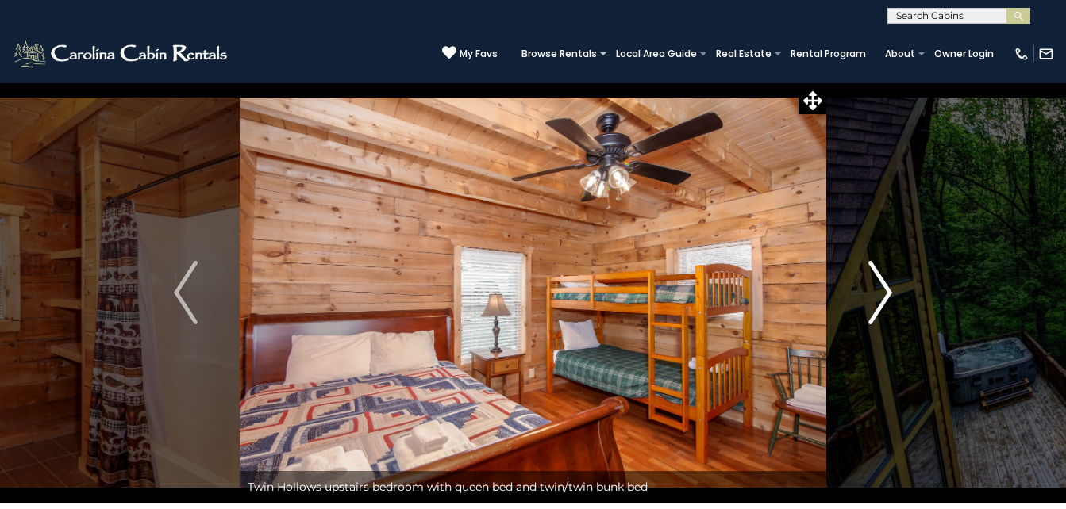
click at [885, 282] on img "Next" at bounding box center [880, 292] width 24 height 63
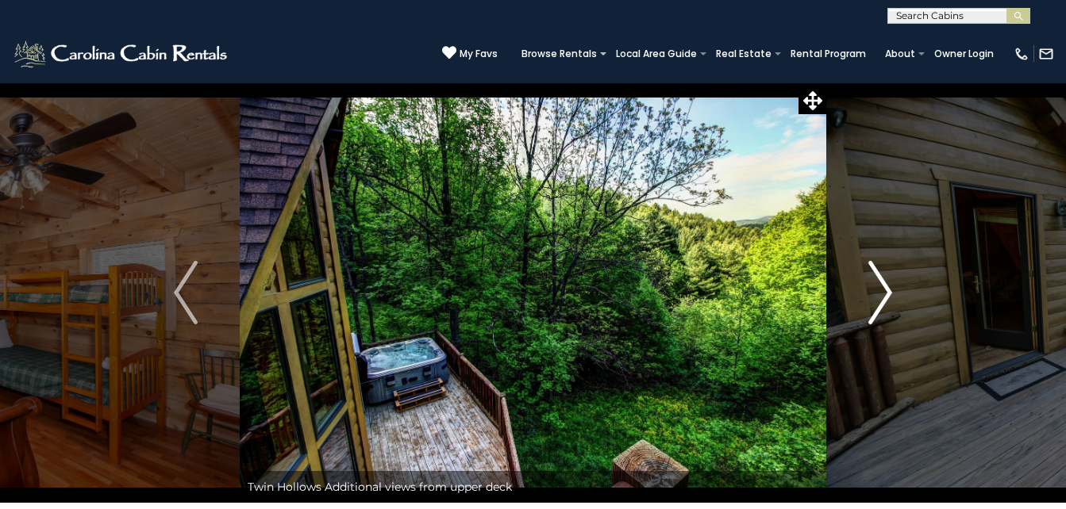
click at [881, 293] on img "Next" at bounding box center [880, 292] width 24 height 63
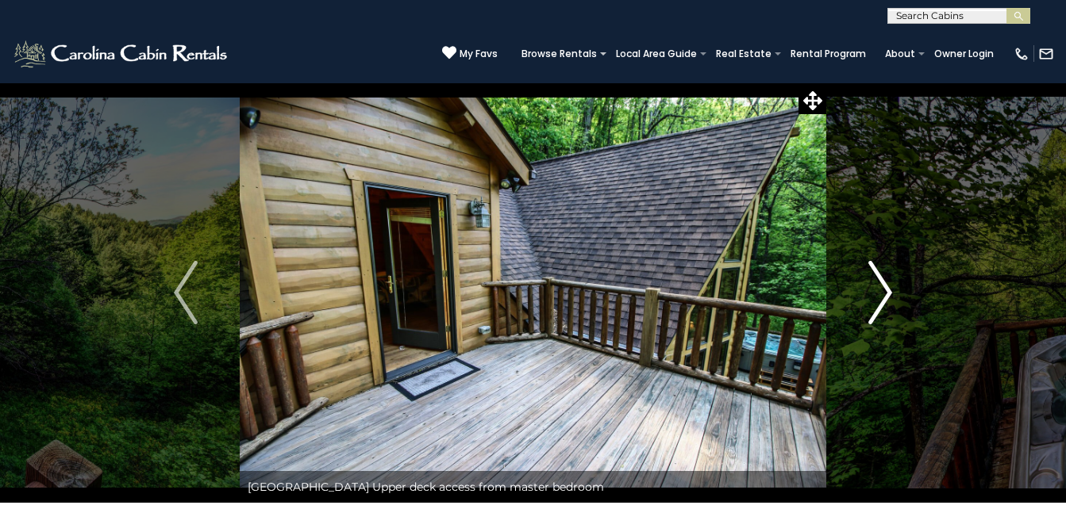
click at [886, 291] on img "Next" at bounding box center [880, 292] width 24 height 63
